Goal: Task Accomplishment & Management: Manage account settings

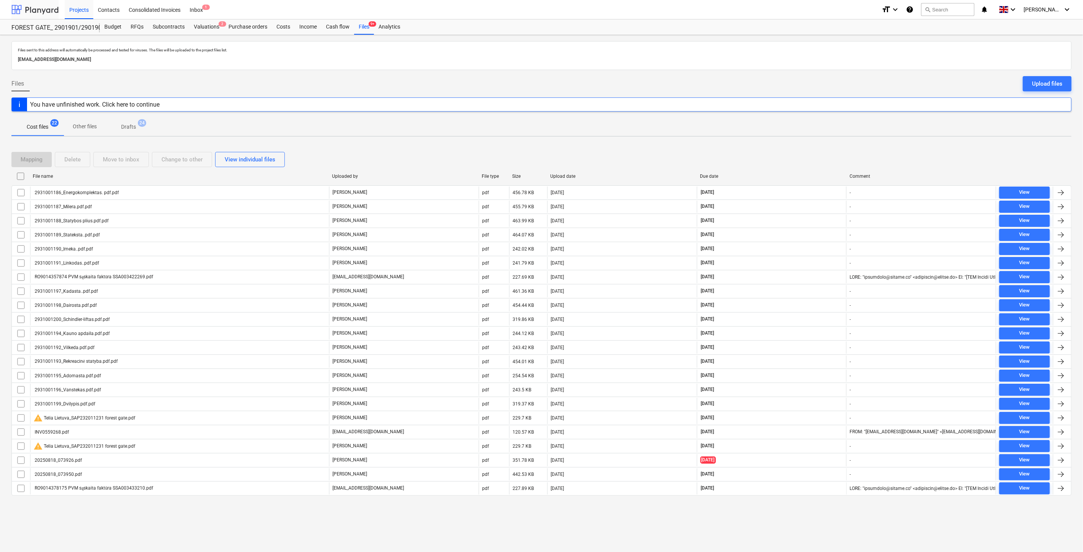
drag, startPoint x: 34, startPoint y: 13, endPoint x: 36, endPoint y: 18, distance: 5.7
click at [34, 13] on div at bounding box center [34, 9] width 47 height 19
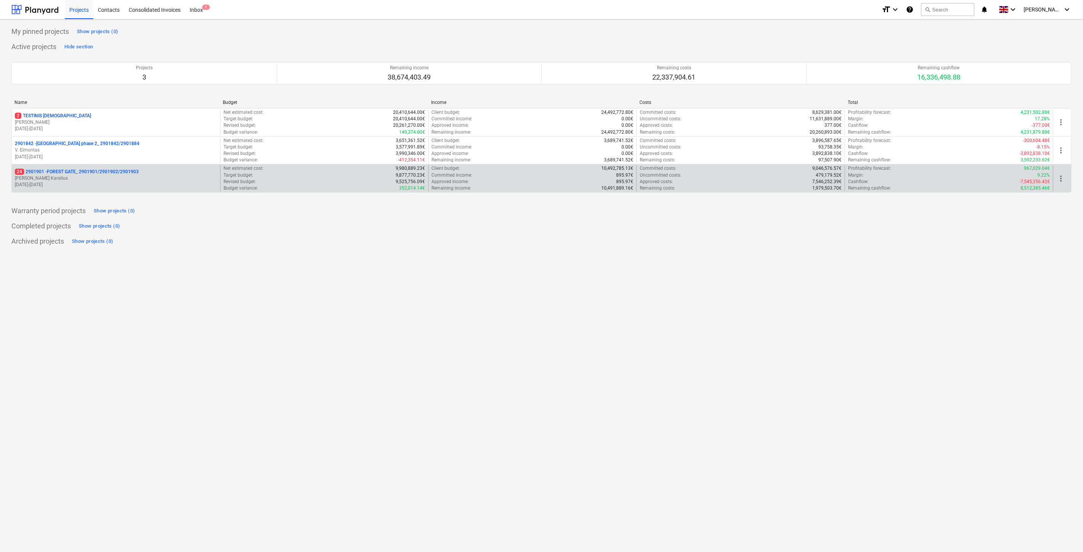
click at [89, 181] on p "[PERSON_NAME] Karalius" at bounding box center [116, 178] width 202 height 6
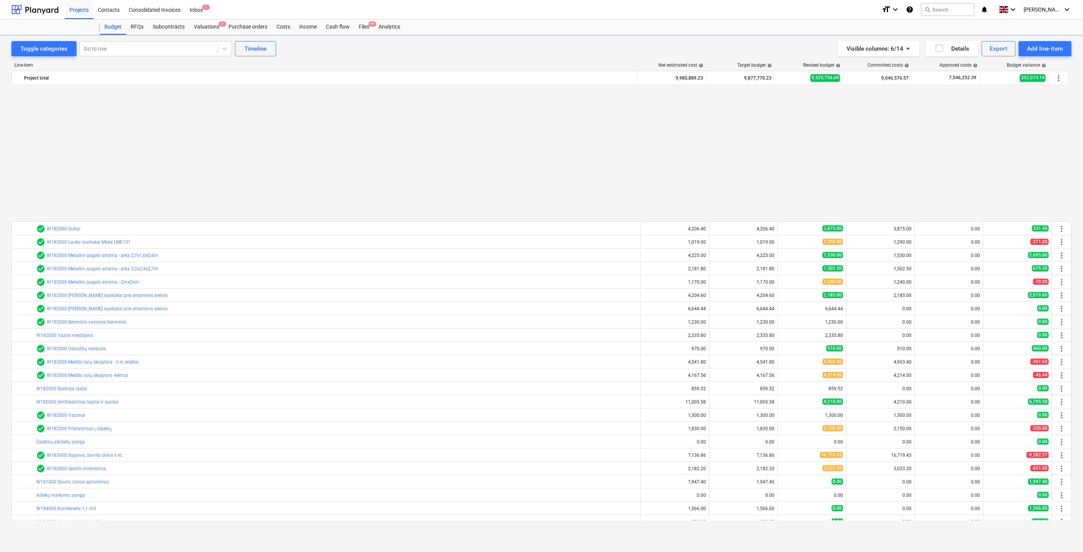
scroll to position [408, 0]
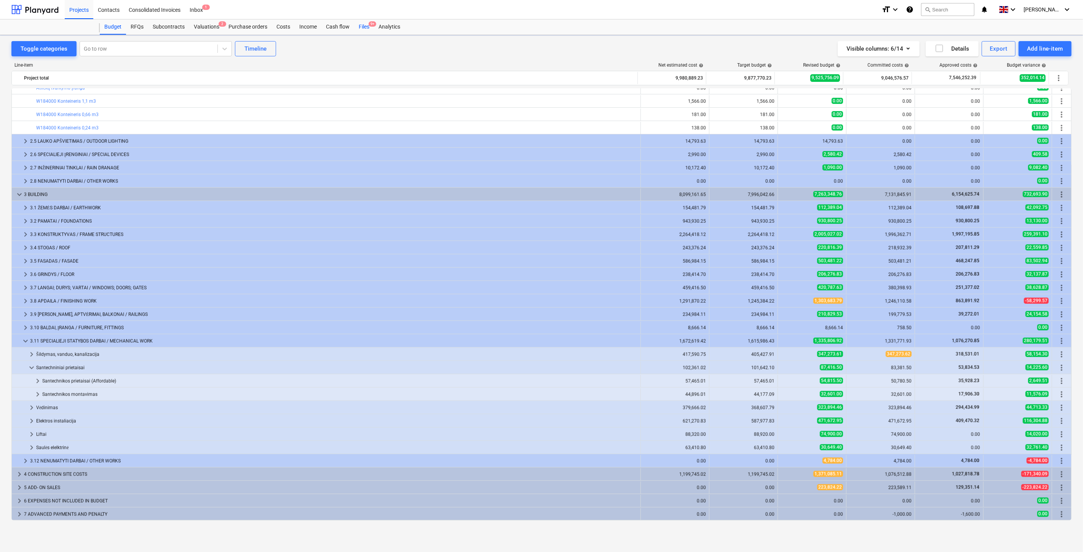
click at [363, 24] on div "Files 9+" at bounding box center [364, 26] width 20 height 15
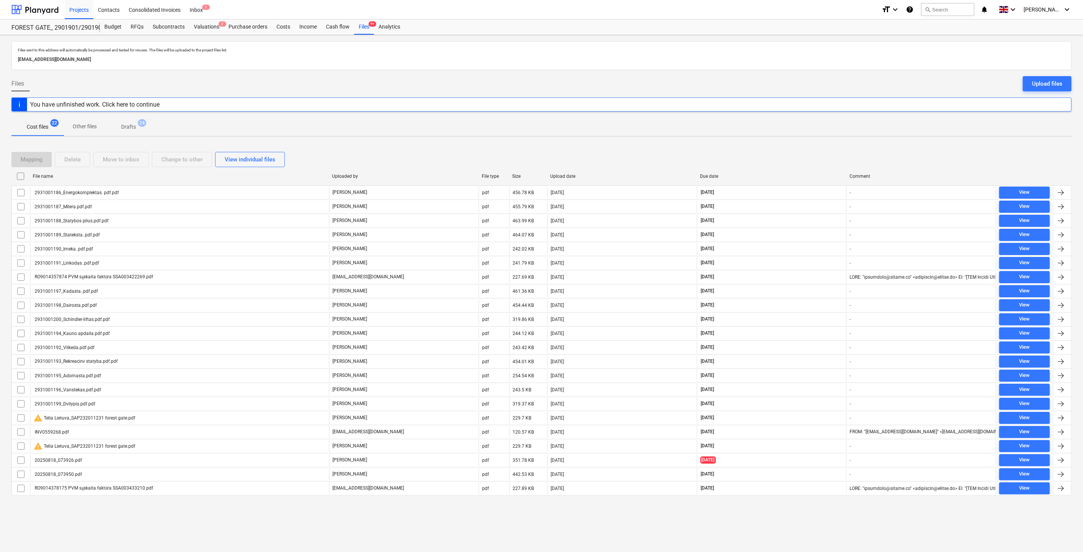
drag, startPoint x: 761, startPoint y: 155, endPoint x: 769, endPoint y: 152, distance: 9.3
click at [761, 155] on div "Mapping Delete Move to inbox Change to other View individual files" at bounding box center [541, 159] width 1060 height 15
click at [769, 152] on div "Mapping Delete Move to inbox Change to other View individual files" at bounding box center [541, 159] width 1060 height 15
click at [29, 8] on div at bounding box center [34, 9] width 47 height 19
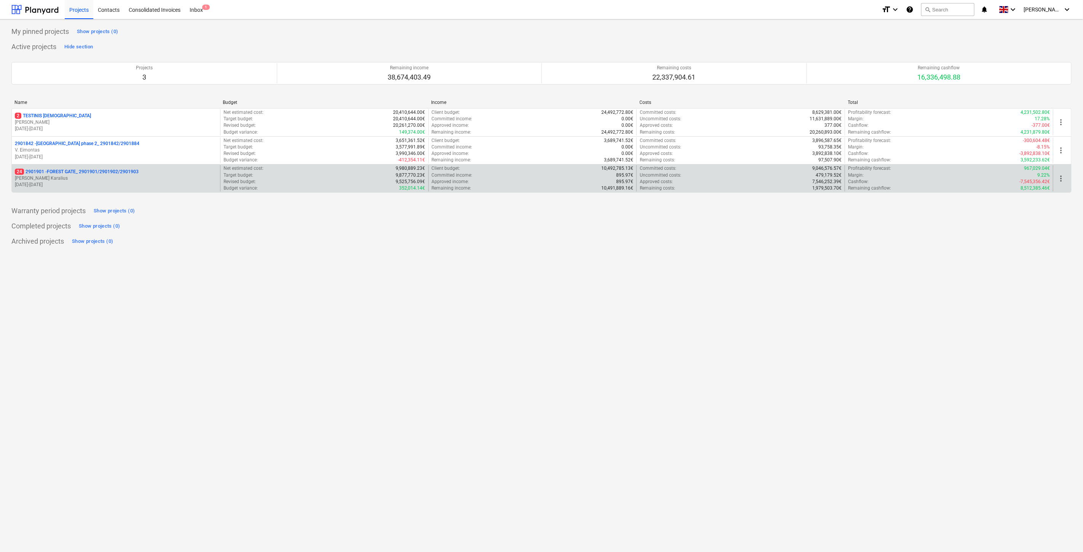
click at [81, 173] on p "24 2901901 - FOREST GATE_ 2901901/2901902/2901903" at bounding box center [77, 172] width 124 height 6
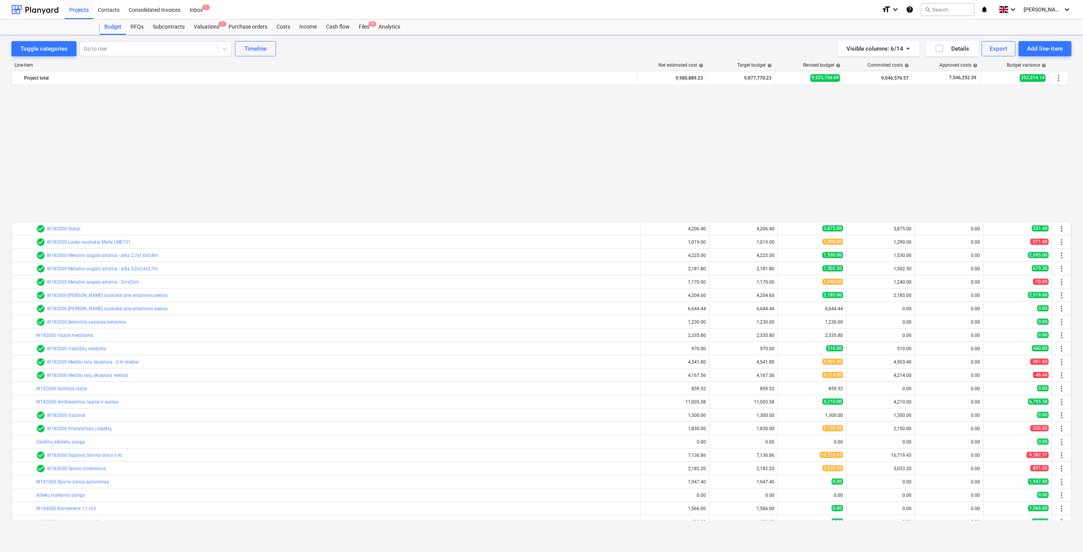
scroll to position [408, 0]
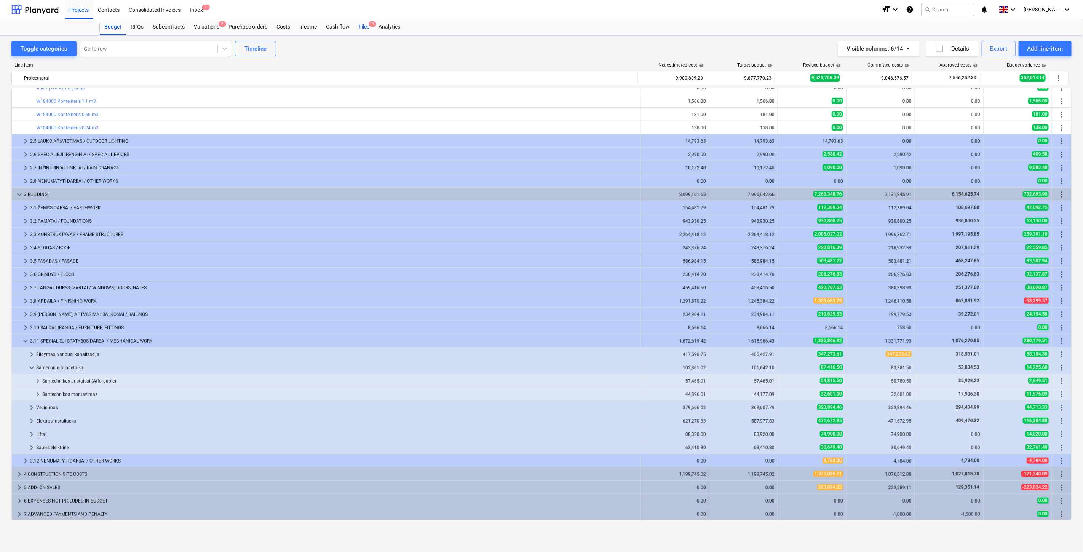
click at [364, 26] on div "Files 9+" at bounding box center [364, 26] width 20 height 15
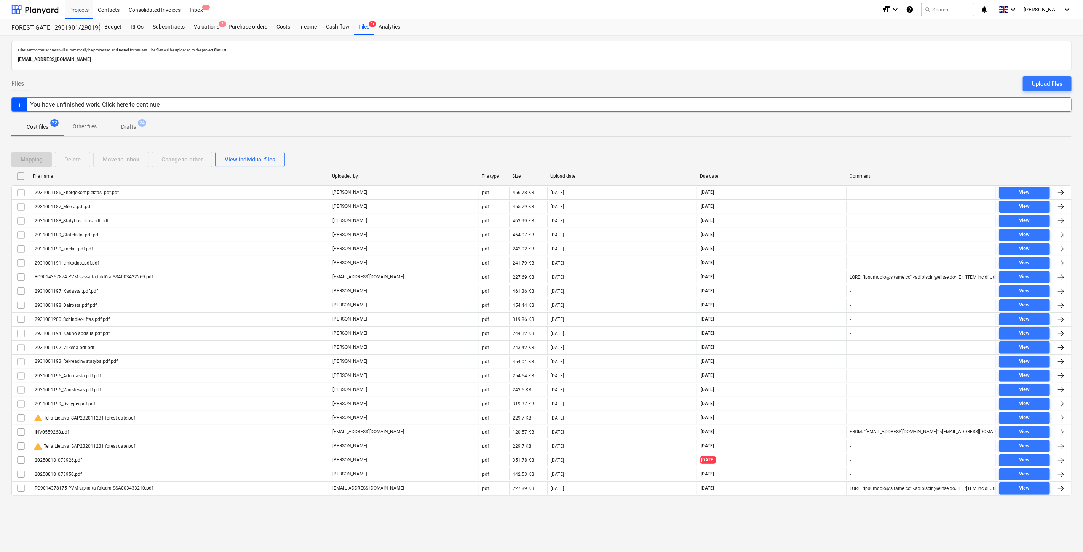
click at [792, 155] on div "Mapping Delete Move to inbox Change to other View individual files" at bounding box center [541, 159] width 1060 height 15
click at [806, 148] on div "Mapping Delete Move to inbox Change to other View individual files File name Up…" at bounding box center [541, 327] width 1060 height 368
click at [778, 161] on div "Mapping Delete Move to inbox Change to other View individual files" at bounding box center [541, 159] width 1060 height 15
click at [804, 152] on div "Mapping Delete Move to inbox Change to other View individual files" at bounding box center [541, 159] width 1060 height 15
click at [810, 150] on div "Mapping Delete Move to inbox Change to other View individual files" at bounding box center [541, 159] width 1060 height 21
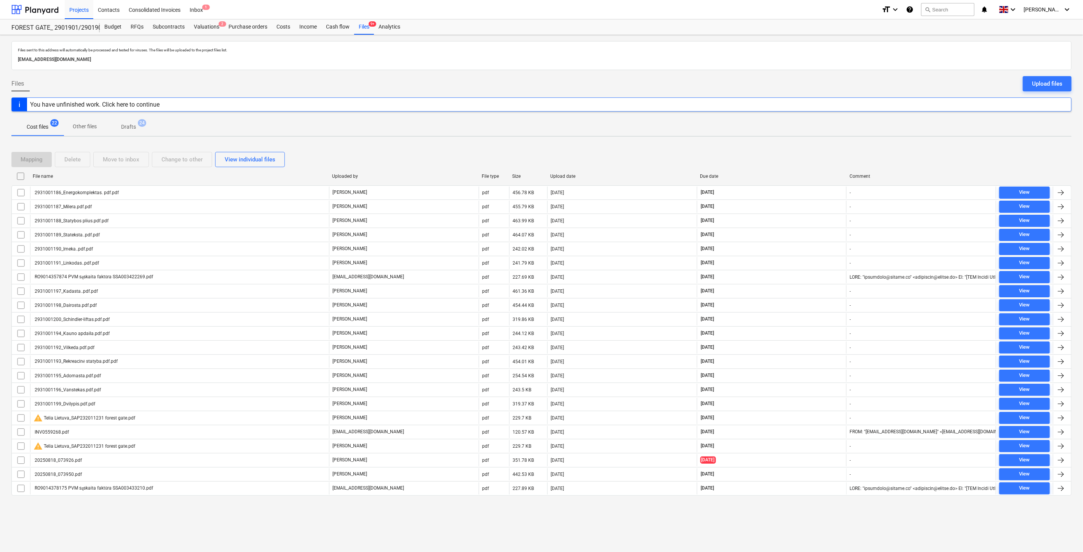
click at [815, 149] on div "Mapping Delete Move to inbox Change to other View individual files" at bounding box center [541, 159] width 1060 height 21
click at [785, 159] on div "Mapping Delete Move to inbox Change to other View individual files" at bounding box center [541, 159] width 1060 height 15
click at [814, 147] on div "Mapping Delete Move to inbox Change to other View individual files File name Up…" at bounding box center [541, 327] width 1060 height 368
click at [798, 155] on div "Mapping Delete Move to inbox Change to other View individual files" at bounding box center [541, 159] width 1060 height 15
click at [809, 149] on div "Mapping Delete Move to inbox Change to other View individual files" at bounding box center [541, 159] width 1060 height 21
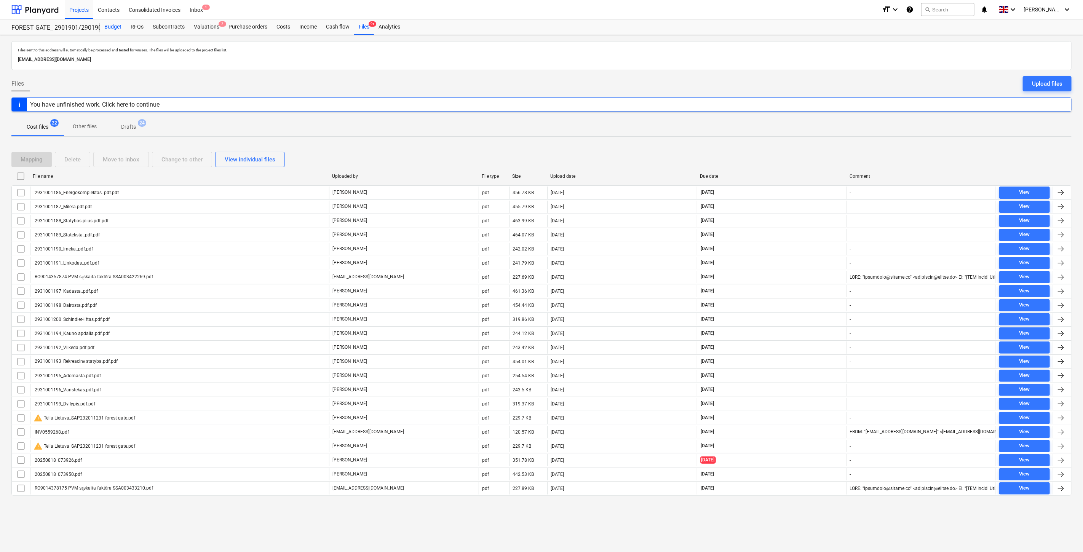
click at [116, 28] on div "Budget" at bounding box center [113, 26] width 26 height 15
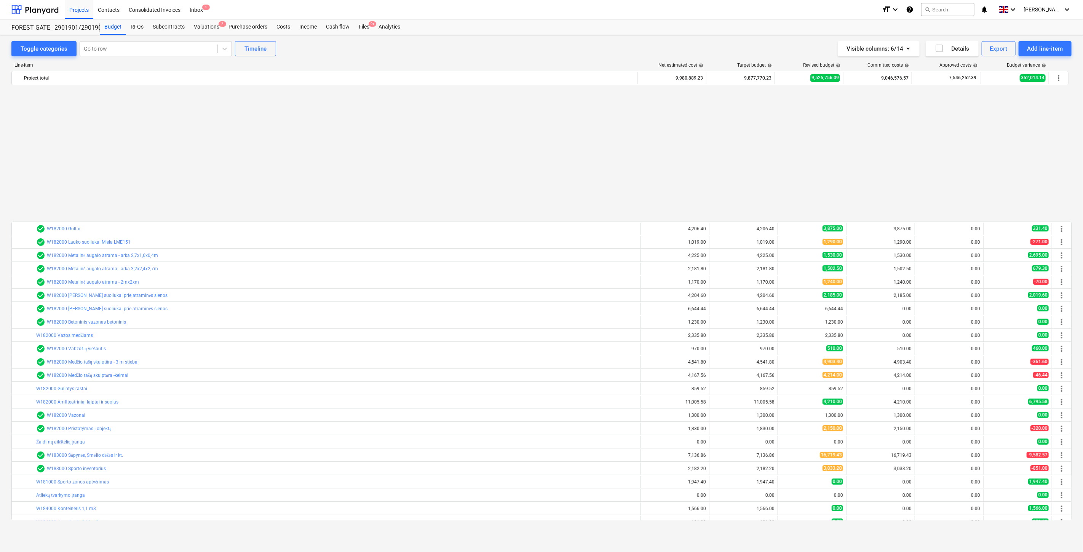
scroll to position [408, 0]
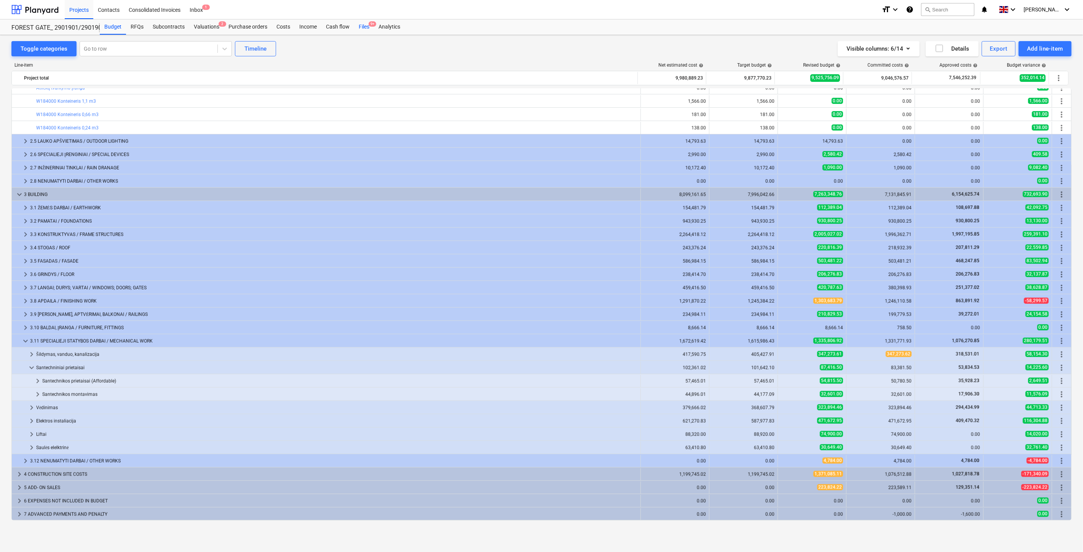
click at [363, 28] on div "Files 9+" at bounding box center [364, 26] width 20 height 15
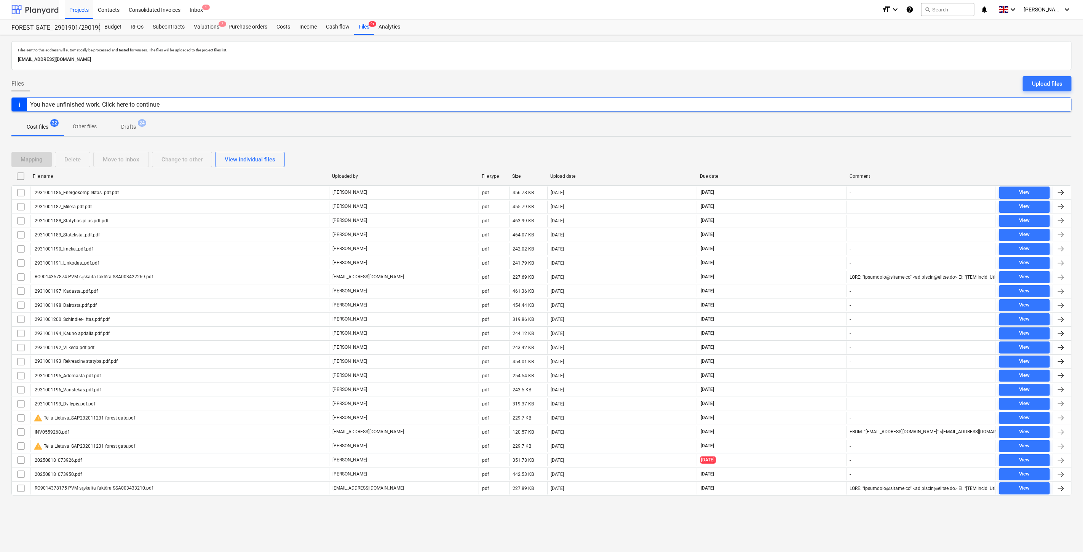
click at [51, 4] on div at bounding box center [34, 9] width 47 height 19
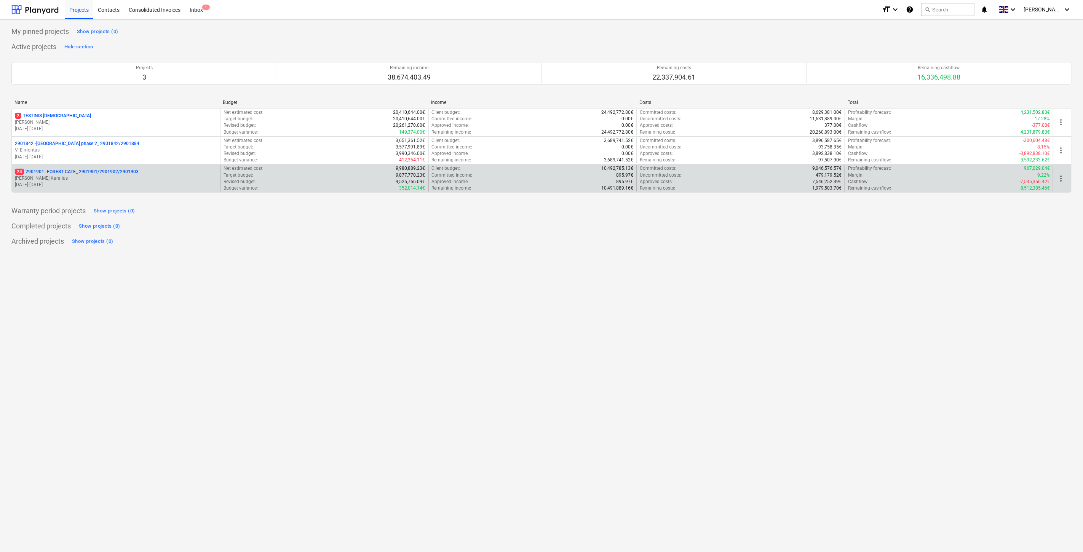
click at [140, 174] on div "24 2901901 - FOREST GATE_ 2901901/2901902/2901903" at bounding box center [116, 172] width 202 height 6
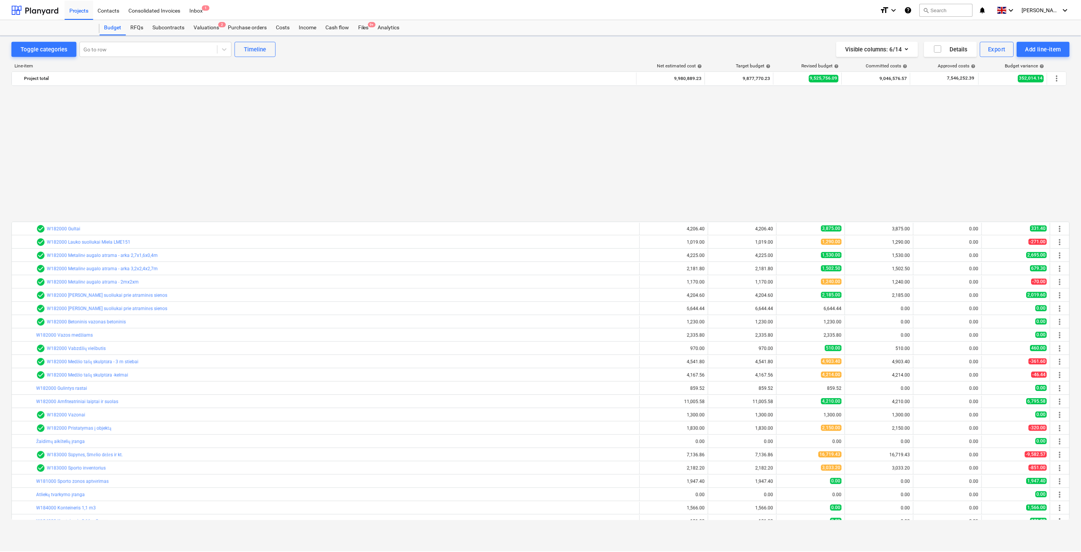
scroll to position [408, 0]
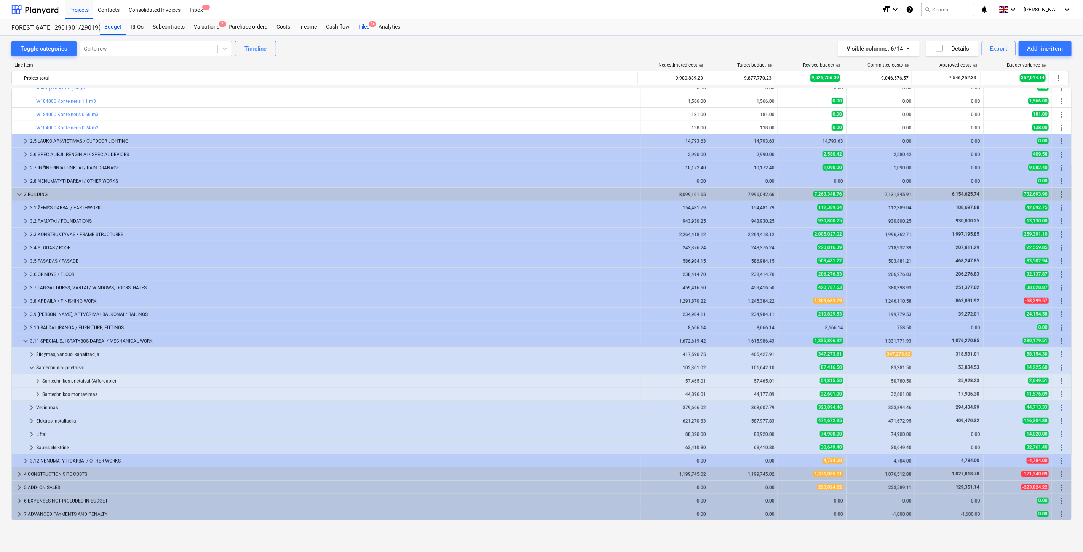
click at [364, 30] on div "Files 9+" at bounding box center [364, 26] width 20 height 15
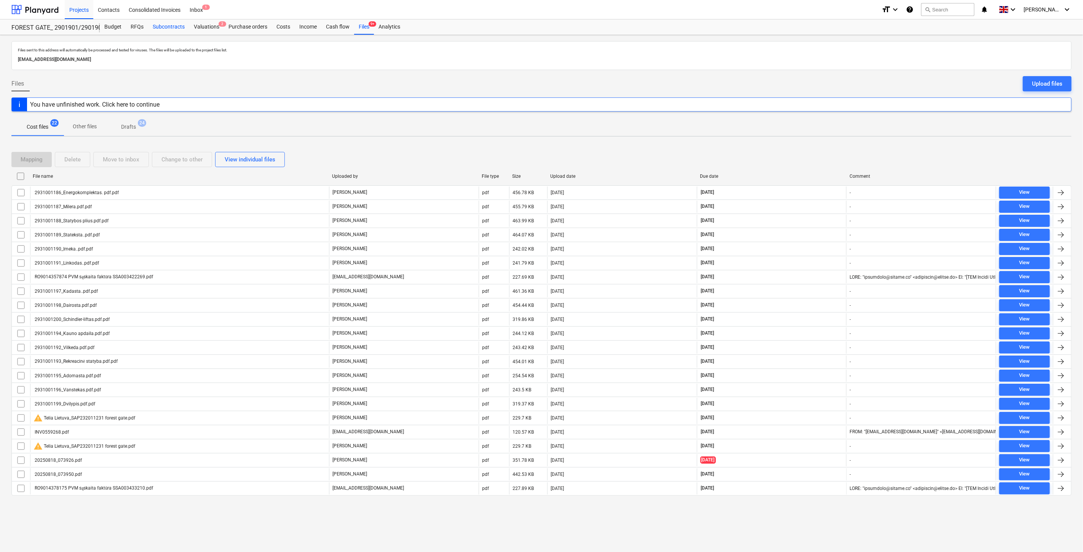
click at [163, 22] on div "Subcontracts" at bounding box center [168, 26] width 41 height 15
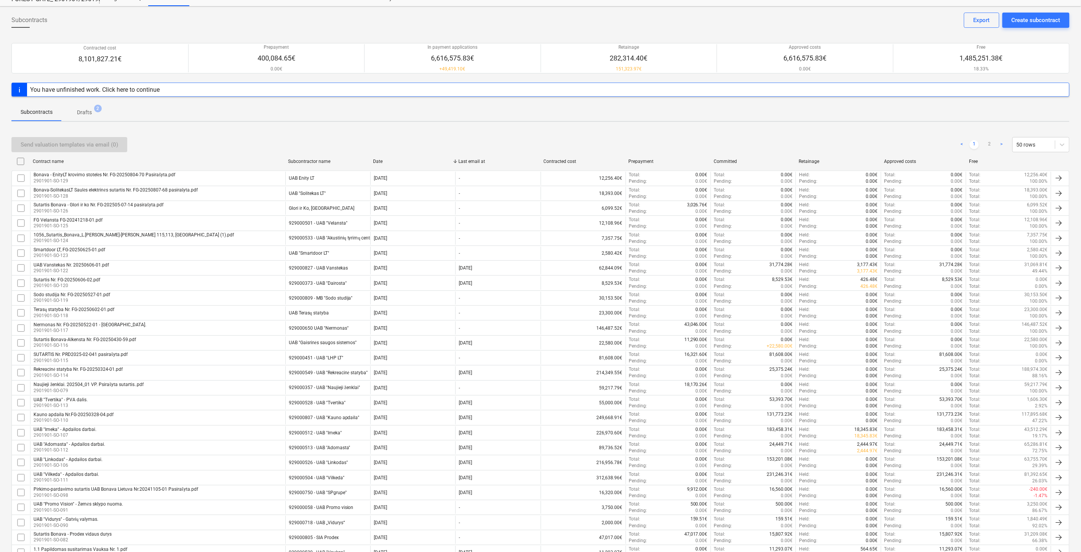
scroll to position [42, 0]
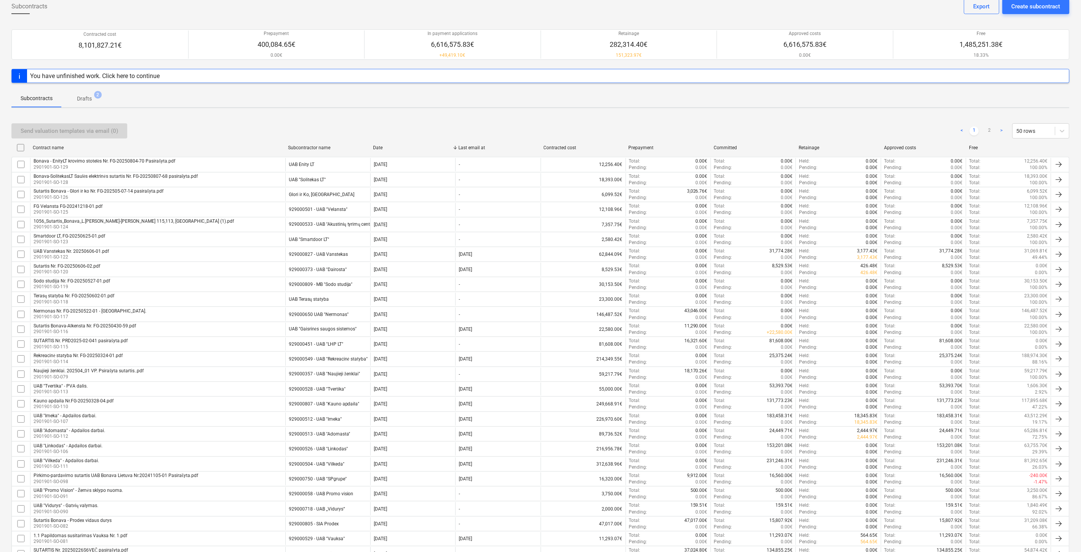
click at [231, 130] on div "Send valuation templates via email (0) < 1 2 > 50 rows" at bounding box center [540, 130] width 1058 height 15
click at [241, 128] on div "Send valuation templates via email (0) < 1 2 > 50 rows" at bounding box center [540, 130] width 1058 height 15
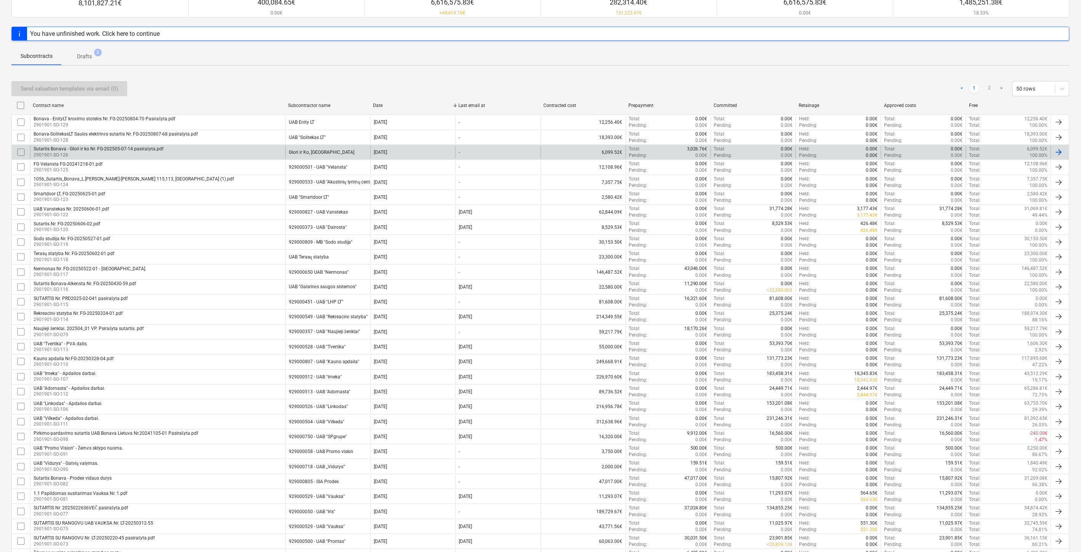
scroll to position [127, 0]
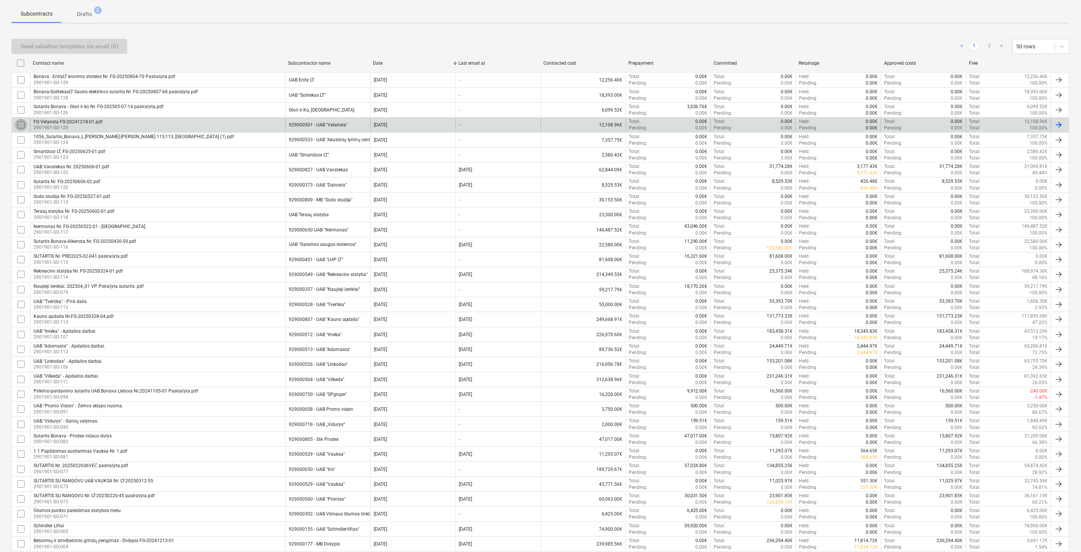
click at [19, 124] on input "checkbox" at bounding box center [21, 125] width 12 height 12
click at [4, 134] on div "Subcontracts Create subcontract Export Contracted cost 8,101,827.21€ Prepayment…" at bounding box center [540, 386] width 1081 height 956
click at [7, 139] on div "Subcontracts Create subcontract Export Contracted cost 8,101,827.21€ Prepayment…" at bounding box center [540, 386] width 1081 height 956
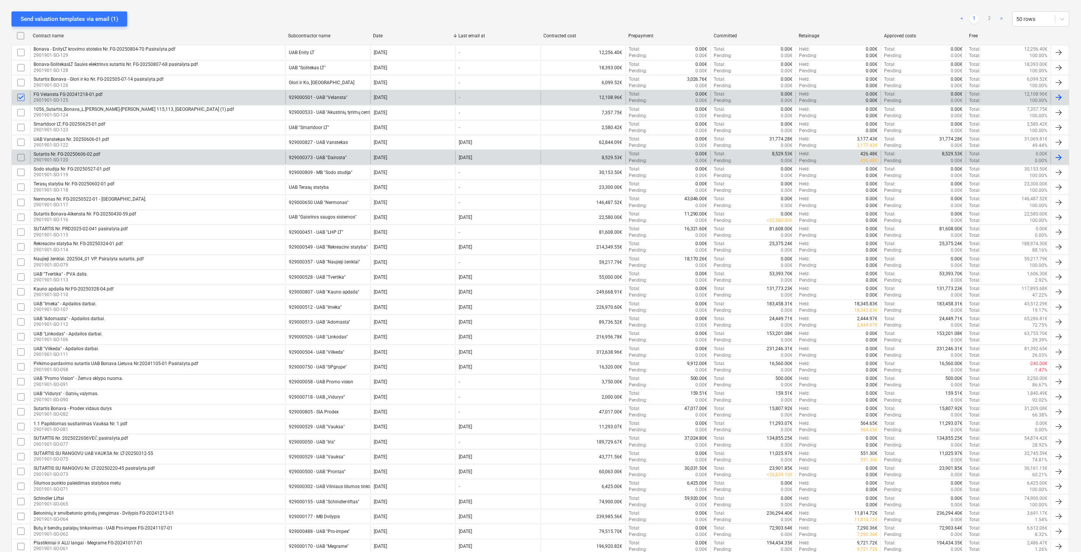
scroll to position [169, 0]
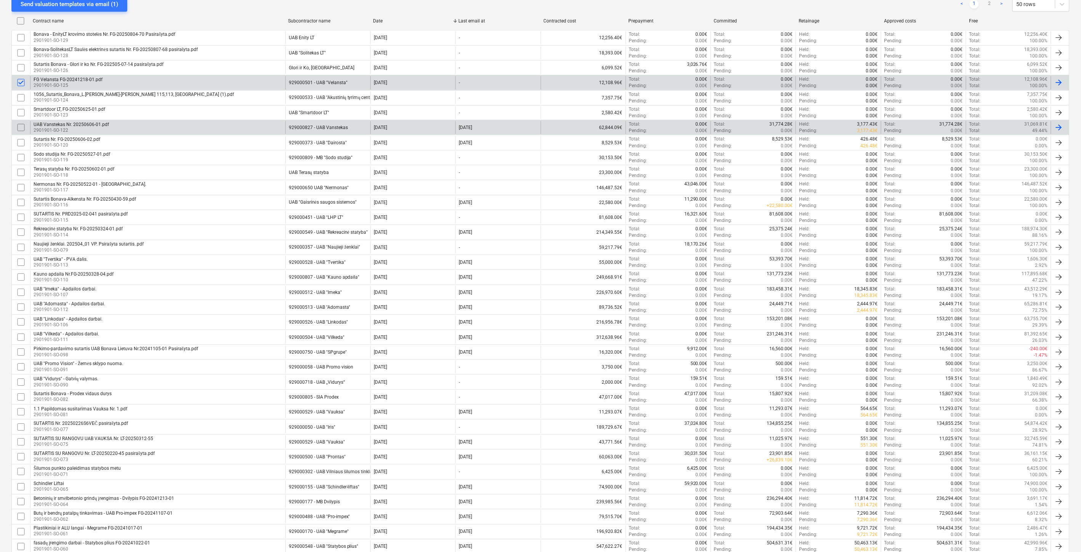
click at [18, 128] on input "checkbox" at bounding box center [21, 128] width 12 height 12
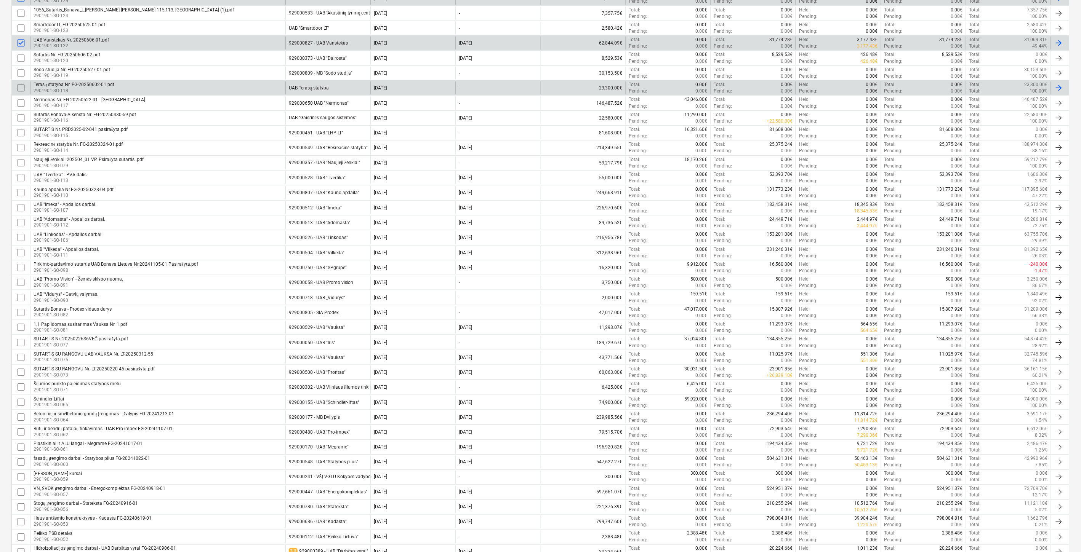
scroll to position [211, 0]
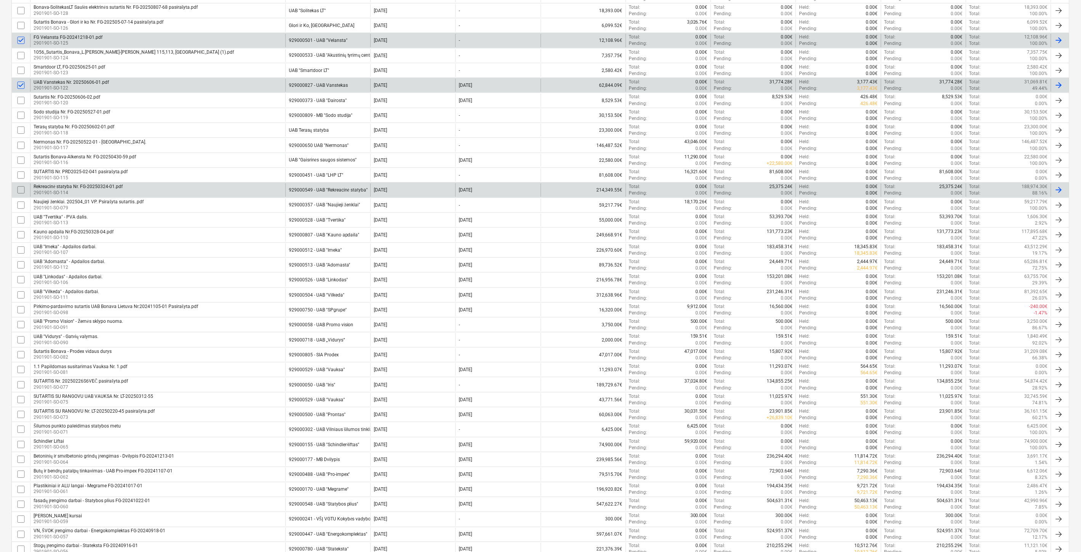
click at [21, 191] on input "checkbox" at bounding box center [21, 190] width 12 height 12
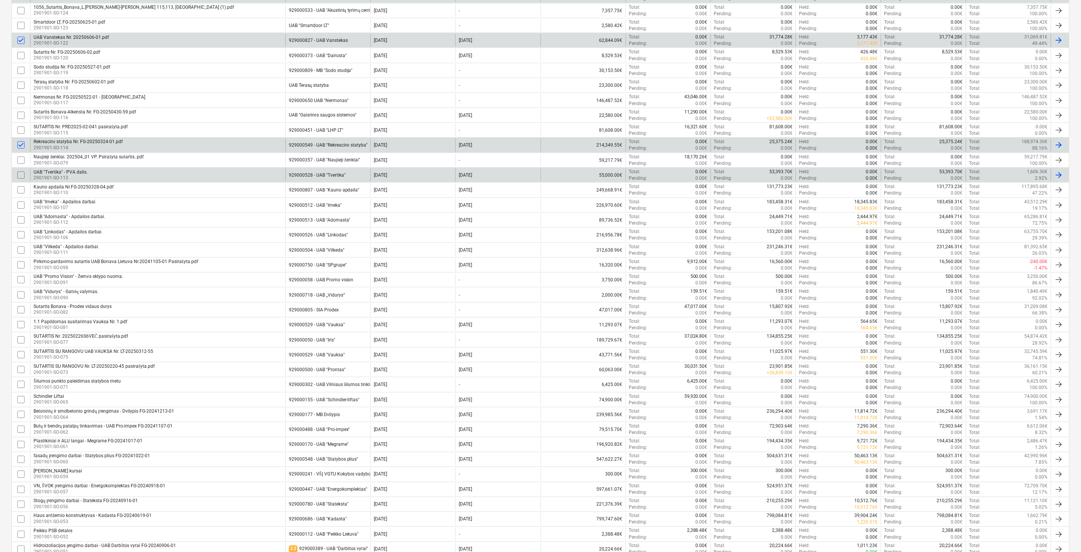
scroll to position [296, 0]
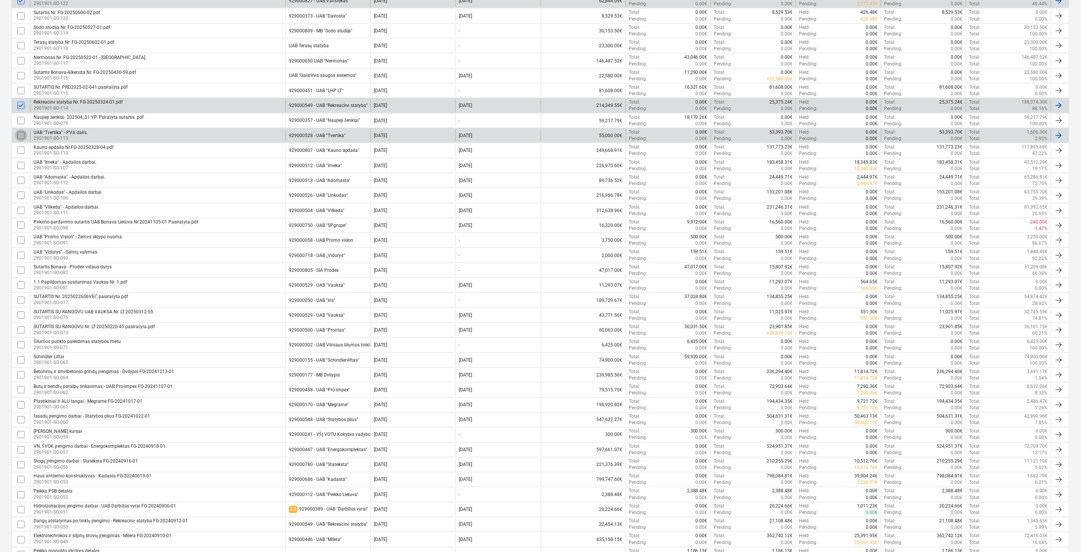
click at [20, 135] on input "checkbox" at bounding box center [21, 136] width 12 height 12
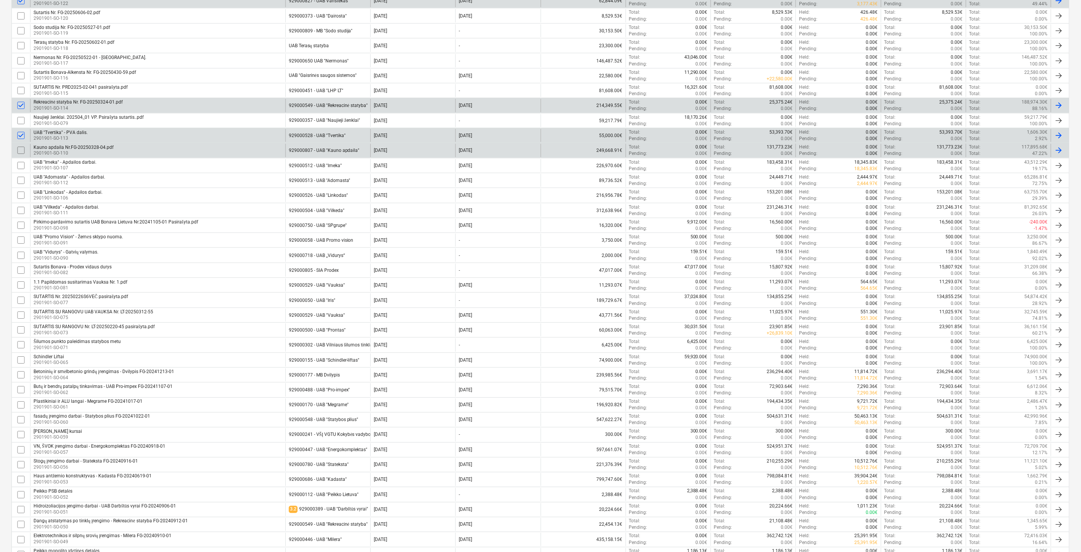
click at [21, 152] on input "checkbox" at bounding box center [21, 150] width 12 height 12
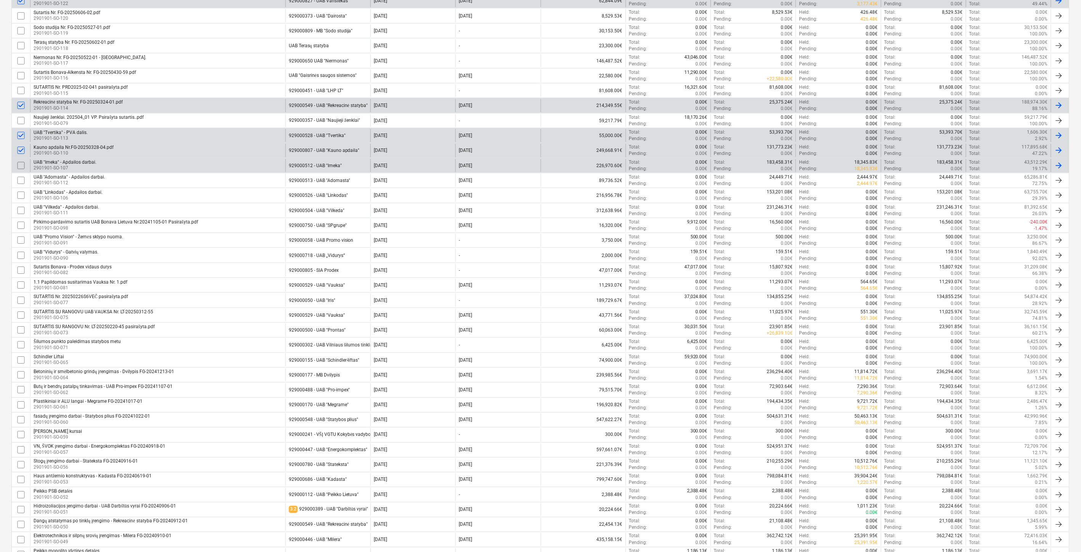
click at [20, 168] on input "checkbox" at bounding box center [21, 166] width 12 height 12
click at [21, 182] on input "checkbox" at bounding box center [21, 180] width 12 height 12
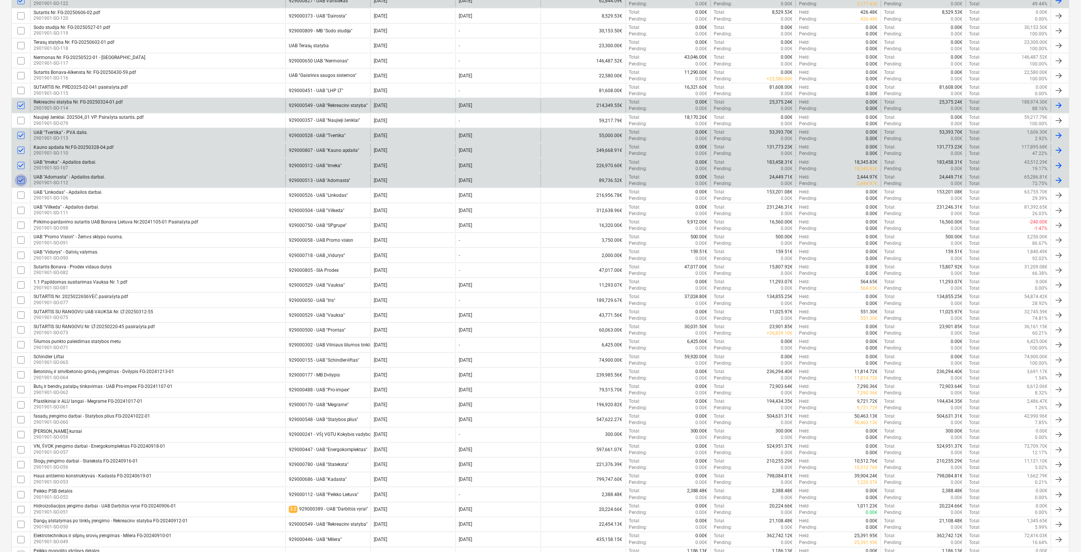
click at [21, 181] on input "checkbox" at bounding box center [21, 180] width 12 height 12
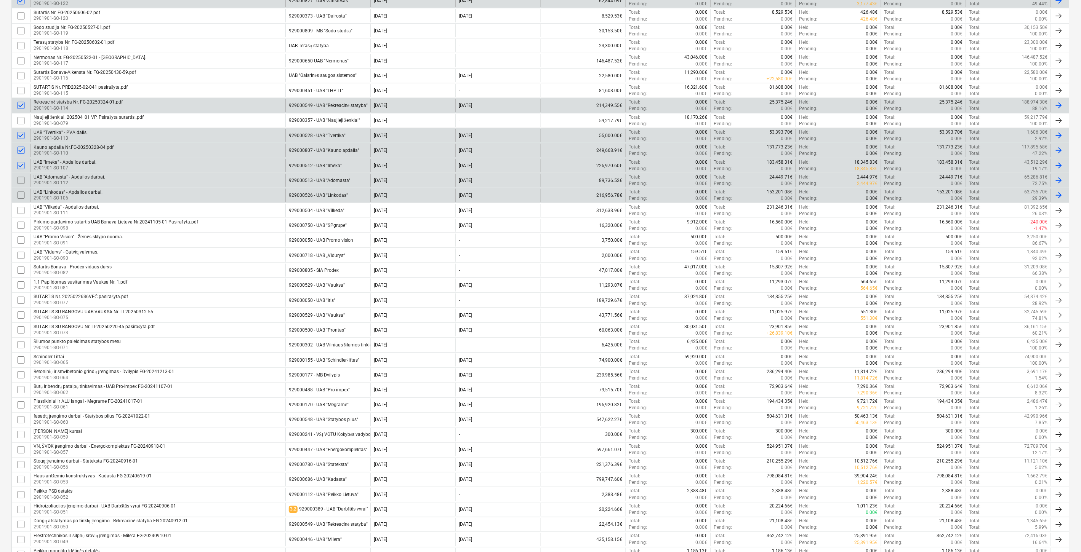
click at [19, 197] on input "checkbox" at bounding box center [21, 195] width 12 height 12
click at [22, 211] on input "checkbox" at bounding box center [21, 211] width 12 height 12
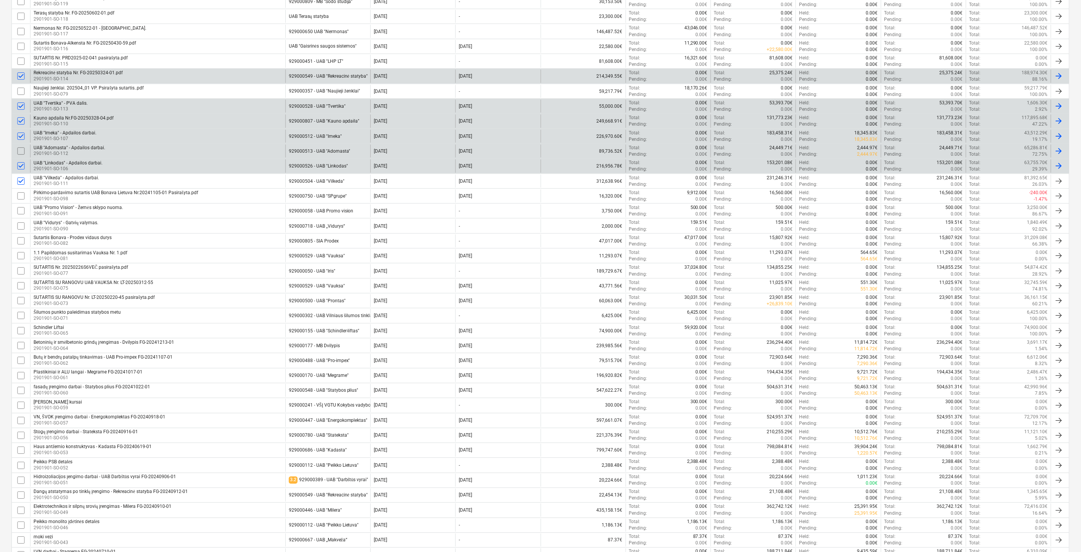
scroll to position [338, 0]
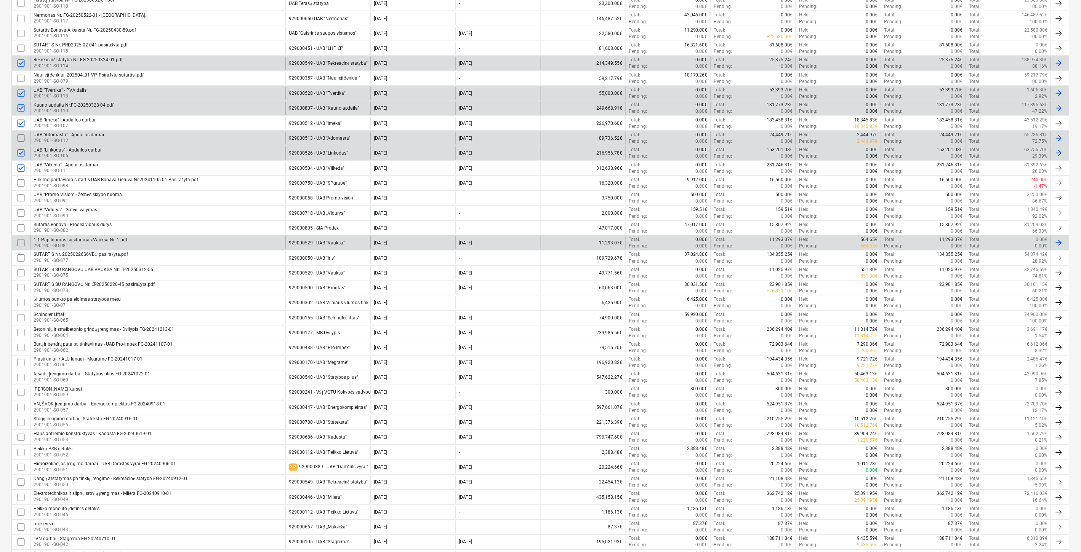
click at [18, 241] on input "checkbox" at bounding box center [21, 243] width 12 height 12
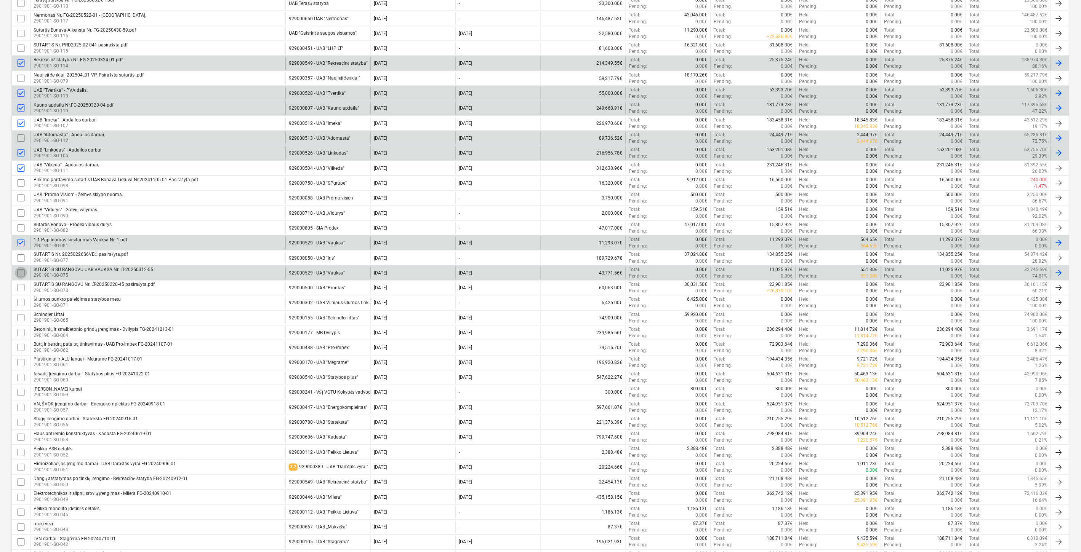
click at [21, 272] on input "checkbox" at bounding box center [21, 273] width 12 height 12
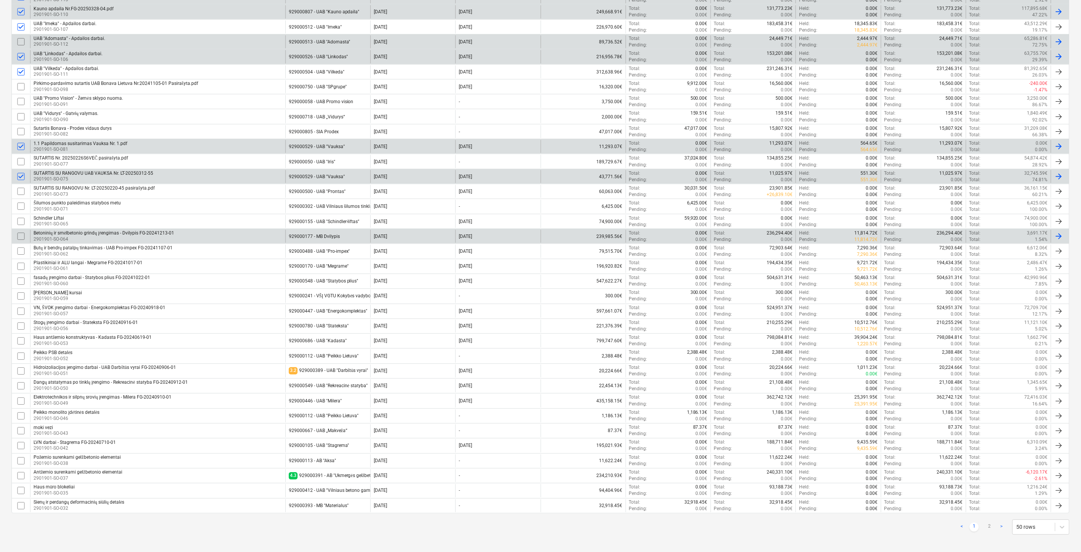
scroll to position [441, 0]
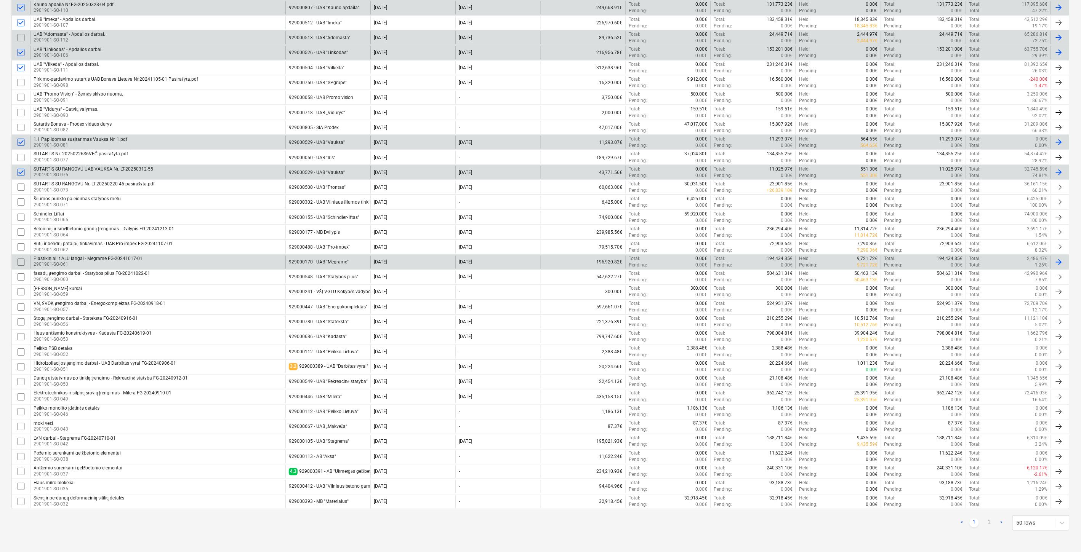
click at [20, 261] on input "checkbox" at bounding box center [21, 262] width 12 height 12
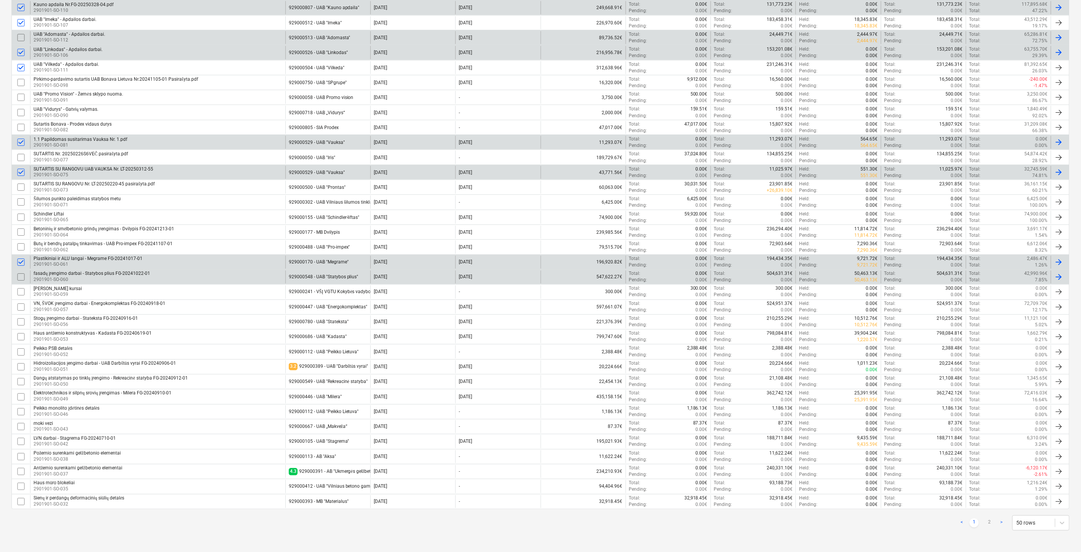
click at [18, 276] on input "checkbox" at bounding box center [21, 277] width 12 height 12
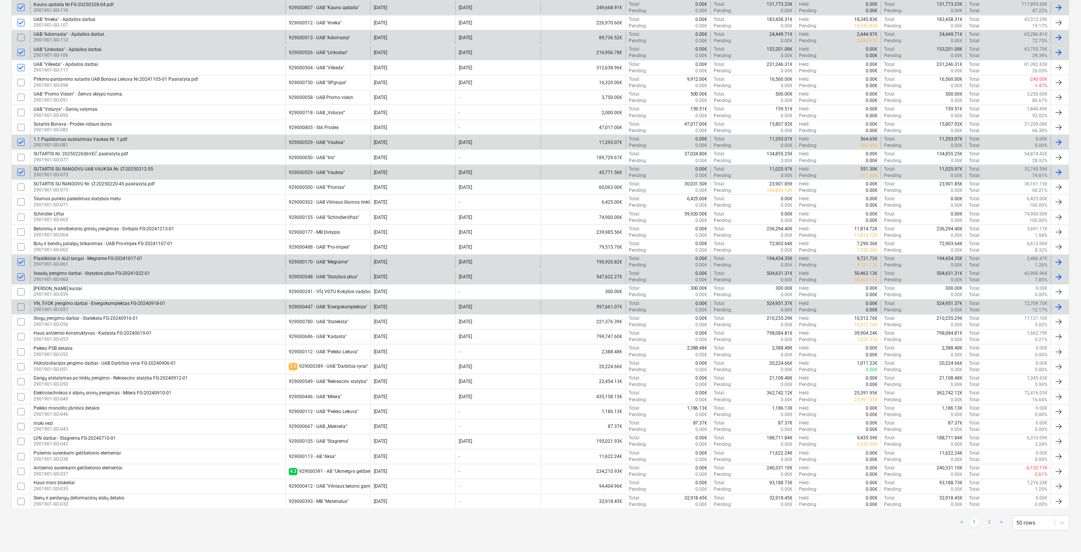
click at [17, 308] on input "checkbox" at bounding box center [21, 307] width 12 height 12
click at [22, 321] on input "checkbox" at bounding box center [21, 322] width 12 height 12
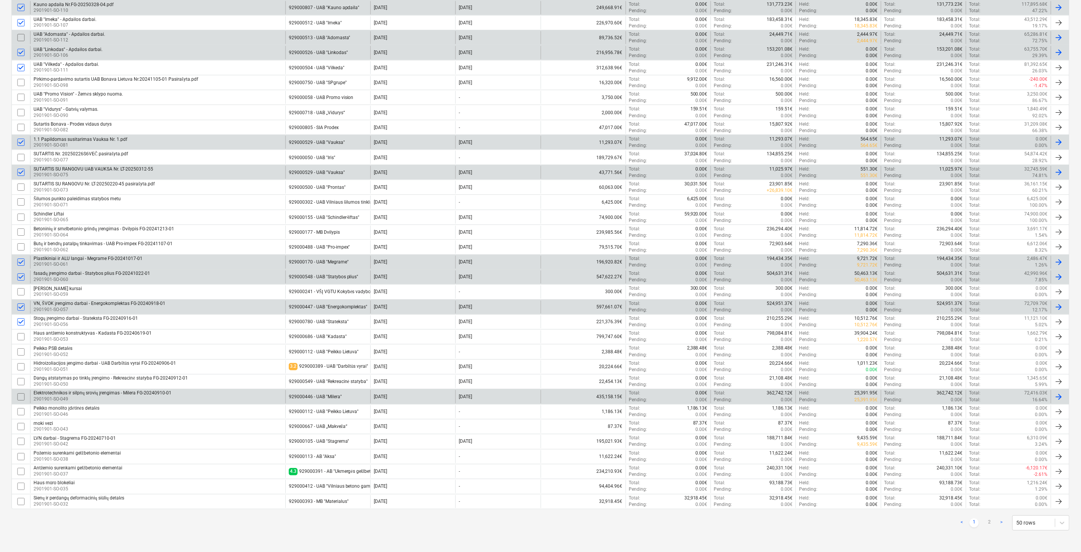
click at [16, 397] on input "checkbox" at bounding box center [21, 397] width 12 height 12
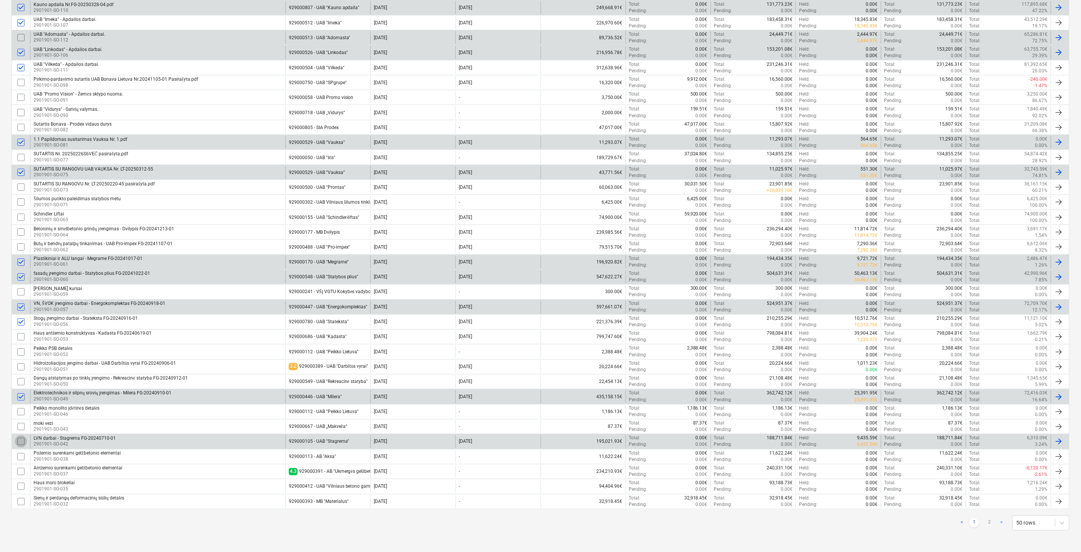
click at [18, 441] on input "checkbox" at bounding box center [21, 442] width 12 height 12
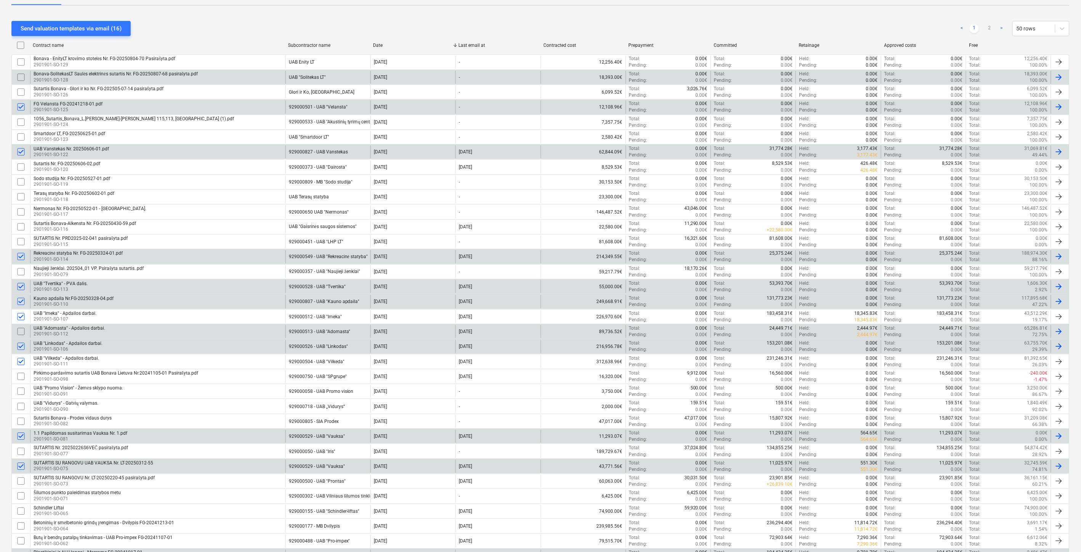
scroll to position [0, 0]
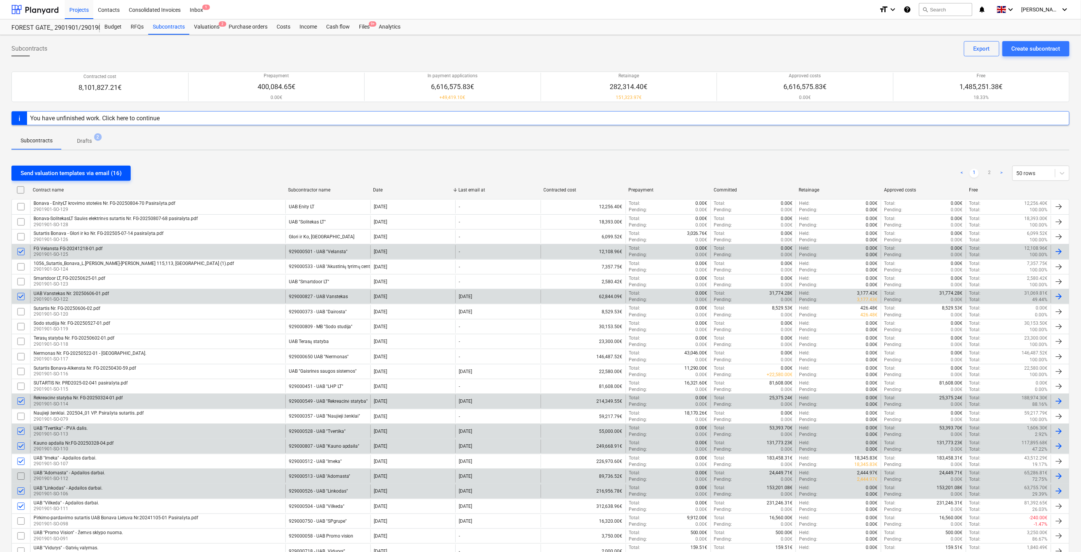
click at [106, 176] on div "Send valuation templates via email (16)" at bounding box center [71, 173] width 101 height 10
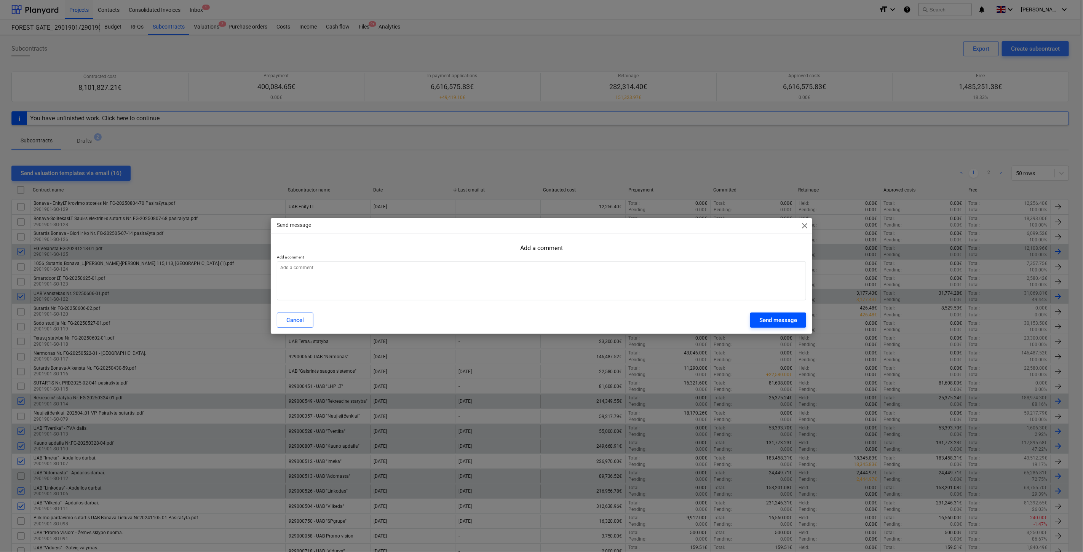
click at [782, 320] on div "Send message" at bounding box center [779, 320] width 38 height 10
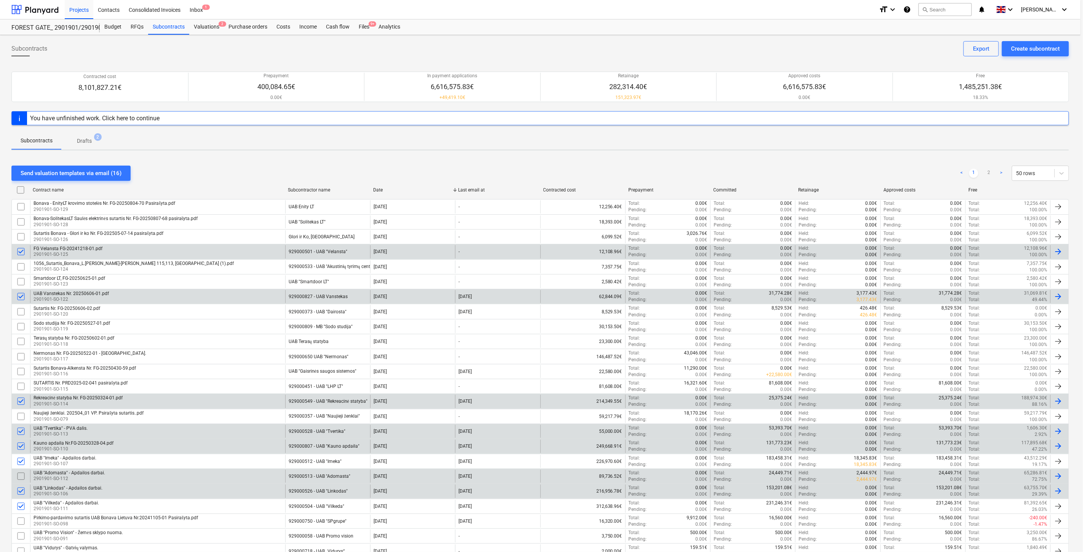
type textarea "x"
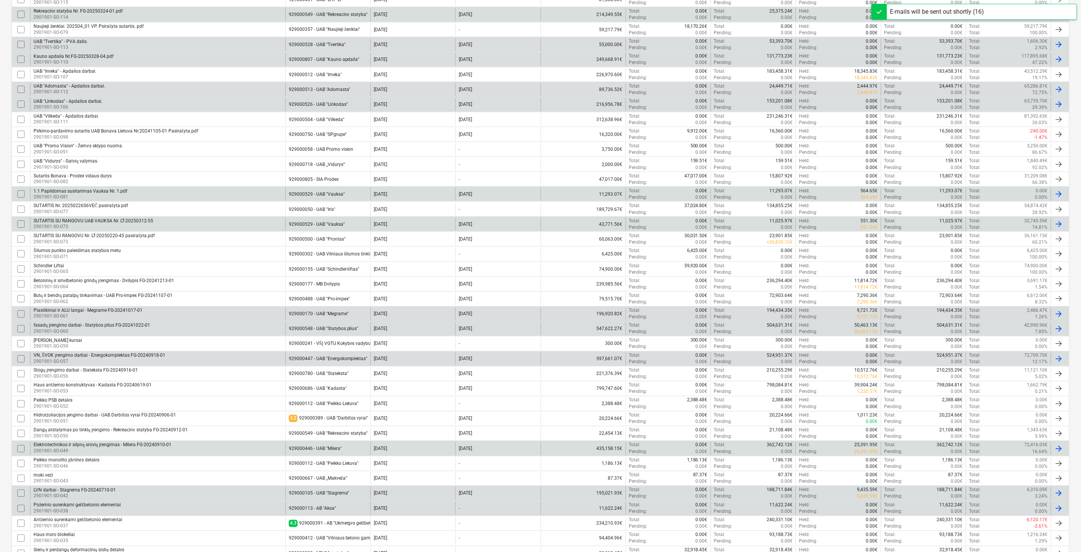
scroll to position [441, 0]
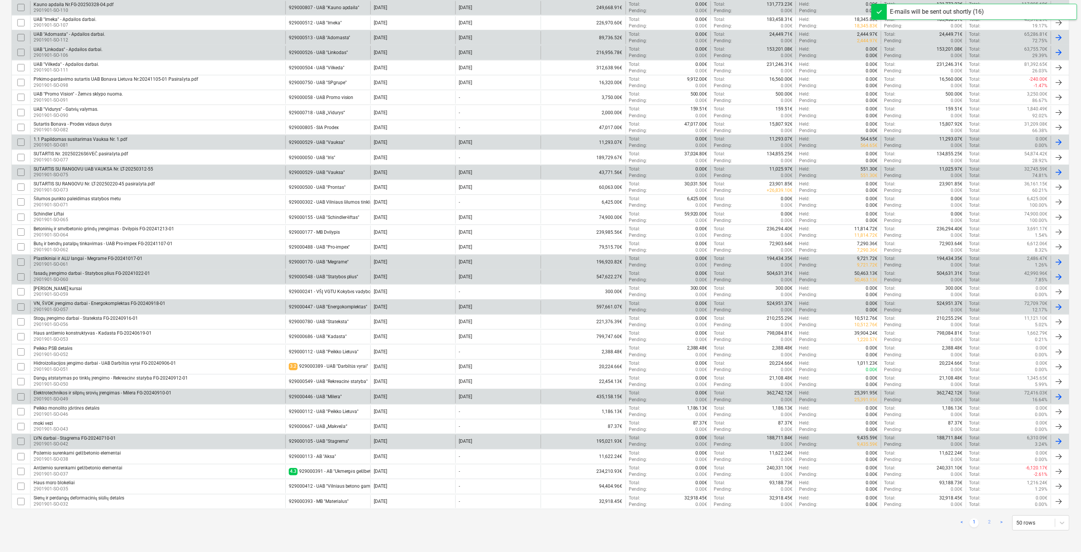
click at [992, 524] on link "2" at bounding box center [989, 523] width 9 height 9
checkbox input "false"
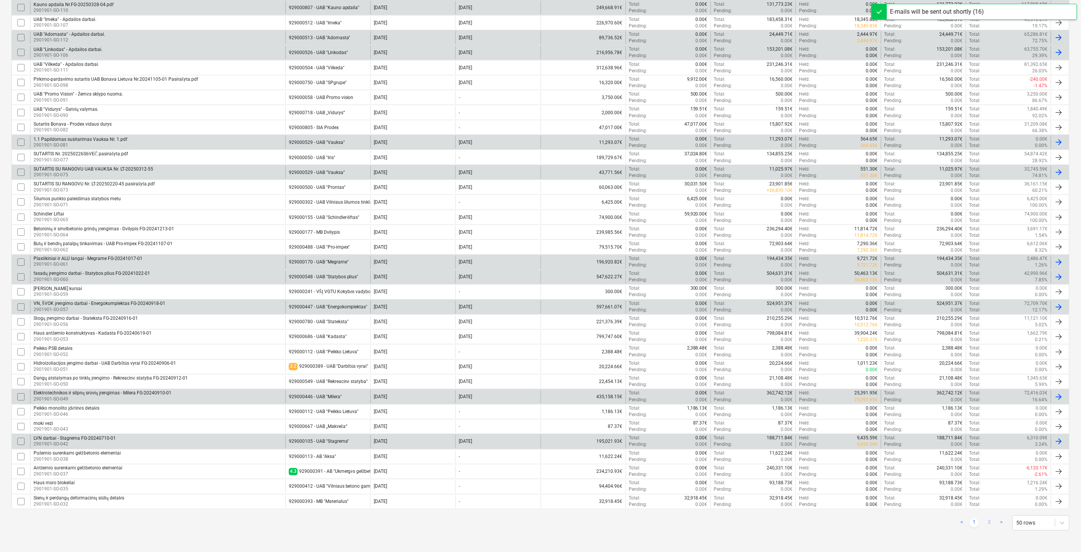
checkbox input "false"
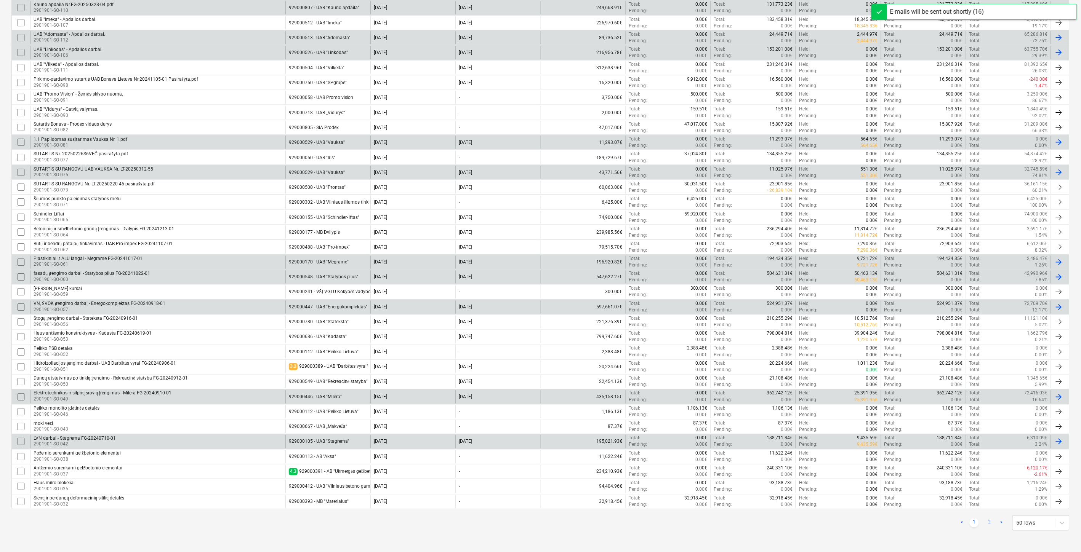
checkbox input "false"
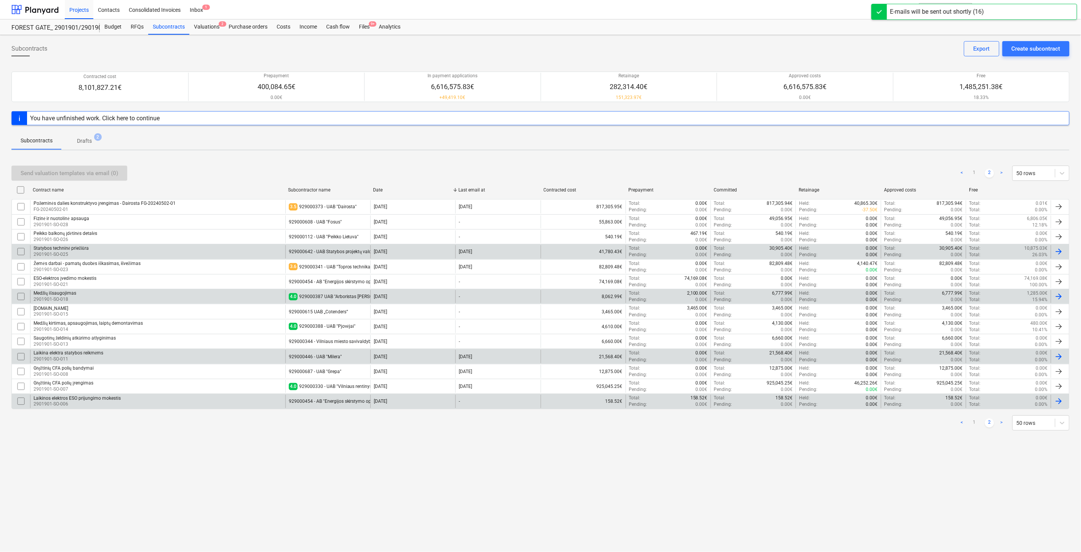
scroll to position [0, 0]
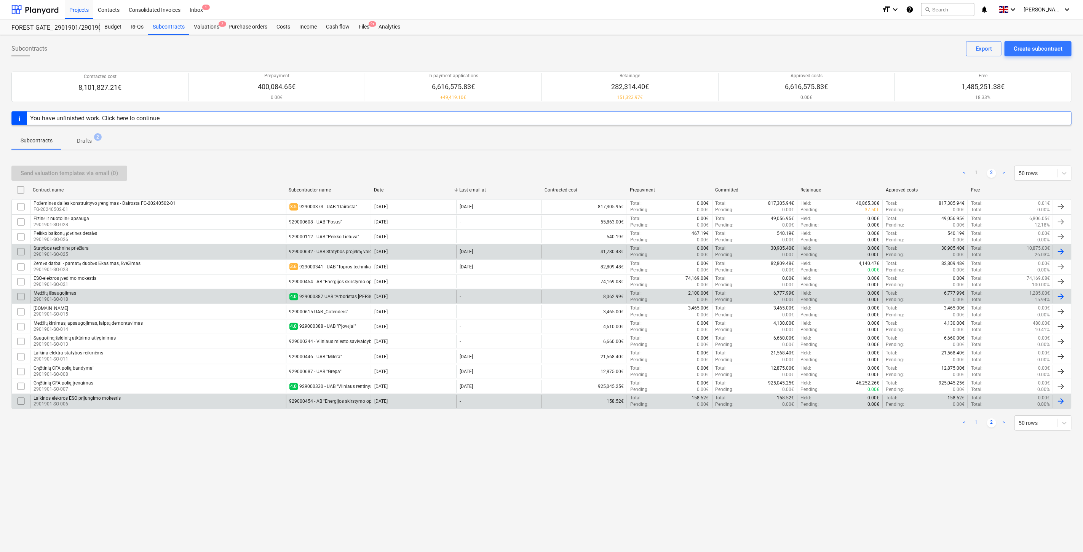
click at [975, 424] on link "1" at bounding box center [976, 423] width 9 height 9
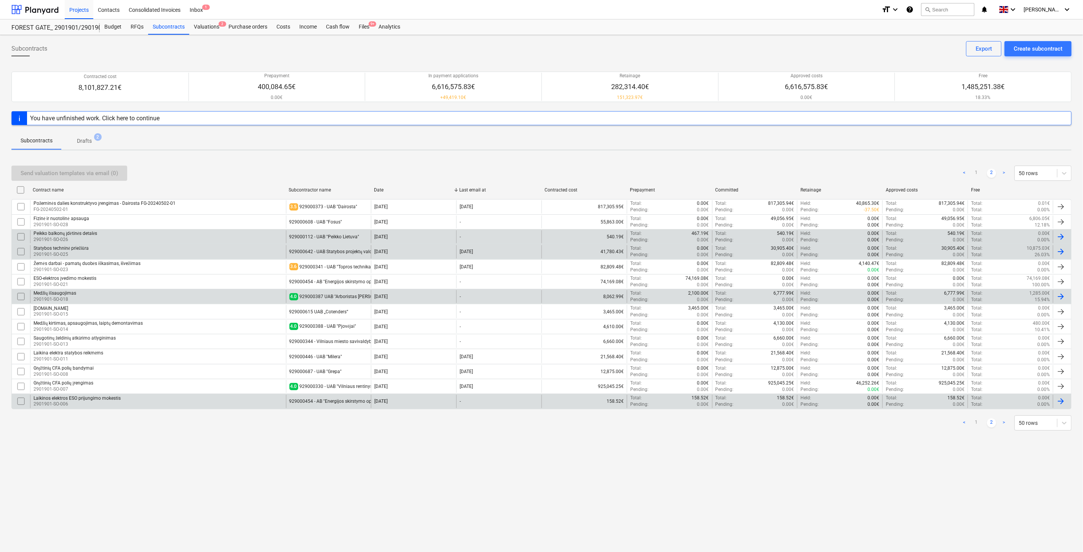
checkbox input "false"
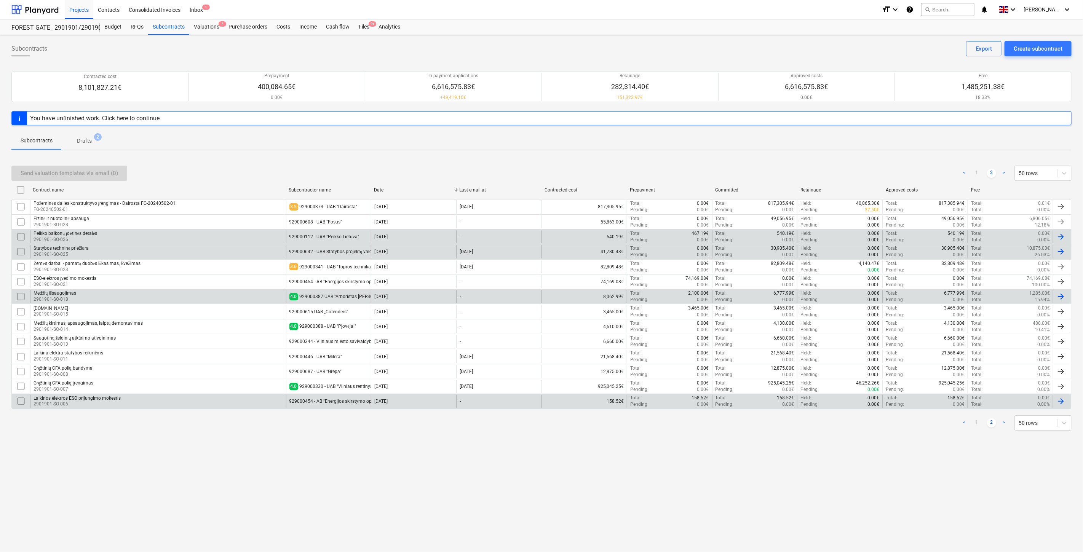
checkbox input "false"
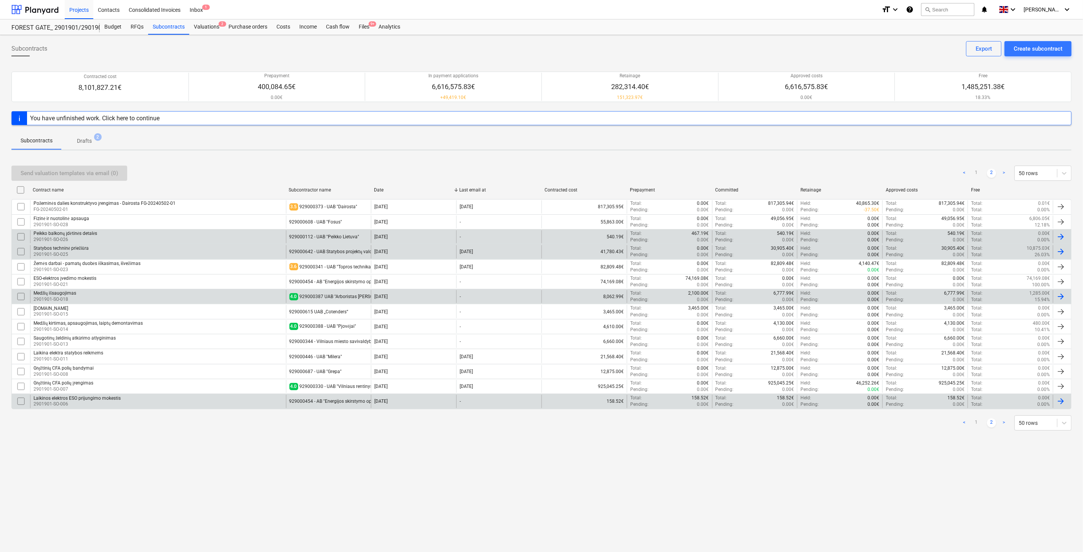
checkbox input "false"
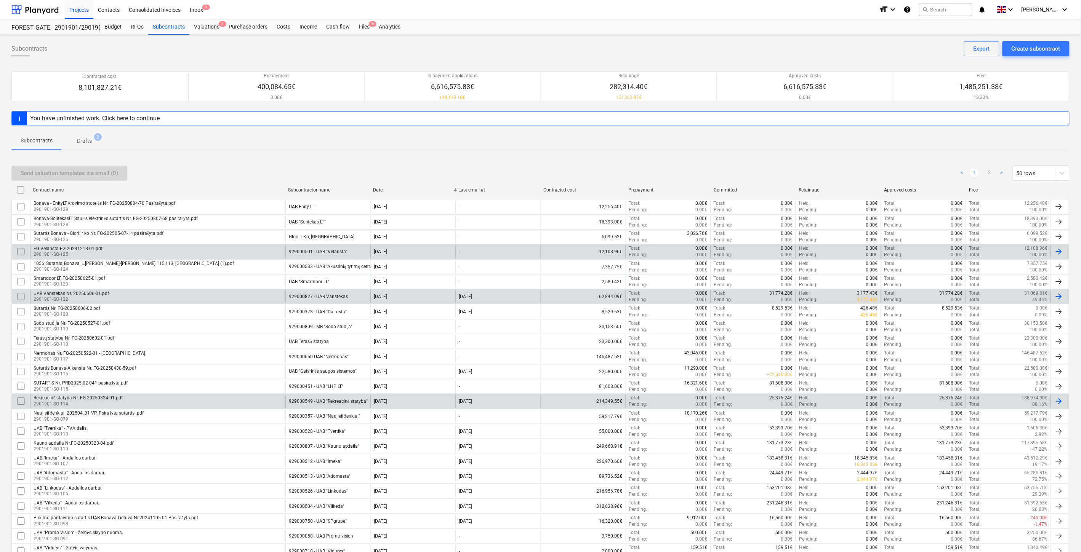
click at [681, 173] on div "Send valuation templates via email (0) < 1 2 > 50 rows" at bounding box center [540, 173] width 1058 height 15
click at [694, 169] on div "Send valuation templates via email (0) < 1 2 > 50 rows" at bounding box center [540, 173] width 1058 height 15
click at [809, 172] on div "Send valuation templates via email (0) < 1 2 > 50 rows" at bounding box center [540, 173] width 1058 height 15
click at [830, 165] on div "Send valuation templates via email (0) < 1 2 > 50 rows" at bounding box center [540, 173] width 1058 height 21
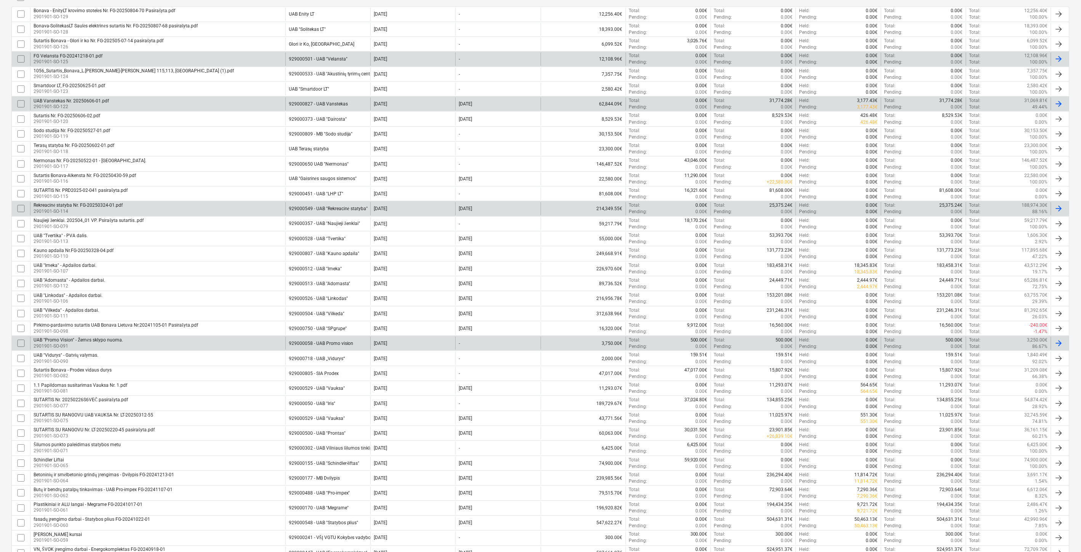
scroll to position [211, 0]
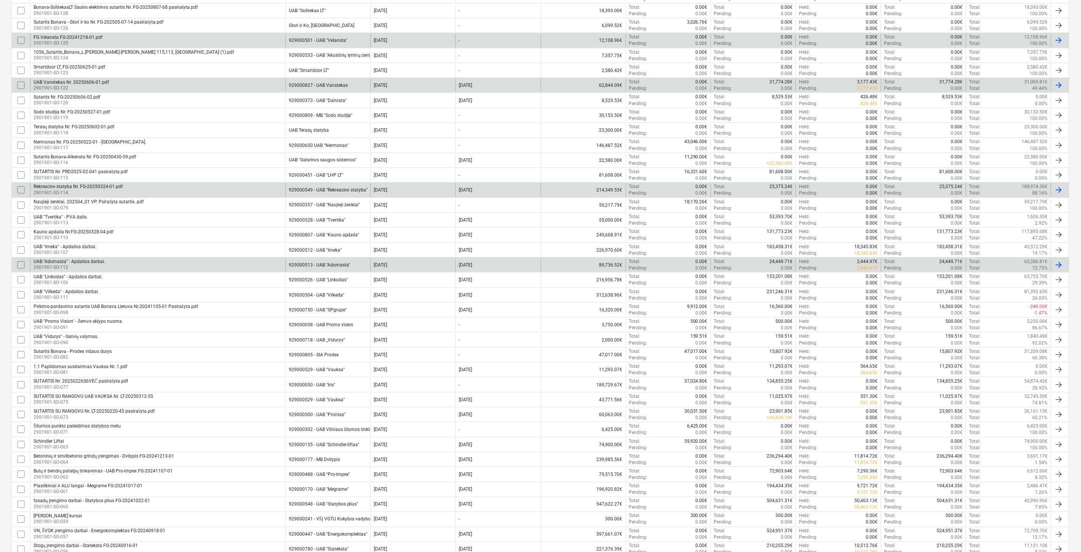
click at [94, 264] on div "UAB "Adomasta" - Apdailos darbai." at bounding box center [70, 261] width 72 height 5
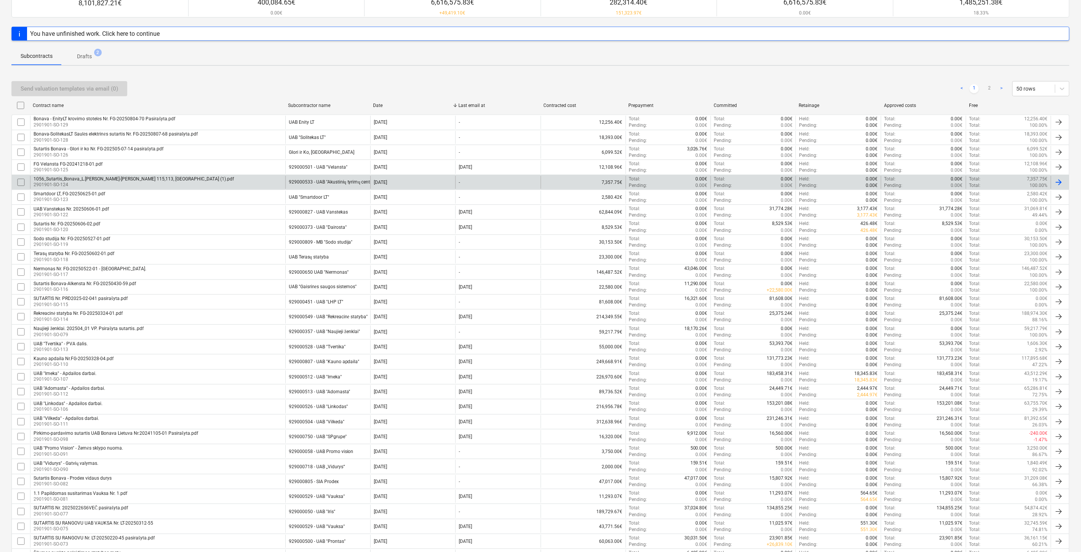
scroll to position [127, 0]
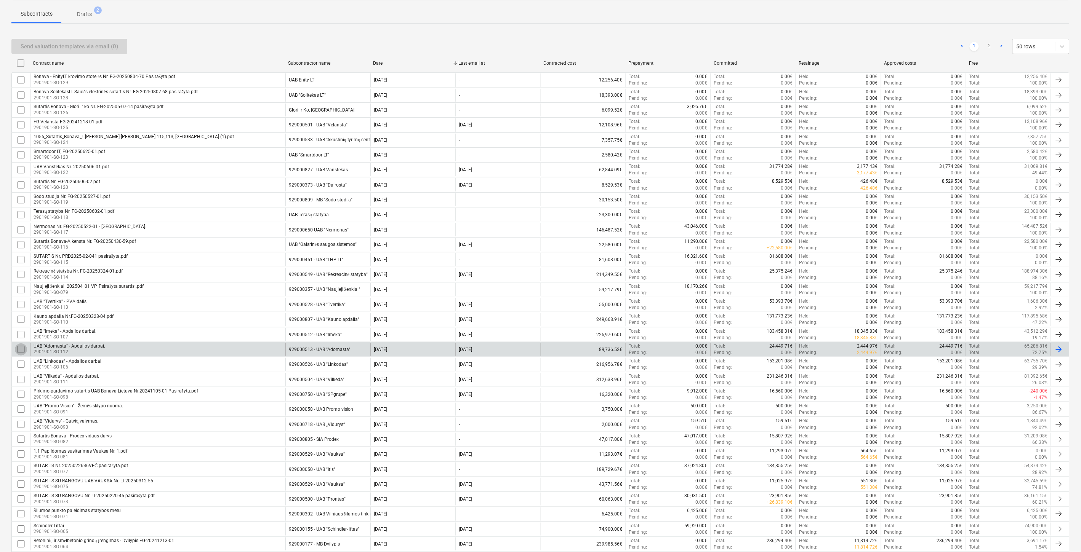
click at [23, 351] on input "checkbox" at bounding box center [21, 350] width 12 height 12
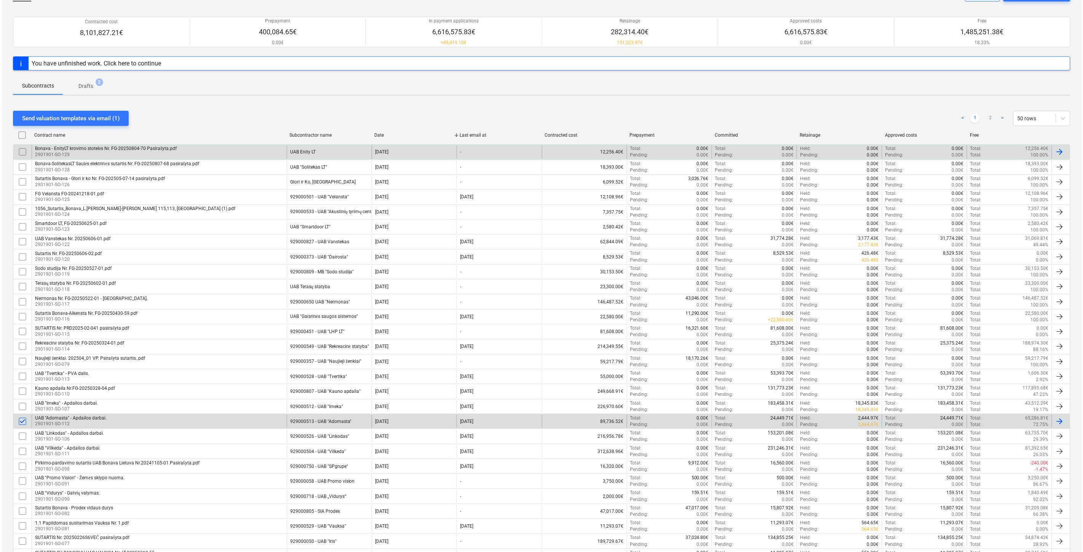
scroll to position [0, 0]
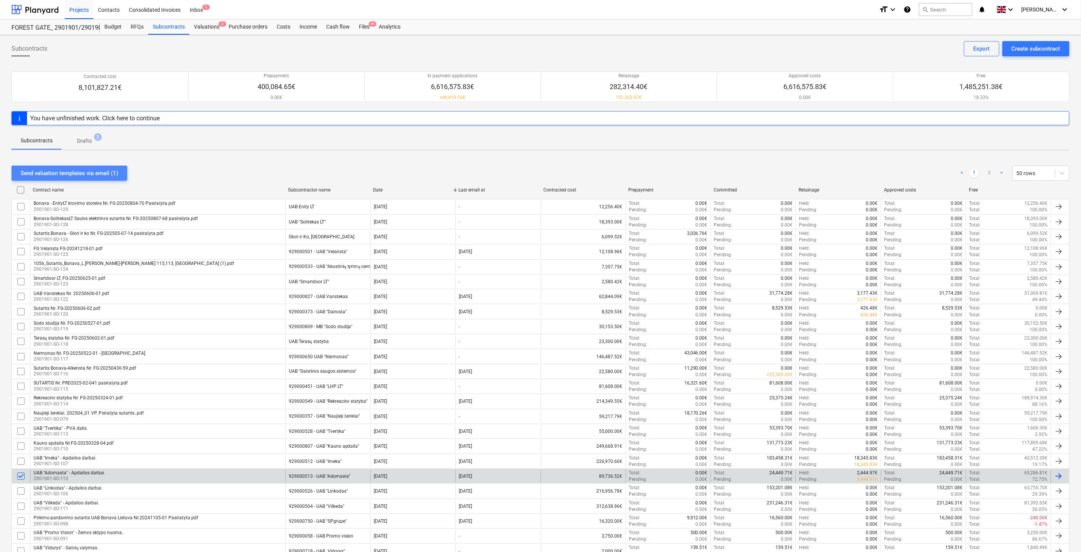
click at [101, 169] on div "Send valuation templates via email (1)" at bounding box center [70, 173] width 98 height 10
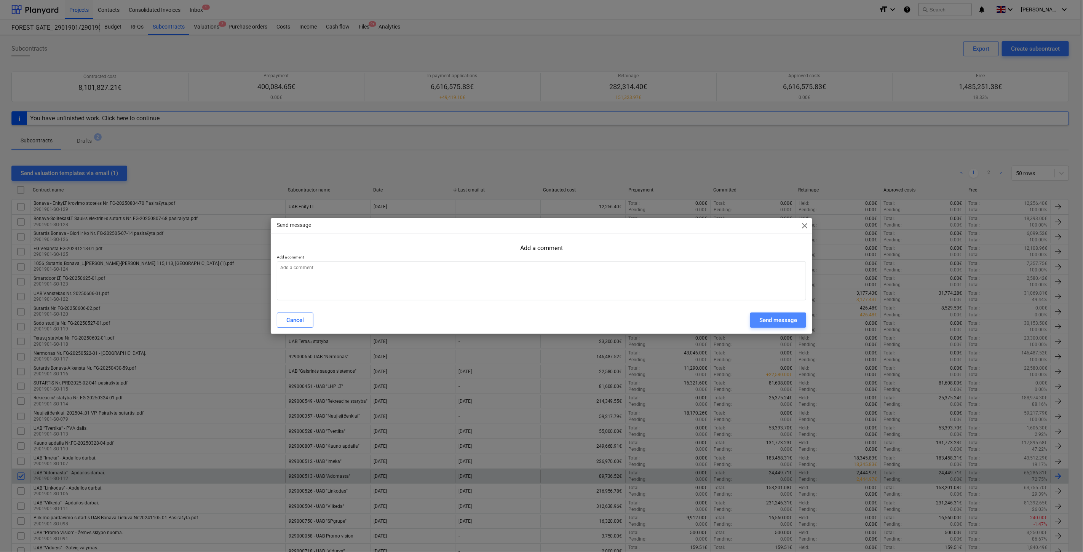
click at [774, 319] on div "Send message" at bounding box center [779, 320] width 38 height 10
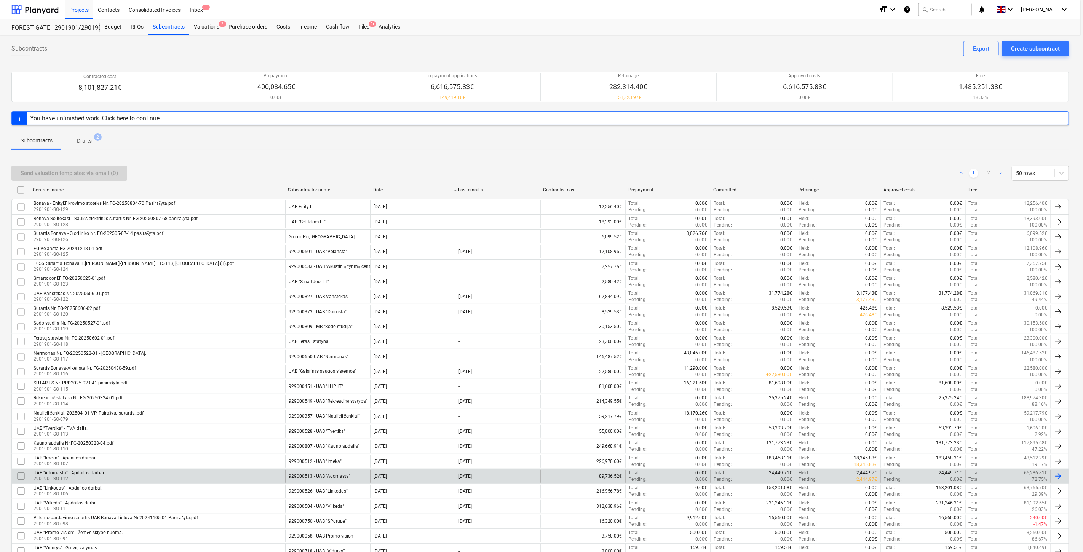
type textarea "x"
click at [842, 168] on div "Send valuation templates via email (0) < 1 2 > 50 rows" at bounding box center [540, 173] width 1058 height 15
click at [852, 164] on div "Send valuation templates via email (0) < 1 2 > 50 rows" at bounding box center [540, 173] width 1058 height 21
click at [851, 177] on div "Send valuation templates via email (0) < 1 2 > 50 rows" at bounding box center [540, 173] width 1058 height 15
click at [859, 173] on div "Send valuation templates via email (0) < 1 2 > 50 rows" at bounding box center [540, 173] width 1058 height 15
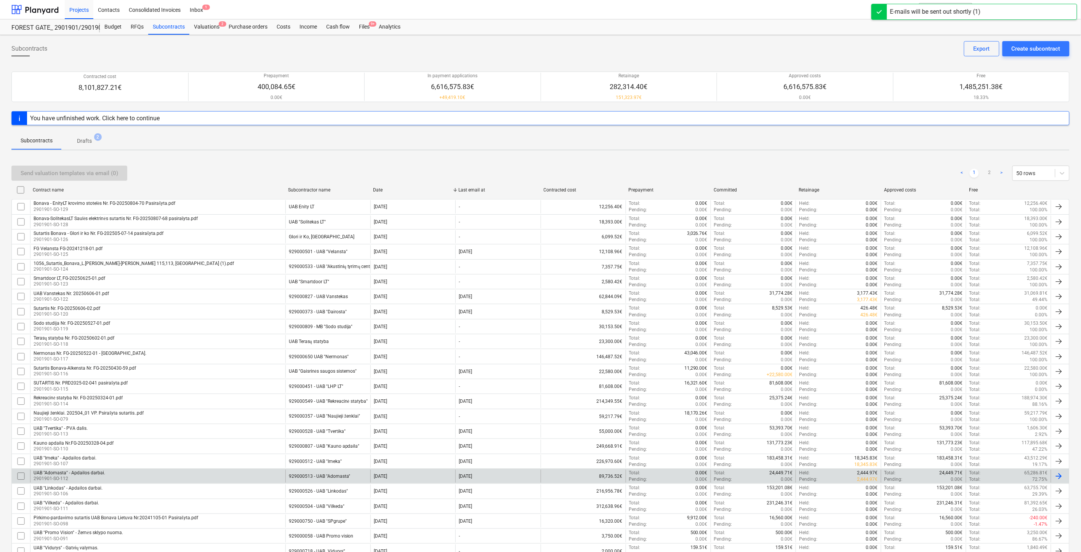
click at [862, 169] on div "Send valuation templates via email (0) < 1 2 > 50 rows" at bounding box center [540, 173] width 1058 height 15
click at [853, 171] on div "Send valuation templates via email (0) < 1 2 > 50 rows" at bounding box center [540, 173] width 1058 height 15
click at [863, 165] on div "Send valuation templates via email (0) < 1 2 > 50 rows" at bounding box center [540, 173] width 1058 height 21
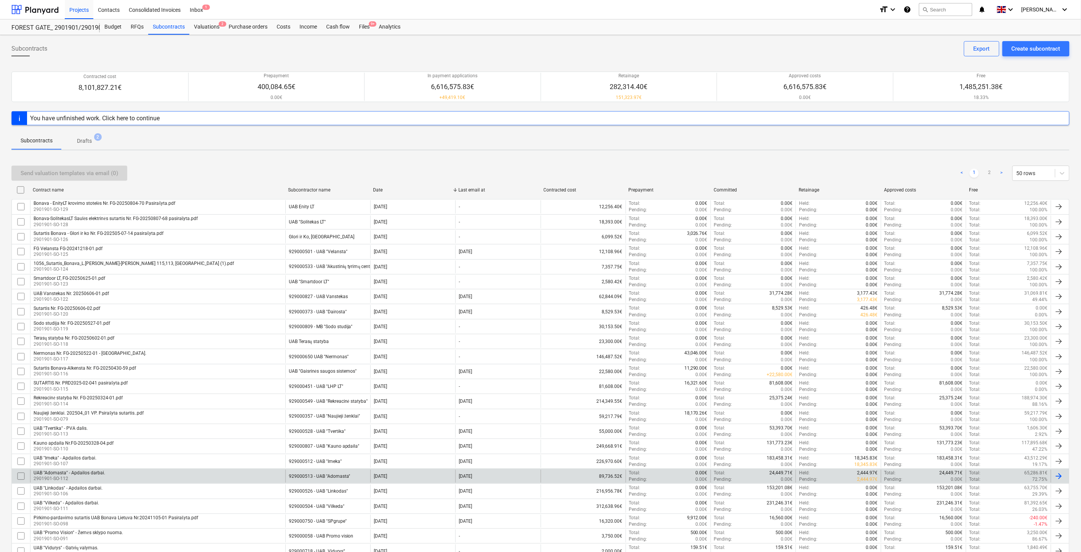
click at [863, 165] on div "Send valuation templates via email (0) < 1 2 > 50 rows" at bounding box center [540, 173] width 1058 height 21
click at [827, 174] on div "Send valuation templates via email (0) < 1 2 > 50 rows" at bounding box center [540, 173] width 1058 height 15
click at [832, 173] on div "Send valuation templates via email (0) < 1 2 > 50 rows" at bounding box center [540, 173] width 1058 height 15
drag, startPoint x: 833, startPoint y: 172, endPoint x: 858, endPoint y: 161, distance: 28.0
click at [833, 172] on div "Send valuation templates via email (0) < 1 2 > 50 rows" at bounding box center [540, 173] width 1058 height 15
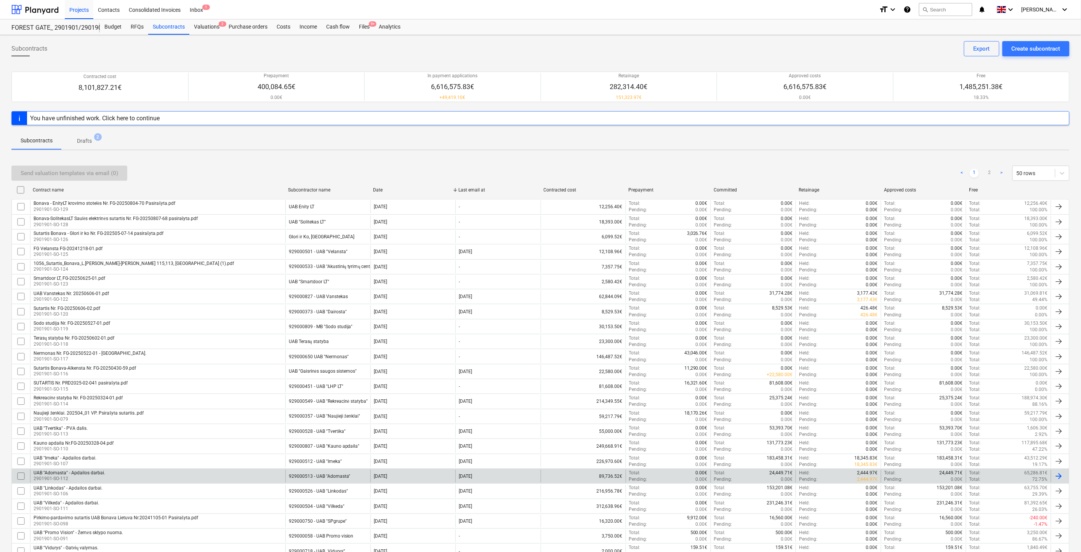
click at [851, 170] on div "Send valuation templates via email (0) < 1 2 > 50 rows" at bounding box center [540, 173] width 1058 height 15
drag, startPoint x: 861, startPoint y: 162, endPoint x: 509, endPoint y: 165, distance: 352.7
click at [38, 10] on div at bounding box center [34, 9] width 47 height 19
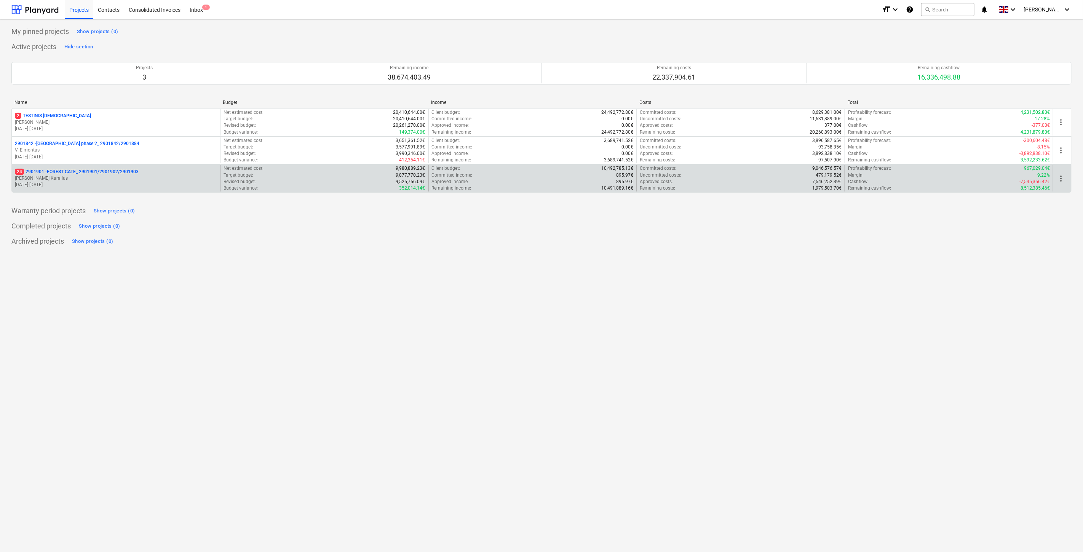
click at [85, 178] on p "[PERSON_NAME] Karalius" at bounding box center [116, 178] width 202 height 6
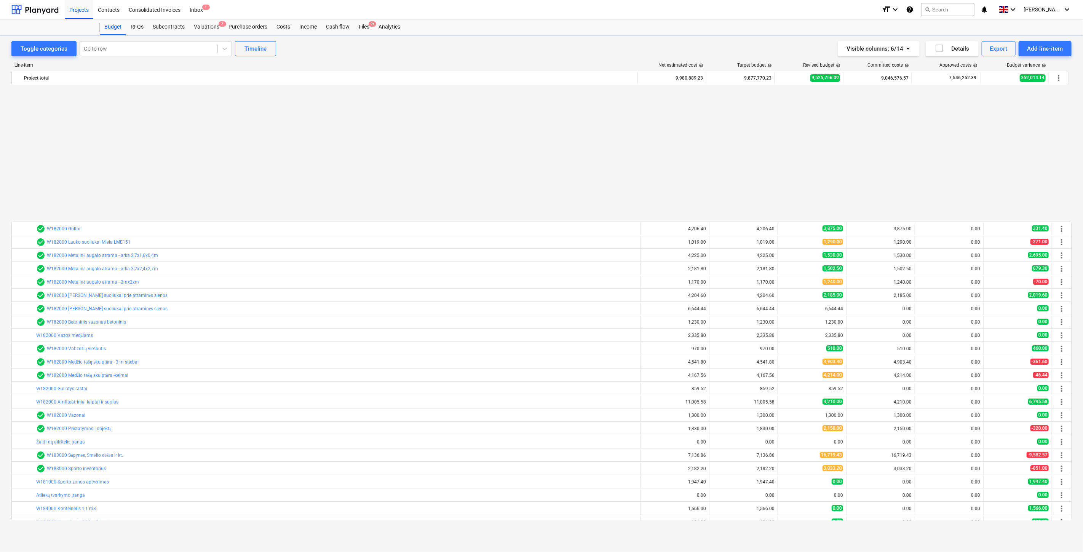
scroll to position [408, 0]
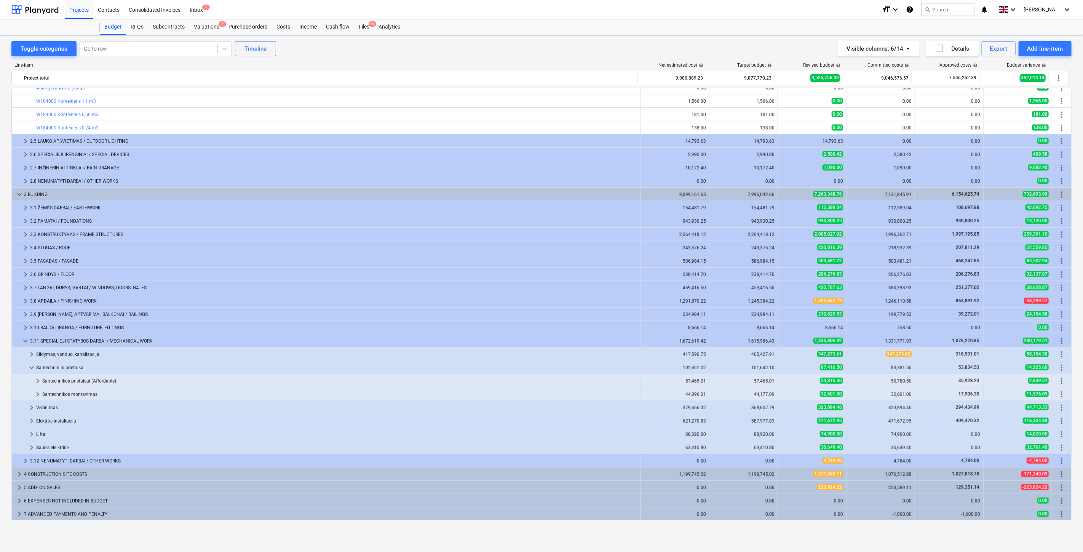
click at [356, 27] on div "Files 9+" at bounding box center [364, 26] width 20 height 15
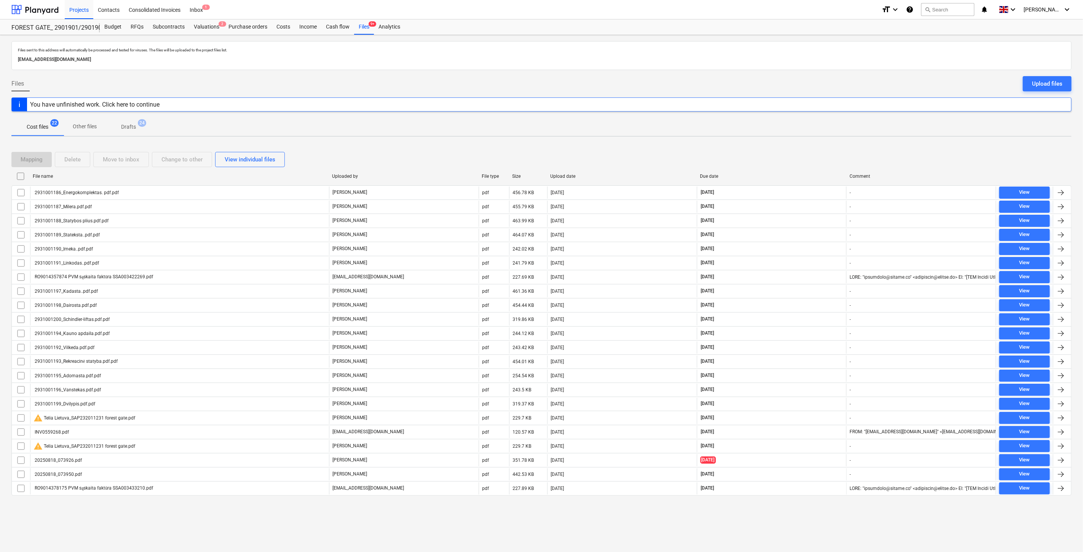
click at [798, 157] on div "Mapping Delete Move to inbox Change to other View individual files" at bounding box center [541, 159] width 1060 height 15
click at [808, 153] on div "Mapping Delete Move to inbox Change to other View individual files" at bounding box center [541, 159] width 1060 height 15
click at [213, 26] on div "Valuations 2" at bounding box center [206, 26] width 35 height 15
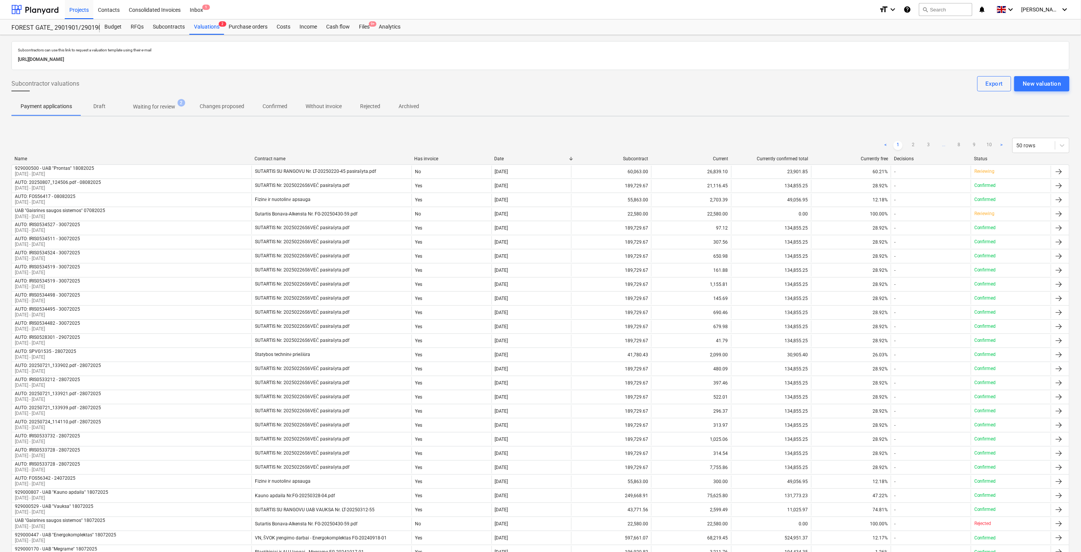
click at [843, 130] on div "< 1 2 3 ... 8 9 10 > 50 rows Name Contract name Has invoice Date Subcontract Cu…" at bounding box center [540, 514] width 1058 height 771
drag, startPoint x: 370, startPoint y: 25, endPoint x: 431, endPoint y: 0, distance: 65.4
click at [370, 25] on span "9+" at bounding box center [373, 23] width 8 height 5
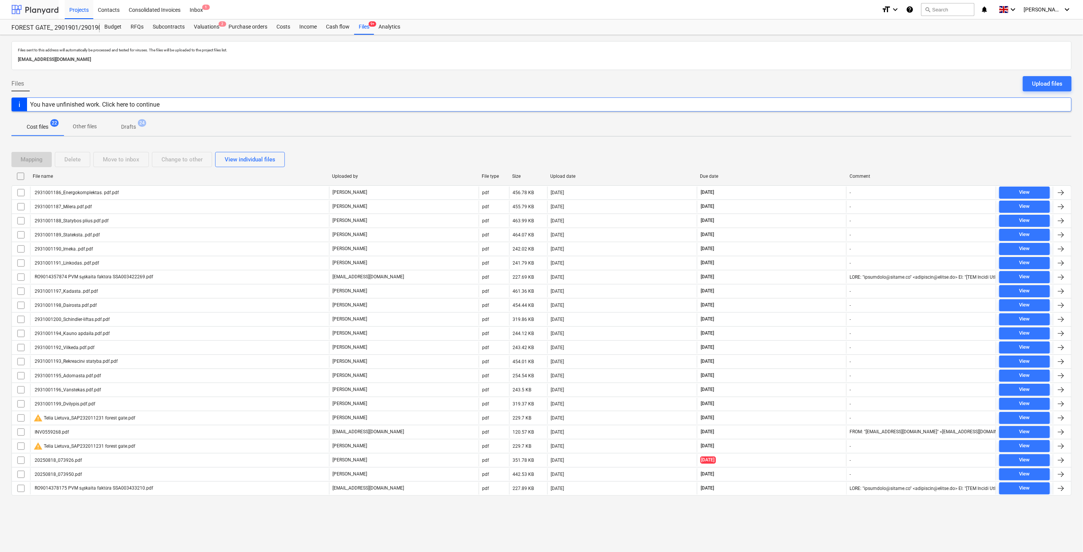
click at [37, 10] on div at bounding box center [34, 9] width 47 height 19
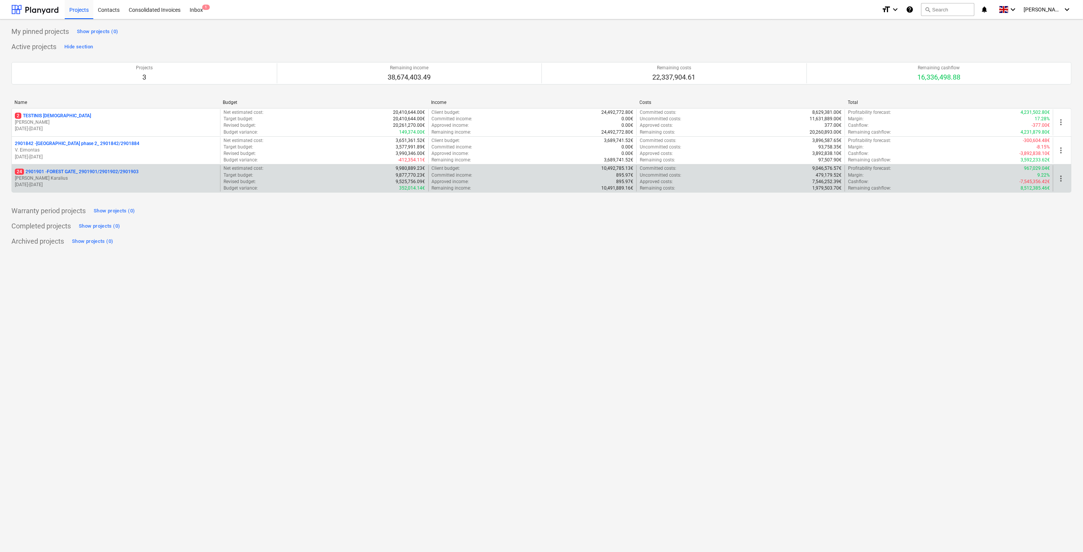
click at [70, 177] on p "[PERSON_NAME] Karalius" at bounding box center [116, 178] width 202 height 6
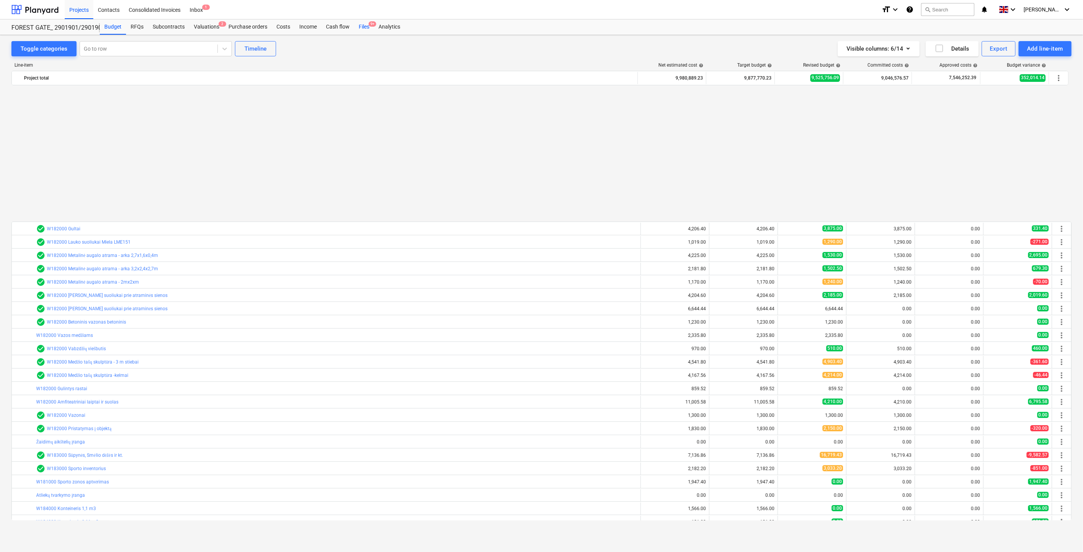
scroll to position [408, 0]
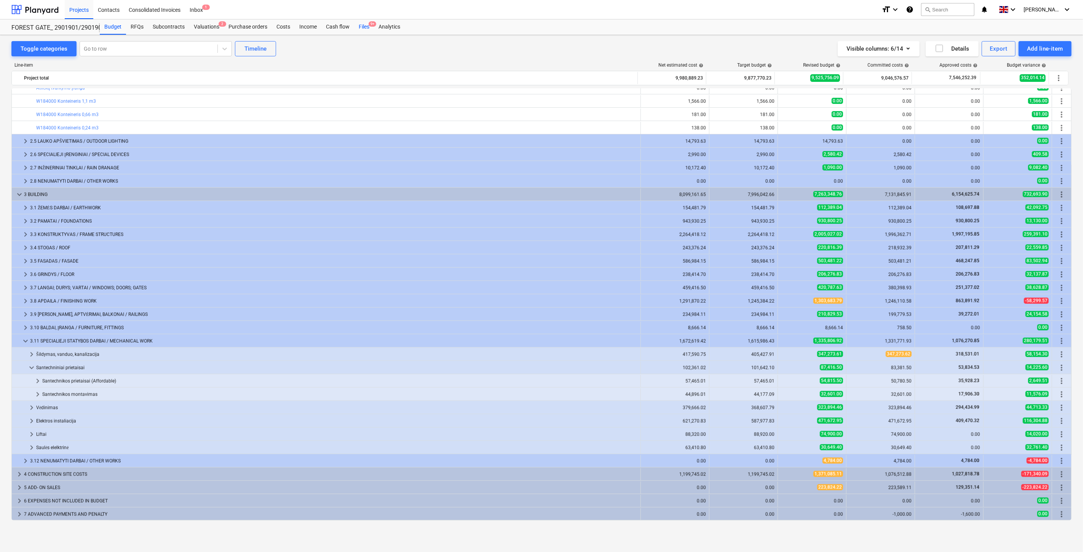
click at [367, 29] on div "Files 9+" at bounding box center [364, 26] width 20 height 15
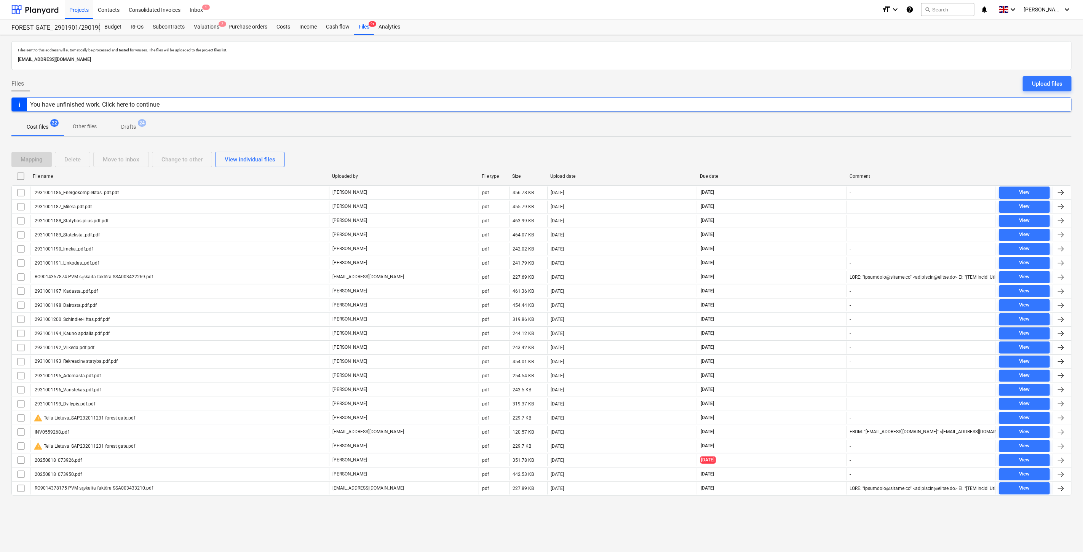
click at [764, 149] on div "Mapping Delete Move to inbox Change to other View individual files" at bounding box center [541, 159] width 1060 height 21
click at [213, 32] on div "Valuations 2" at bounding box center [206, 26] width 35 height 15
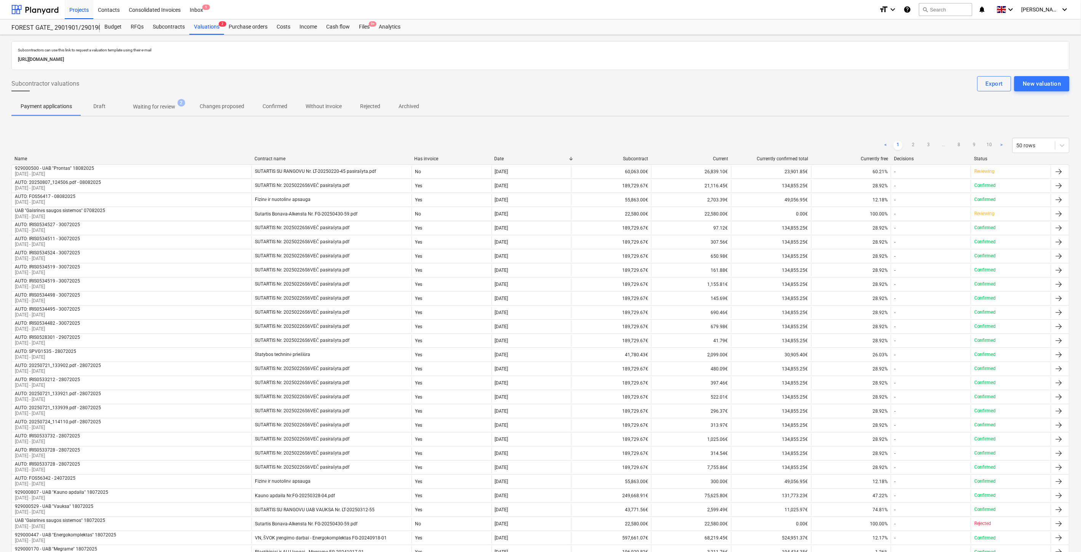
click at [166, 105] on p "Waiting for review" at bounding box center [154, 107] width 42 height 8
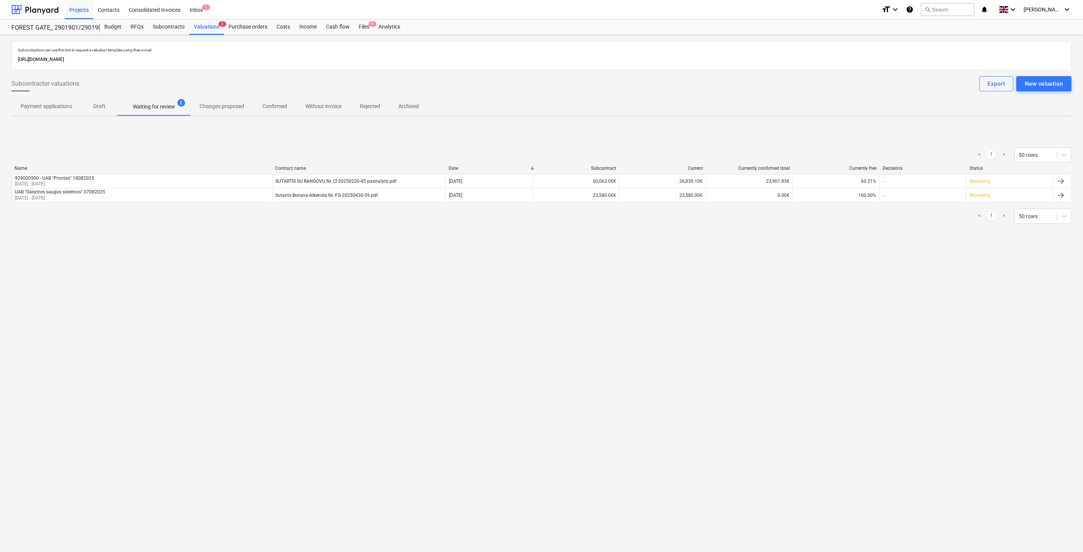
click at [814, 312] on div "Subcontractors can use this link to request a valuation template using their e-…" at bounding box center [541, 293] width 1083 height 517
click at [827, 305] on div "Subcontractors can use this link to request a valuation template using their e-…" at bounding box center [541, 293] width 1083 height 517
click at [810, 293] on div "Subcontractors can use this link to request a valuation template using their e-…" at bounding box center [541, 293] width 1083 height 517
click at [831, 279] on div "Subcontractors can use this link to request a valuation template using their e-…" at bounding box center [541, 293] width 1083 height 517
click at [798, 324] on div "Subcontractors can use this link to request a valuation template using their e-…" at bounding box center [541, 293] width 1083 height 517
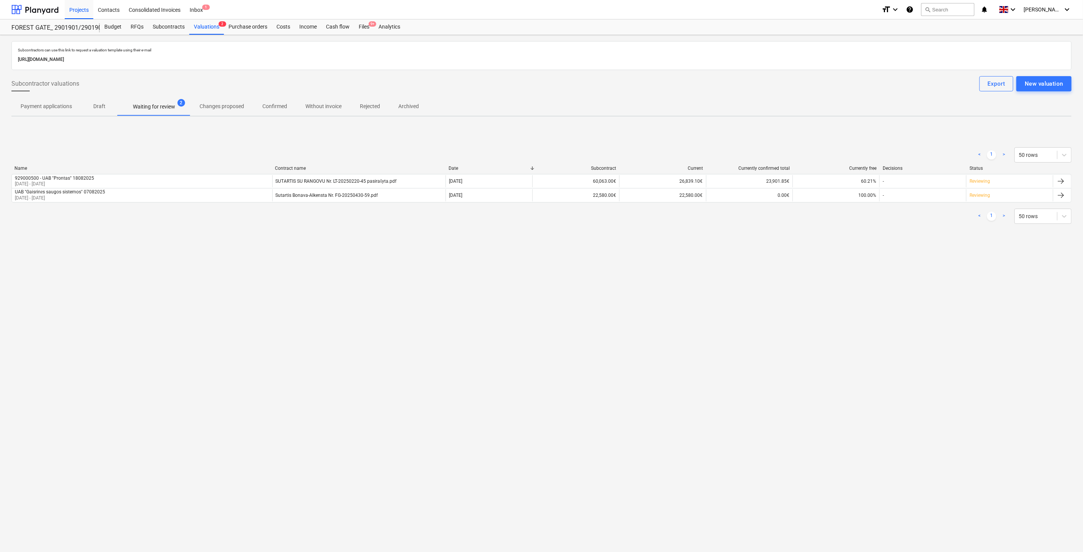
click at [823, 307] on div "Subcontractors can use this link to request a valuation template using their e-…" at bounding box center [541, 293] width 1083 height 517
click at [357, 26] on div "Files 9+" at bounding box center [364, 26] width 20 height 15
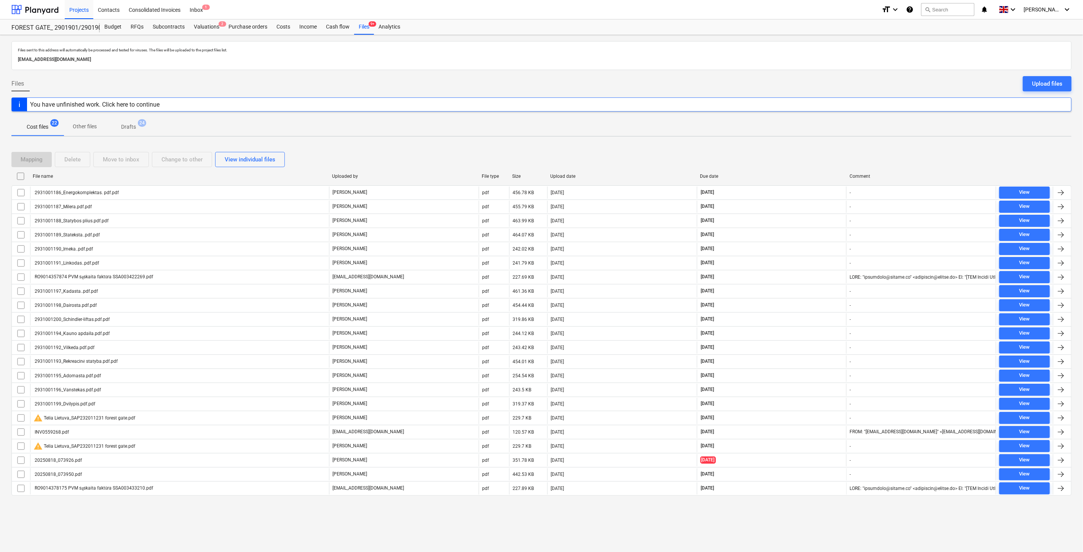
click at [798, 164] on div "Mapping Delete Move to inbox Change to other View individual files" at bounding box center [541, 159] width 1060 height 15
click at [40, 10] on div at bounding box center [34, 9] width 47 height 19
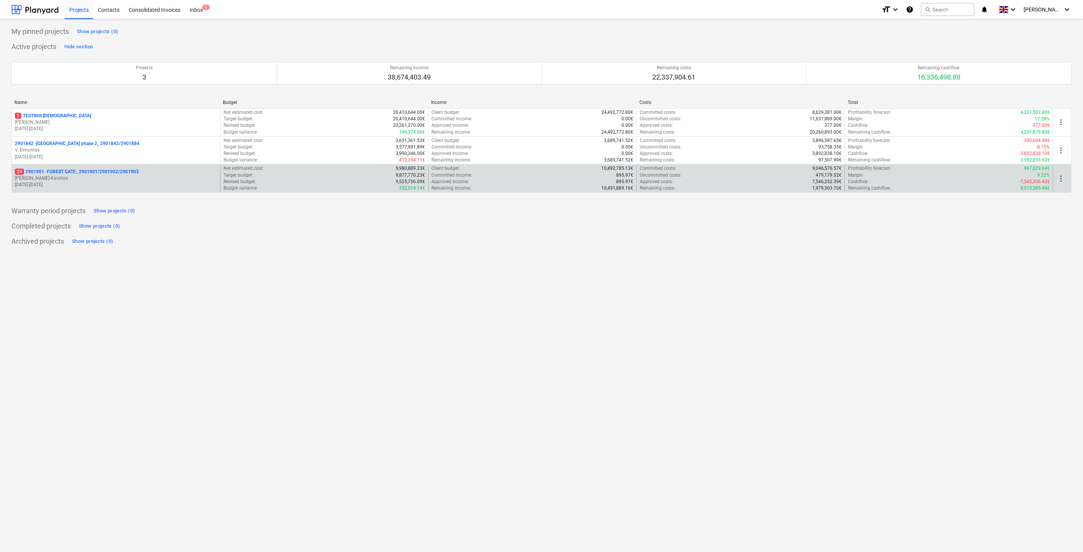
click at [75, 176] on p "[PERSON_NAME] Karalius" at bounding box center [116, 178] width 202 height 6
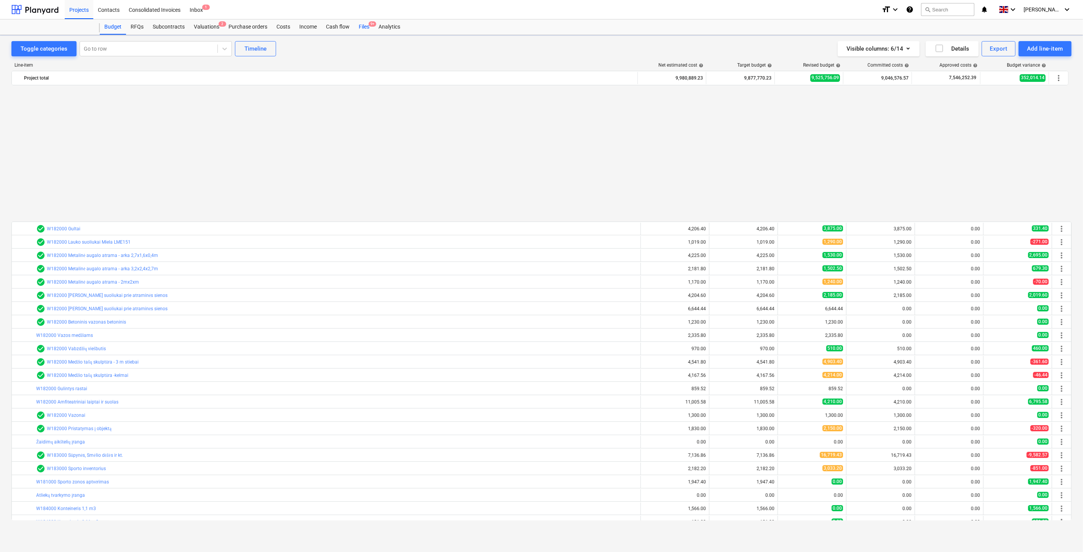
click at [354, 34] on div "Files 9+" at bounding box center [364, 26] width 20 height 15
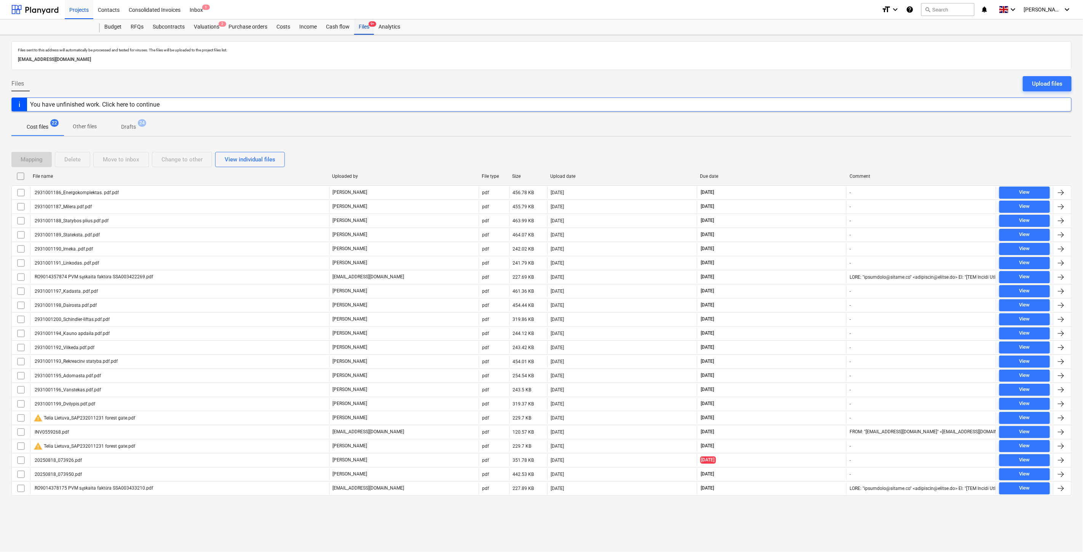
click at [363, 30] on div "Files 9+" at bounding box center [364, 26] width 20 height 15
click at [794, 158] on div "Mapping Delete Move to inbox Change to other View individual files" at bounding box center [541, 159] width 1060 height 15
click at [801, 147] on div "Mapping Delete Move to inbox Change to other View individual files File name Up…" at bounding box center [541, 327] width 1060 height 368
click at [790, 158] on div "Mapping Delete Move to inbox Change to other View individual files" at bounding box center [541, 159] width 1060 height 15
click at [800, 153] on div "Mapping Delete Move to inbox Change to other View individual files" at bounding box center [541, 159] width 1060 height 15
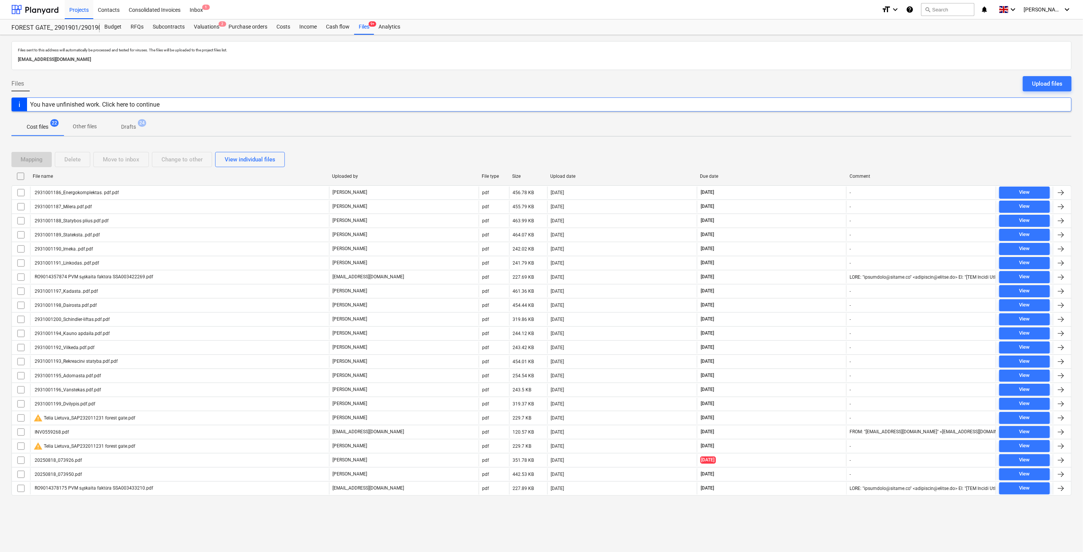
click at [801, 159] on div "Mapping Delete Move to inbox Change to other View individual files" at bounding box center [541, 159] width 1060 height 15
click at [809, 154] on div "Mapping Delete Move to inbox Change to other View individual files" at bounding box center [541, 159] width 1060 height 15
click at [44, 10] on div at bounding box center [34, 9] width 47 height 19
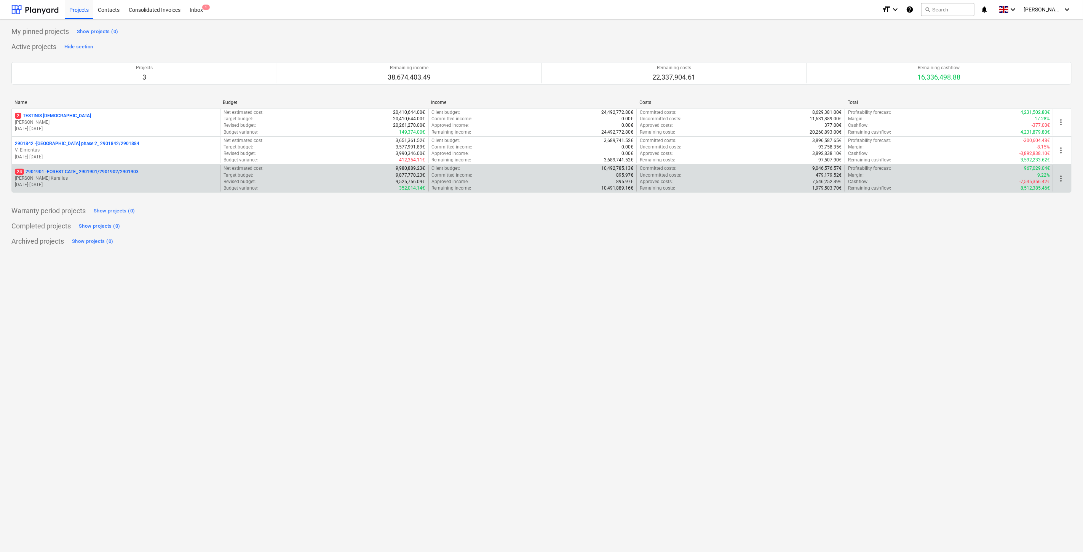
click at [113, 176] on p "[PERSON_NAME] Karalius" at bounding box center [116, 178] width 202 height 6
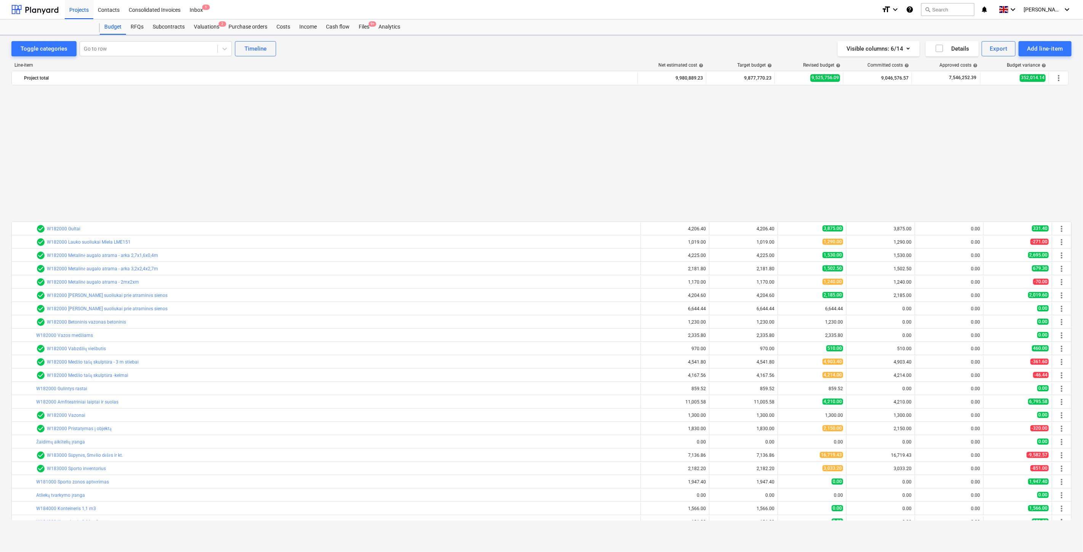
scroll to position [408, 0]
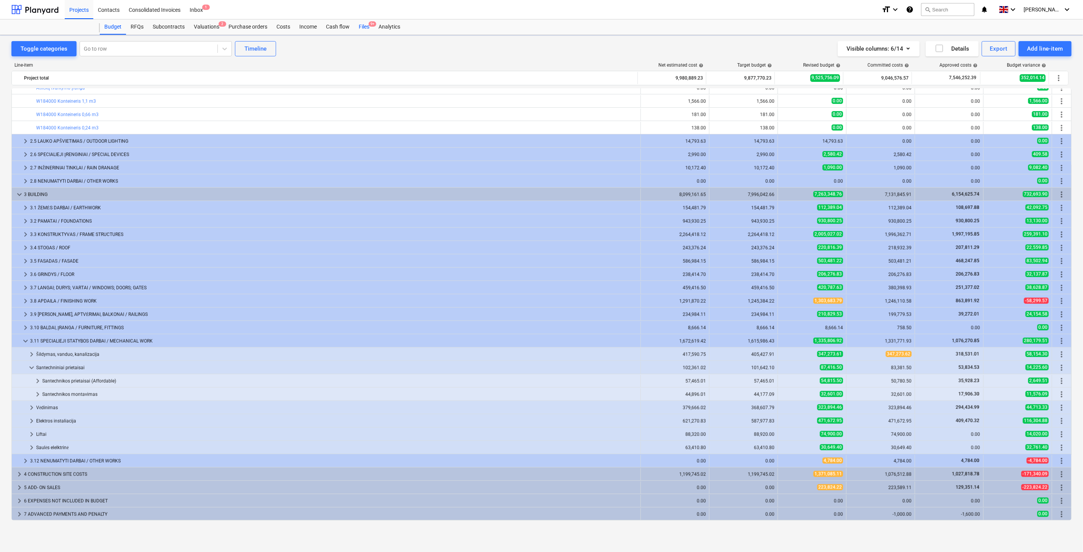
click at [360, 27] on div "Files 9+" at bounding box center [364, 26] width 20 height 15
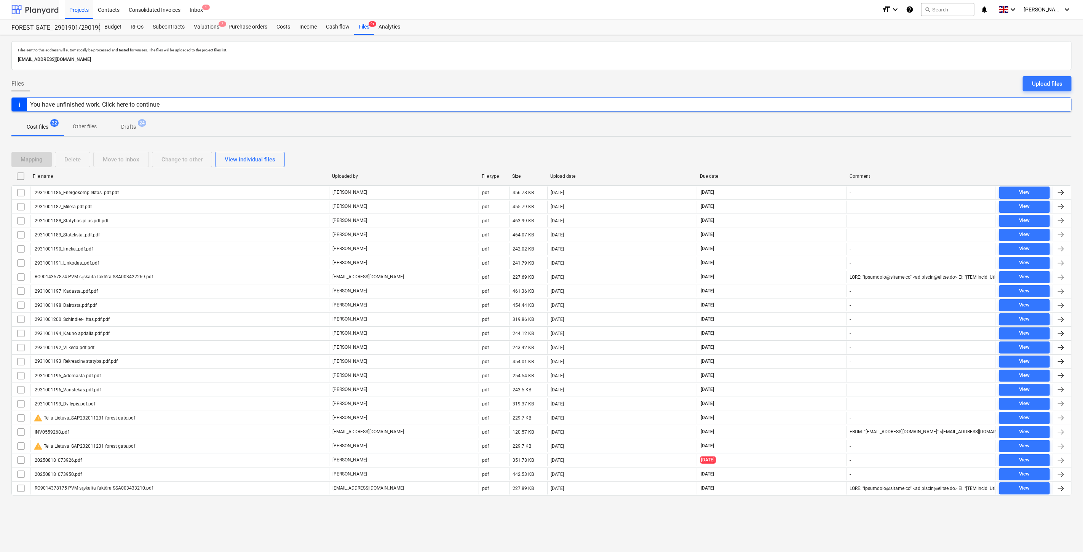
click at [32, 9] on div at bounding box center [34, 9] width 47 height 19
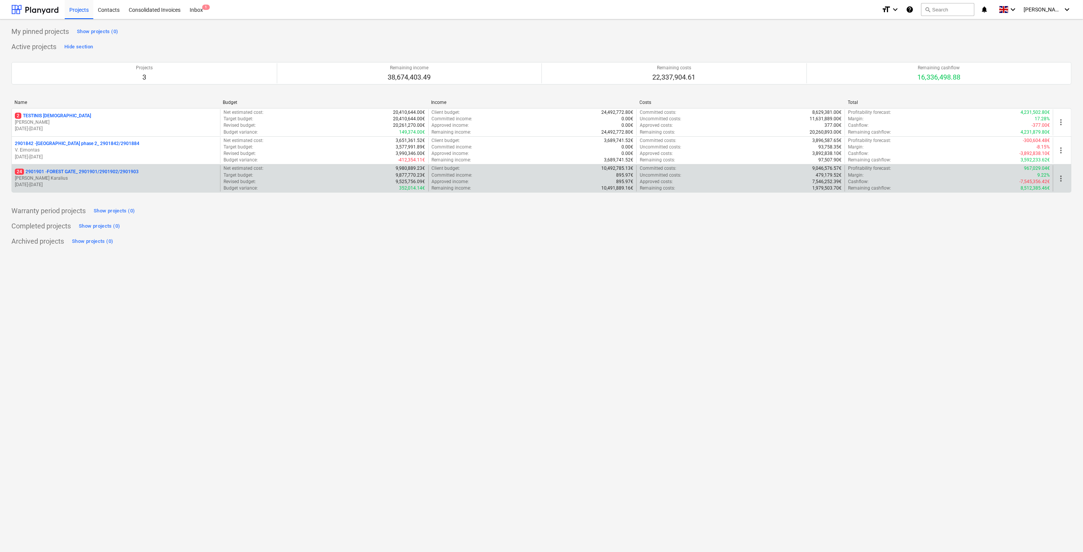
click at [122, 177] on p "[PERSON_NAME] Karalius" at bounding box center [116, 178] width 202 height 6
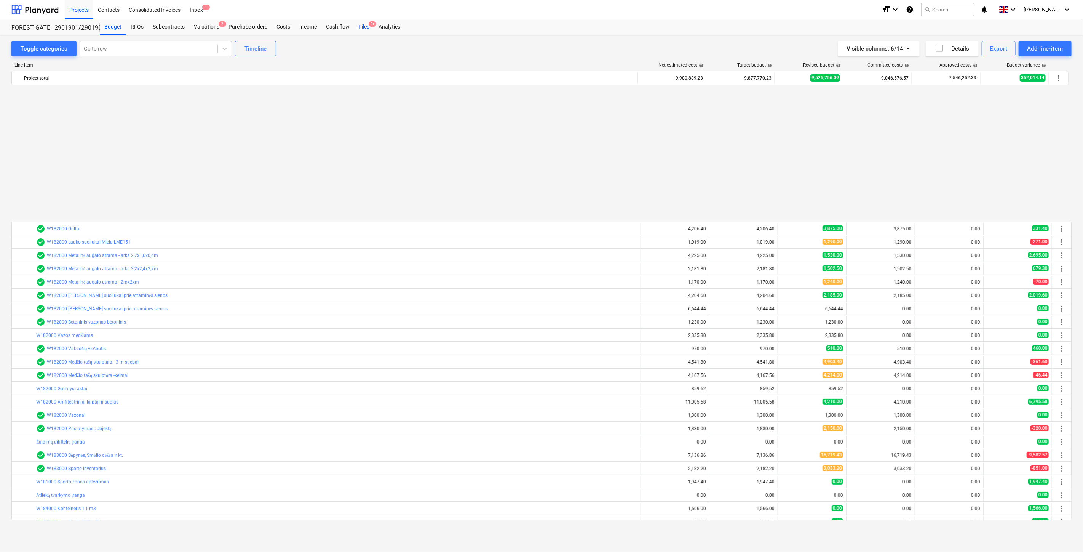
click at [362, 27] on div "Files 9+" at bounding box center [364, 26] width 20 height 15
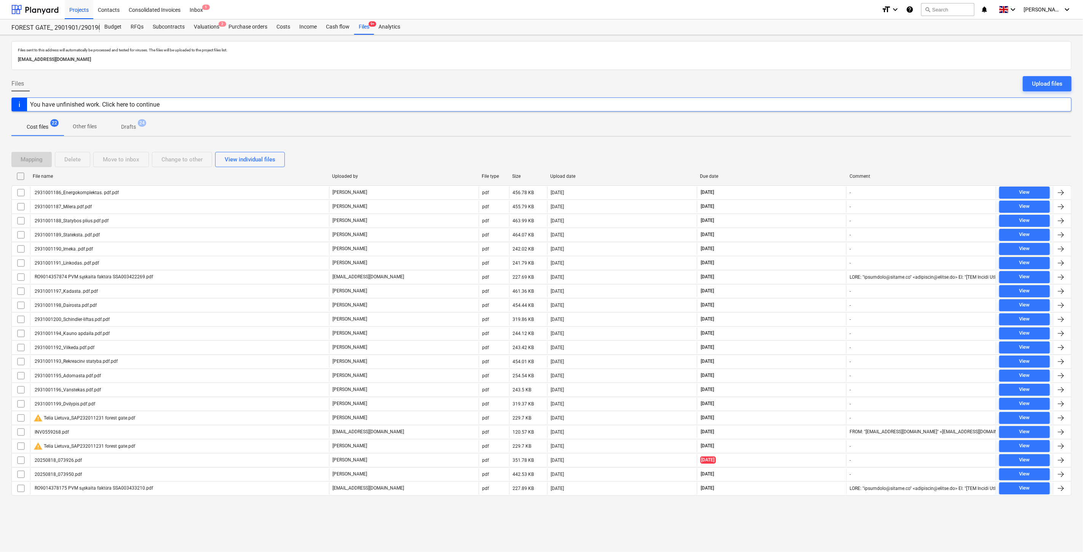
click at [798, 157] on div "Mapping Delete Move to inbox Change to other View individual files" at bounding box center [541, 159] width 1060 height 15
click at [816, 145] on div "Mapping Delete Move to inbox Change to other View individual files File name Up…" at bounding box center [541, 327] width 1060 height 368
click at [780, 154] on div "Mapping Delete Move to inbox Change to other View individual files" at bounding box center [541, 159] width 1060 height 15
click at [767, 143] on div "Mapping Delete Move to inbox Change to other View individual files File name Up…" at bounding box center [541, 327] width 1060 height 368
click at [766, 161] on div "Mapping Delete Move to inbox Change to other View individual files" at bounding box center [541, 159] width 1060 height 15
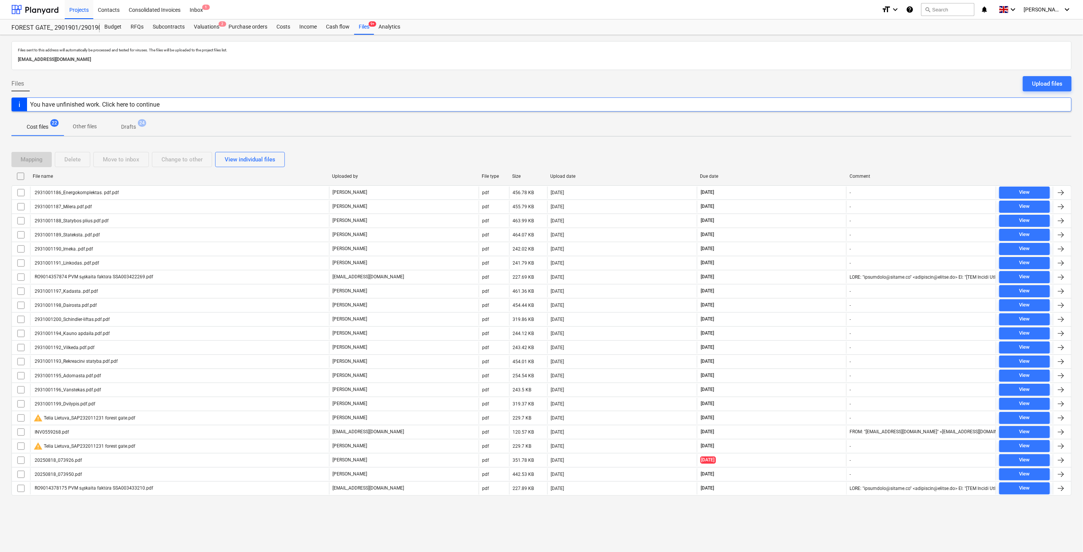
click at [756, 153] on div "Mapping Delete Move to inbox Change to other View individual files" at bounding box center [541, 159] width 1060 height 15
click at [751, 151] on div "Mapping Delete Move to inbox Change to other View individual files" at bounding box center [541, 159] width 1060 height 21
click at [737, 145] on div "Mapping Delete Move to inbox Change to other View individual files File name Up…" at bounding box center [541, 327] width 1060 height 368
click at [798, 162] on div "Mapping Delete Move to inbox Change to other View individual files" at bounding box center [541, 159] width 1060 height 15
click at [768, 149] on div "Mapping Delete Move to inbox Change to other View individual files" at bounding box center [541, 159] width 1060 height 21
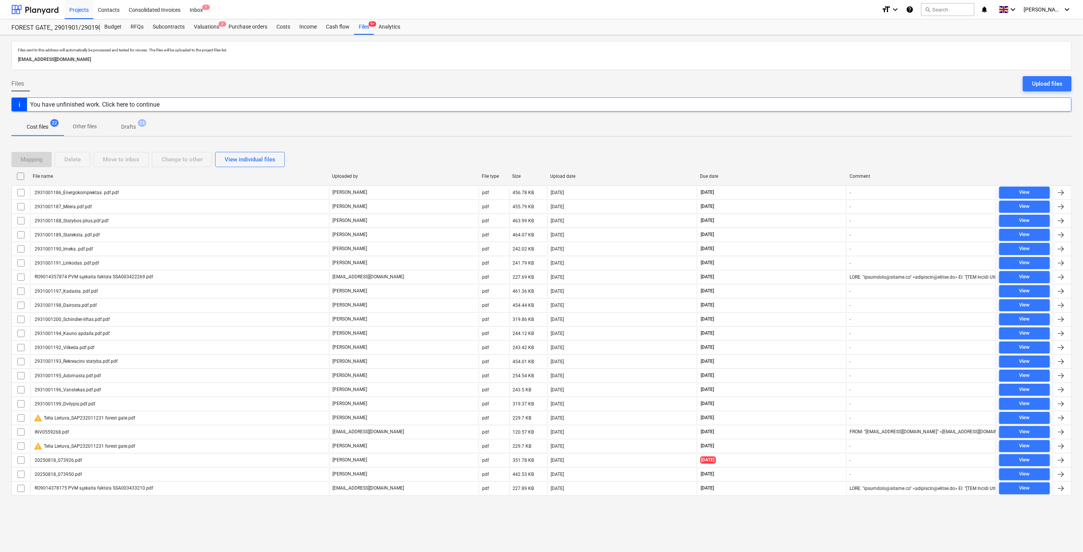
click at [796, 161] on div "Mapping Delete Move to inbox Change to other View individual files" at bounding box center [541, 159] width 1060 height 15
drag, startPoint x: 782, startPoint y: 153, endPoint x: 766, endPoint y: 147, distance: 17.1
click at [781, 153] on div "Mapping Delete Move to inbox Change to other View individual files" at bounding box center [541, 159] width 1060 height 15
click at [766, 147] on div "Mapping Delete Move to inbox Change to other View individual files File name Up…" at bounding box center [541, 327] width 1060 height 368
click at [760, 144] on div "Mapping Delete Move to inbox Change to other View individual files File name Up…" at bounding box center [541, 327] width 1060 height 368
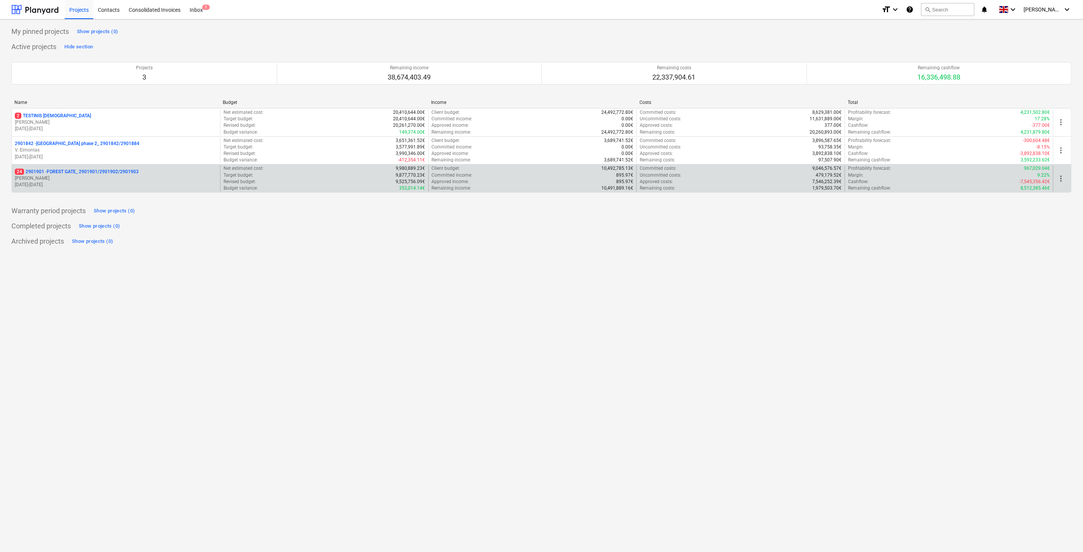
click at [69, 184] on p "[DATE] - [DATE]" at bounding box center [116, 185] width 202 height 6
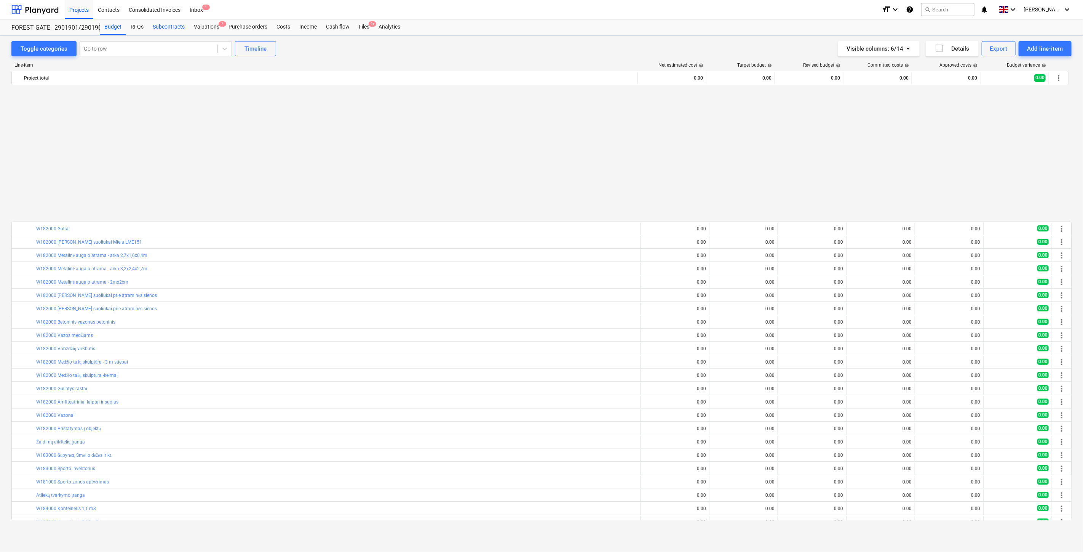
click at [171, 26] on div "Subcontracts" at bounding box center [168, 26] width 41 height 15
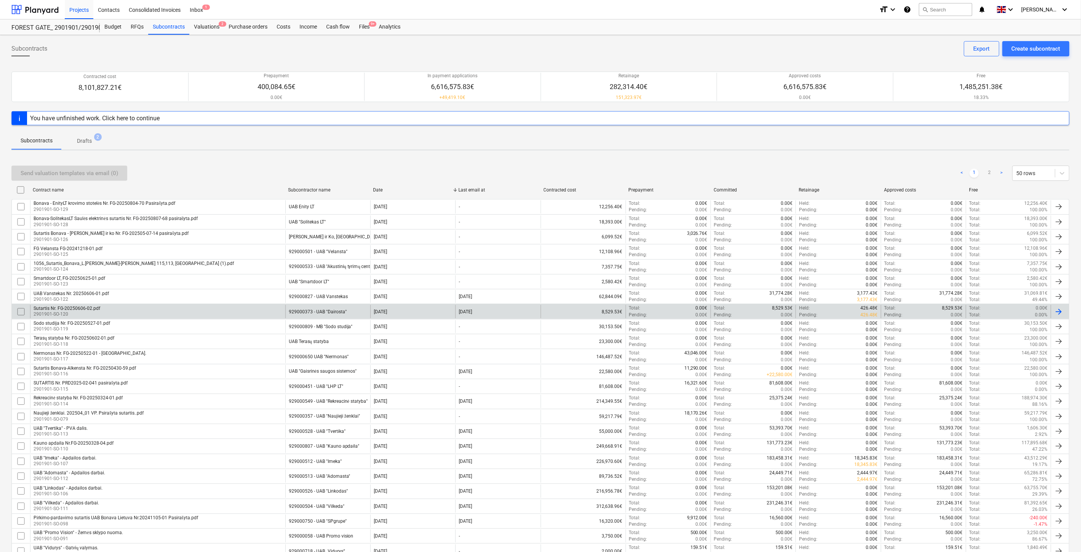
click at [216, 312] on div "Sutartis Nr. FG-20250606-02.pdf 2901901-SO-120" at bounding box center [157, 311] width 255 height 13
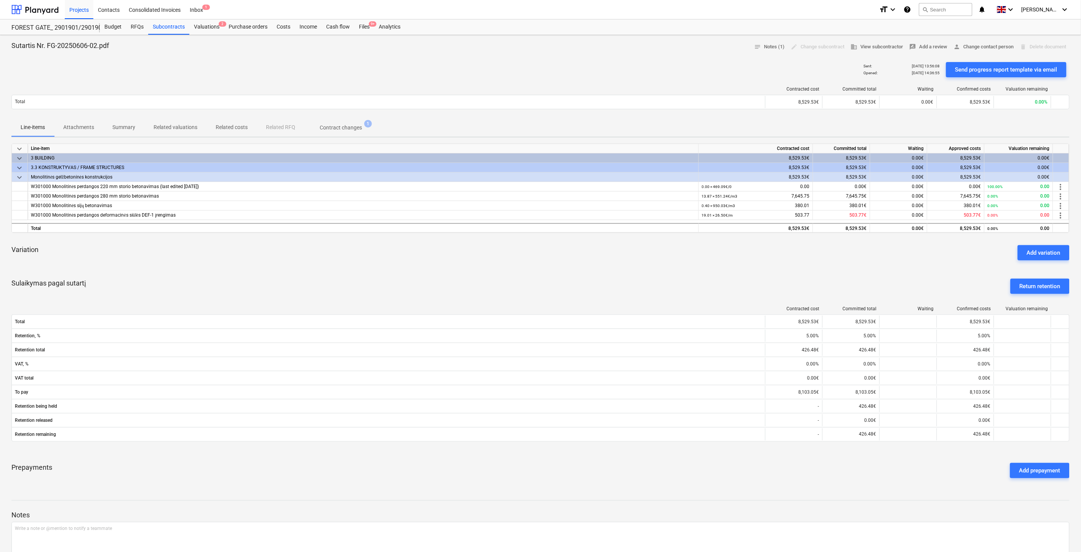
click at [288, 280] on div "Sulaikymas pagal sutartį Return retention" at bounding box center [540, 286] width 1058 height 27
click at [314, 269] on div "keyboard_arrow_down Line-item Contracted cost Committed total Waiting Approved …" at bounding box center [540, 314] width 1058 height 341
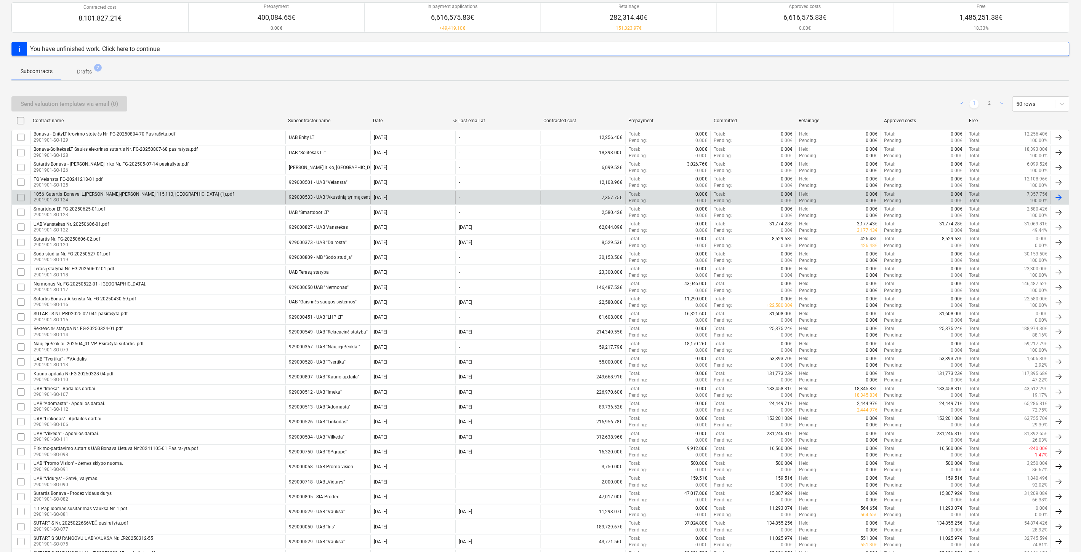
scroll to position [85, 0]
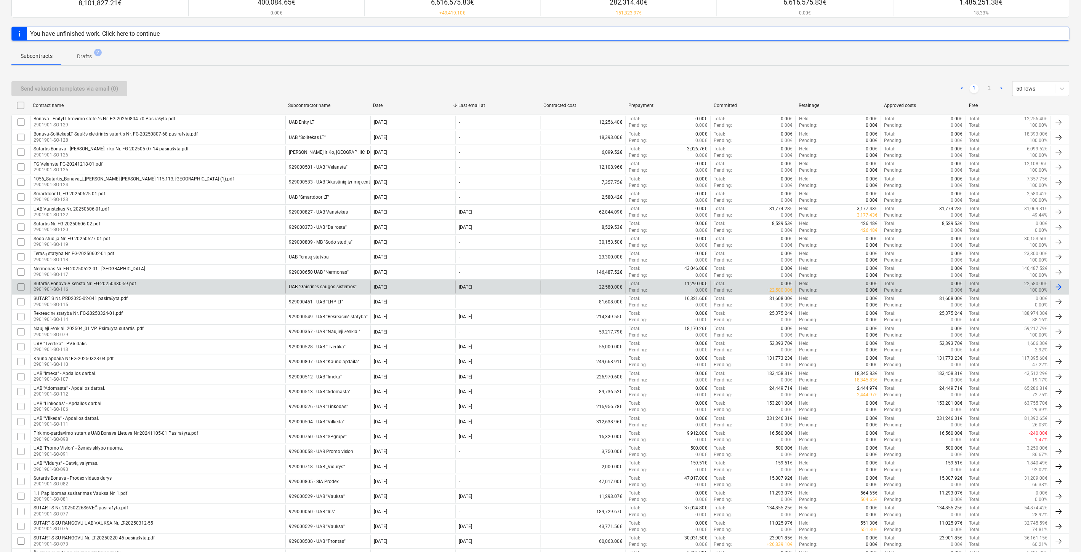
click at [256, 286] on div "Sutartis Bonava-Alkensta Nr. FG-20250430-59.pdf 2901901-SO-116" at bounding box center [157, 287] width 255 height 13
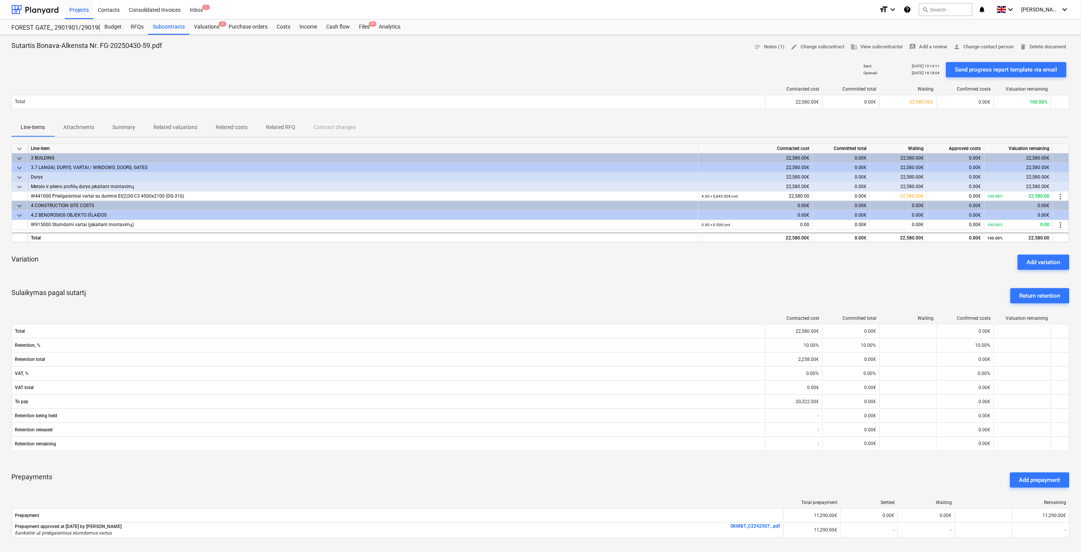
click at [277, 287] on div "Sulaikymas pagal sutartį Return retention" at bounding box center [540, 295] width 1058 height 27
click at [291, 287] on div "Sulaikymas pagal sutartį Return retention" at bounding box center [540, 295] width 1058 height 27
click at [210, 28] on div "Valuations 2" at bounding box center [206, 26] width 35 height 15
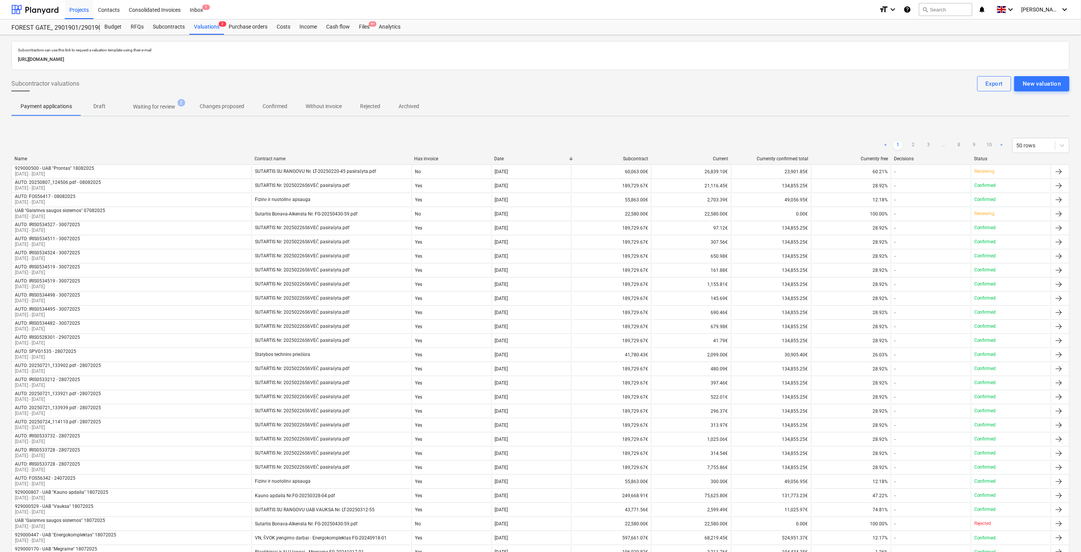
click at [138, 106] on p "Waiting for review" at bounding box center [154, 107] width 42 height 8
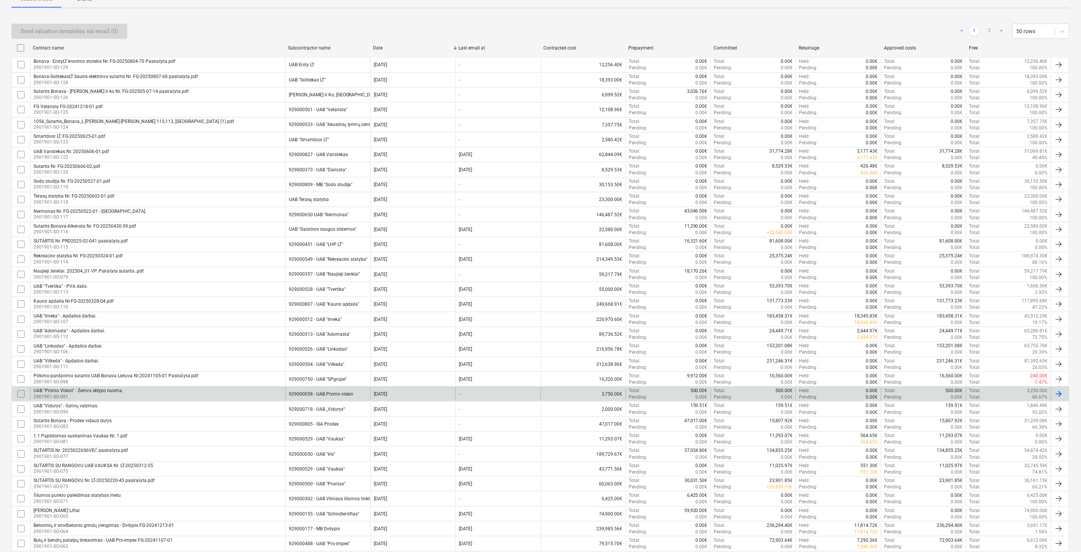
scroll to position [169, 0]
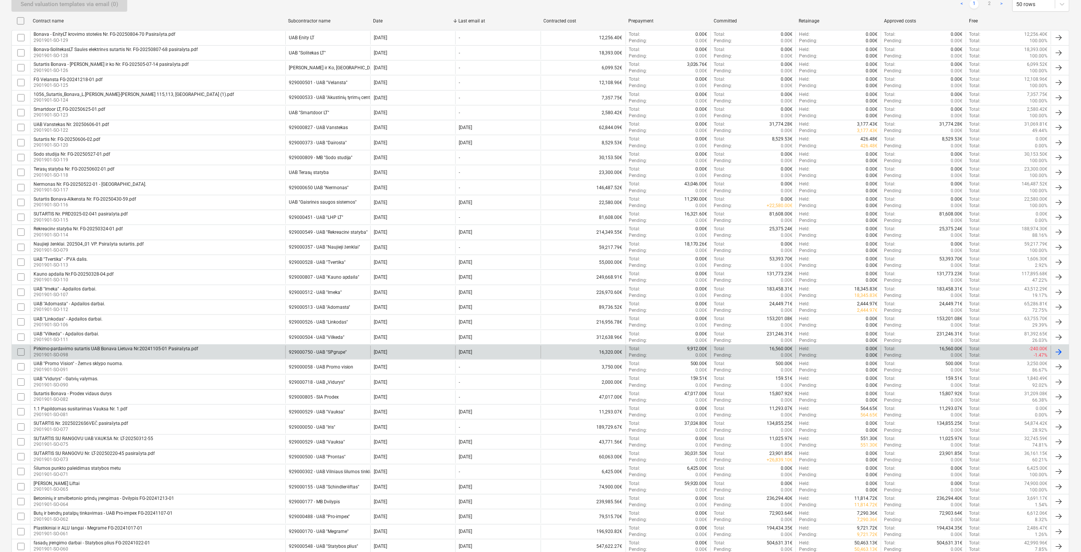
click at [218, 350] on div "Pirkimo-pardavimo sutartis UAB Bonava Lietuva Nr.20241105-01 Pasirašyta.pdf 290…" at bounding box center [157, 352] width 255 height 13
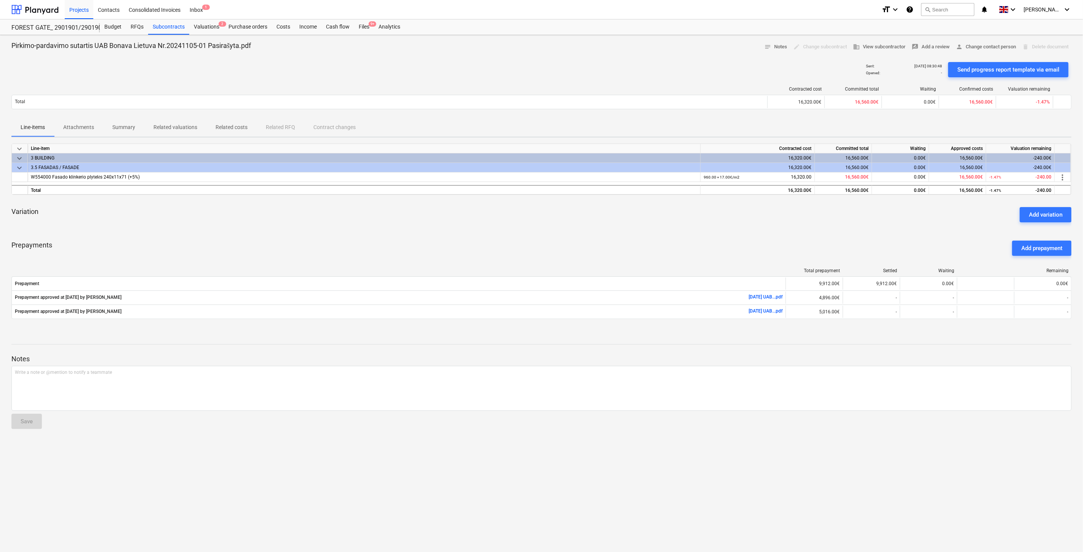
click at [225, 245] on div "Prepayments Add prepayment" at bounding box center [541, 248] width 1060 height 27
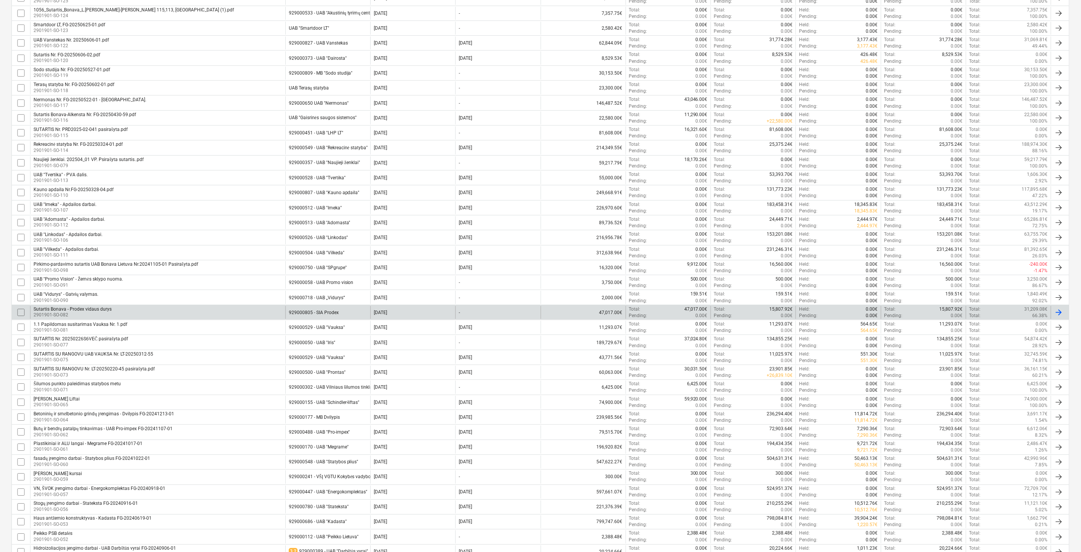
scroll to position [296, 0]
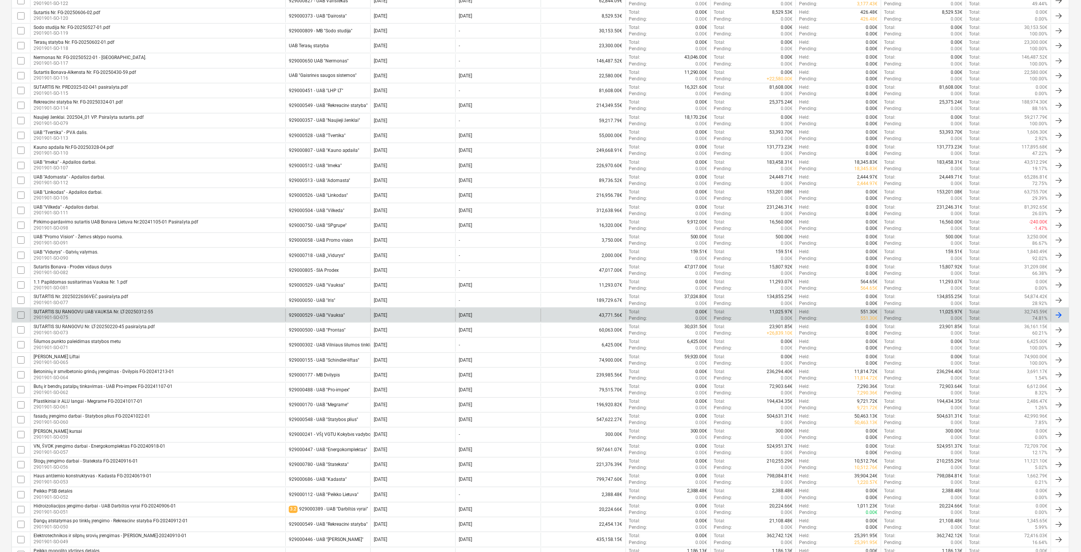
click at [254, 314] on div "SUTARTIS SU RANGOVU UAB VAUKSA Nr. LT-20250312-55 2901901-SO-075" at bounding box center [157, 315] width 255 height 13
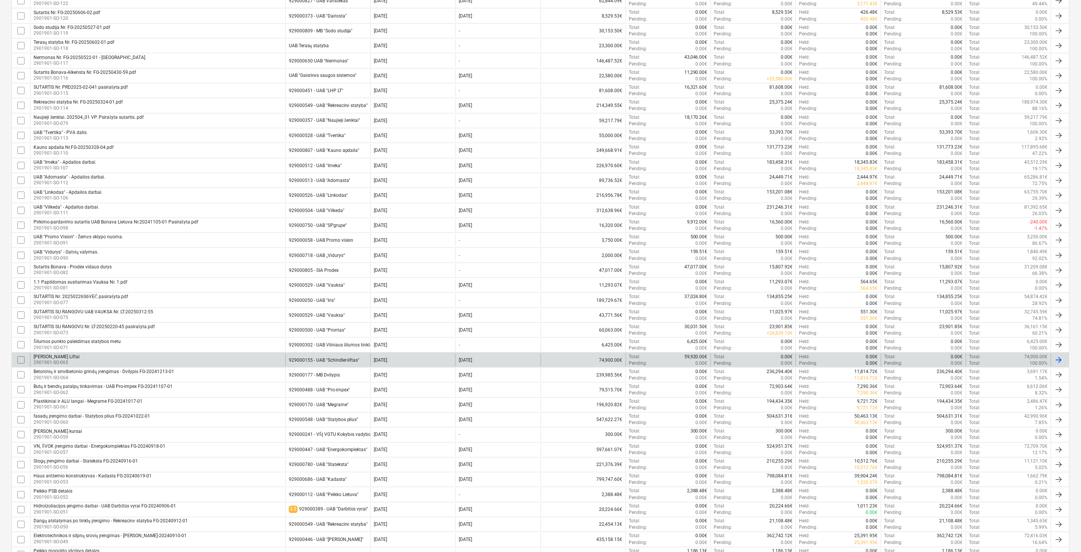
scroll to position [441, 0]
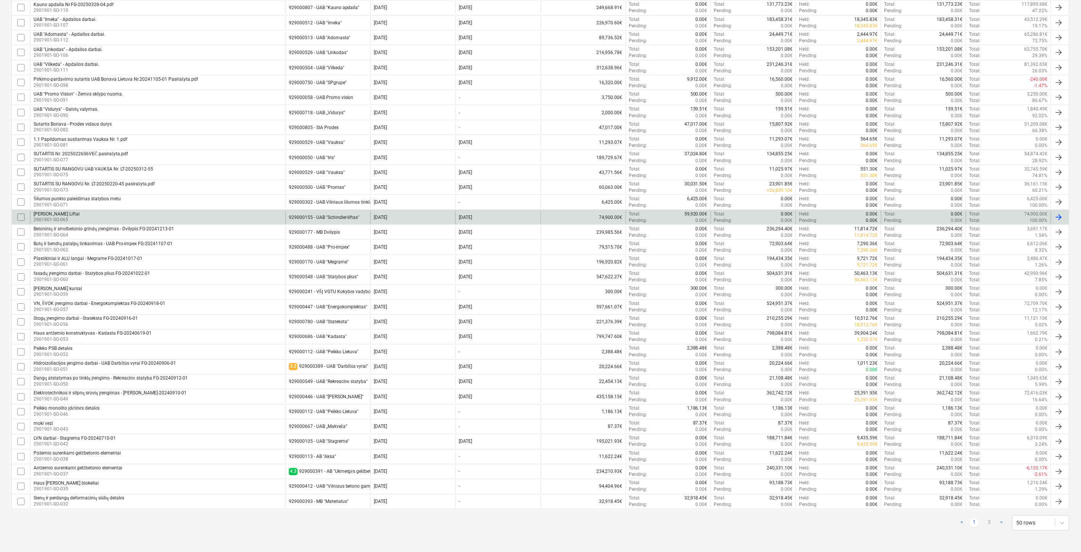
click at [208, 215] on div "Schindler Liftai 2901901-SO-065" at bounding box center [157, 217] width 255 height 13
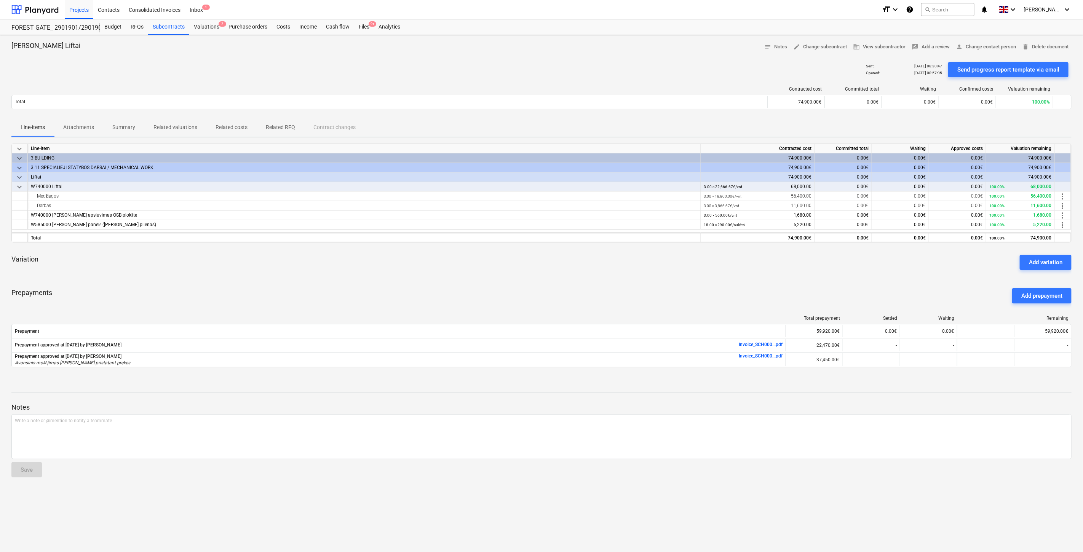
click at [234, 269] on div "Variation Add variation" at bounding box center [541, 262] width 1060 height 27
click at [268, 268] on div "Variation Add variation" at bounding box center [541, 262] width 1060 height 27
click at [528, 272] on div "Variation Add variation" at bounding box center [541, 262] width 1060 height 27
click at [545, 265] on div "Variation Add variation" at bounding box center [541, 262] width 1060 height 27
click at [641, 280] on div "keyboard_arrow_down Line-item Contracted cost Committed total Waiting Approved …" at bounding box center [541, 260] width 1060 height 233
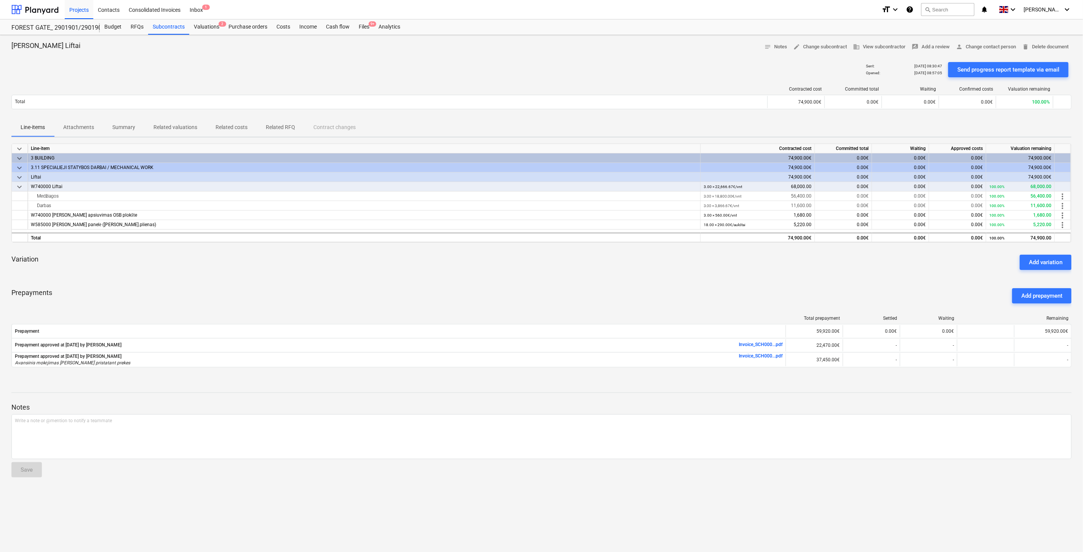
click at [646, 277] on div "keyboard_arrow_down Line-item Contracted cost Committed total Waiting Approved …" at bounding box center [541, 260] width 1060 height 233
click at [681, 295] on div "Prepayments Add prepayment" at bounding box center [541, 295] width 1060 height 27
click at [686, 278] on div "keyboard_arrow_down Line-item Contracted cost Committed total Waiting Approved …" at bounding box center [541, 260] width 1060 height 233
click at [580, 65] on div "Sent : 18.06.2025 08:30:47 Opened : 18.06.2025 08:57:05 Send progress report te…" at bounding box center [541, 69] width 1060 height 21
click at [596, 61] on div "Sent : 18.06.2025 08:30:47 Opened : 18.06.2025 08:57:05 Send progress report te…" at bounding box center [541, 69] width 1060 height 21
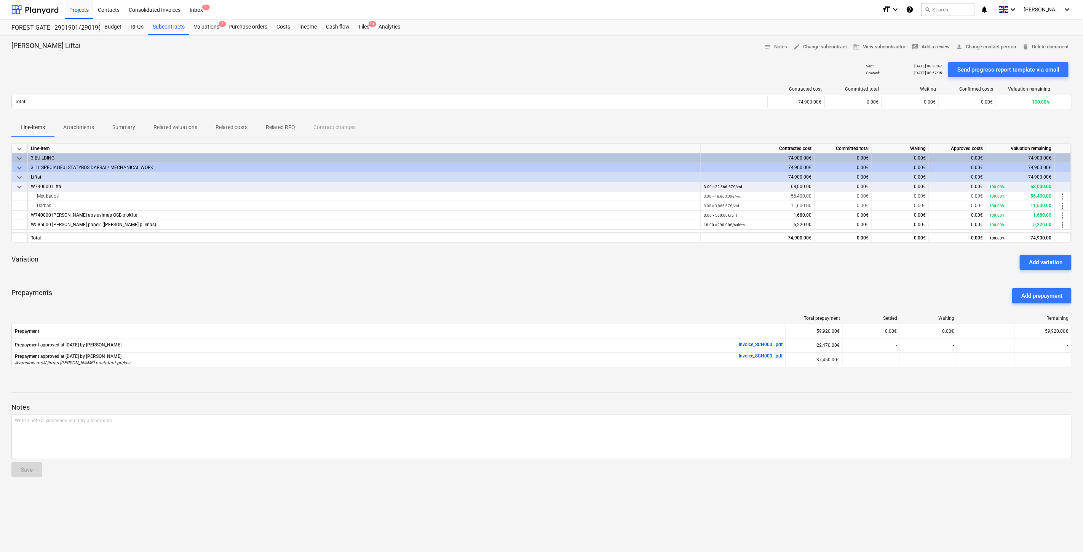
click at [607, 59] on div "Sent : 18.06.2025 08:30:47 Opened : 18.06.2025 08:57:05 Send progress report te…" at bounding box center [541, 69] width 1060 height 21
click at [625, 55] on div at bounding box center [541, 56] width 1060 height 6
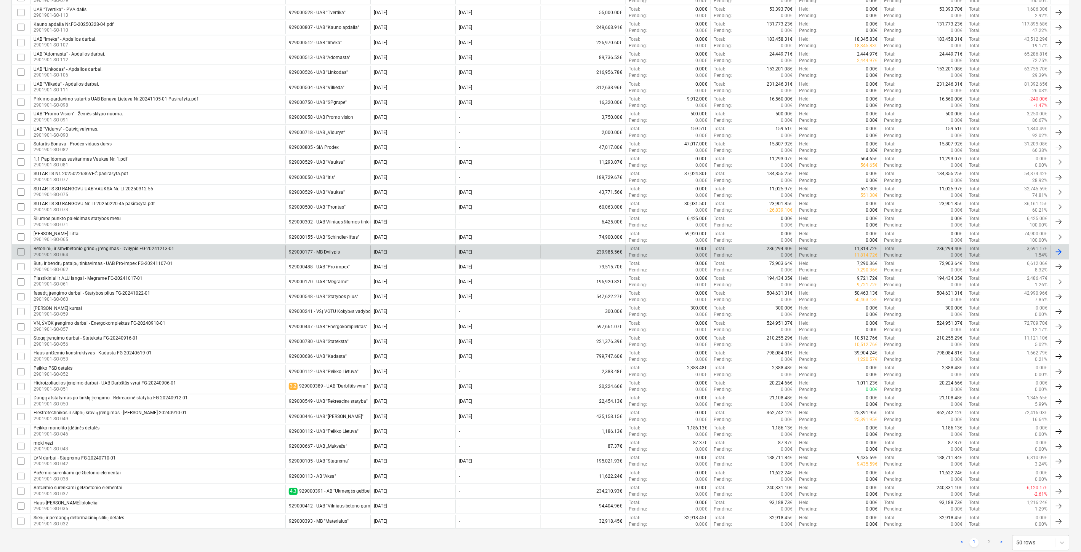
scroll to position [423, 0]
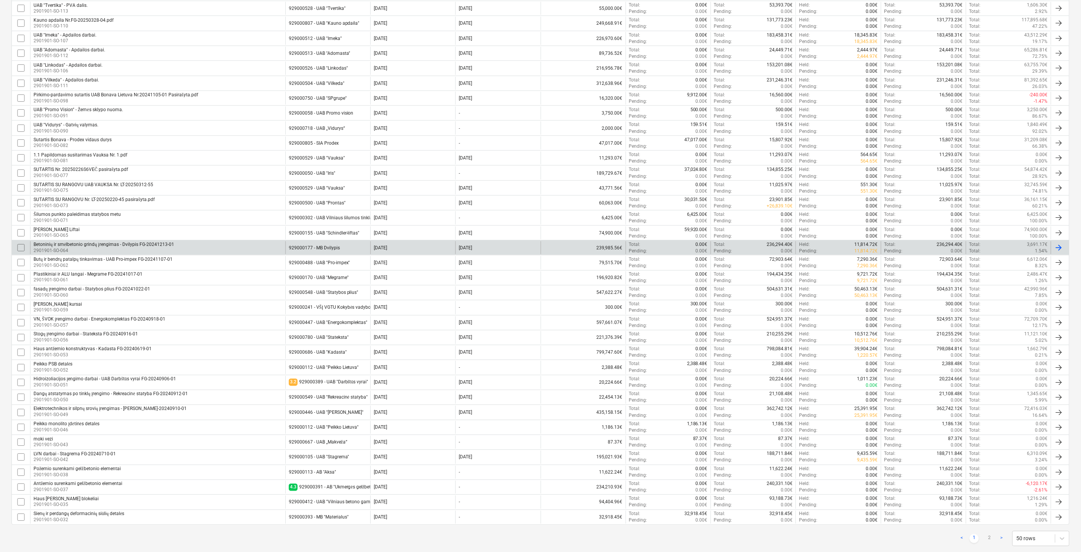
click at [217, 249] on div "Betoninių ir smėlbetonio grindų įrengimas - Dvilypis FG-20241213-01 2901901-SO-…" at bounding box center [157, 247] width 255 height 13
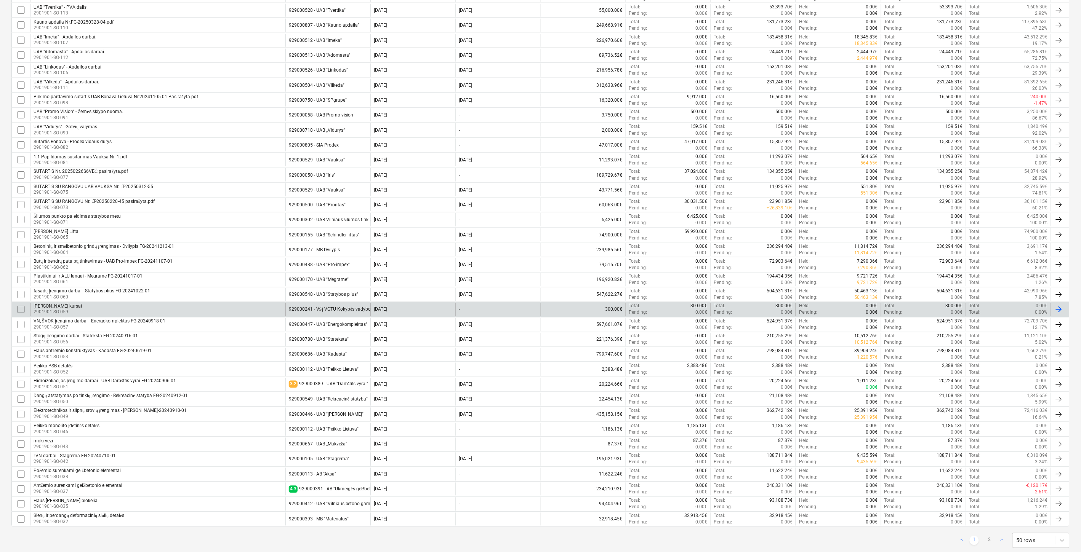
scroll to position [441, 0]
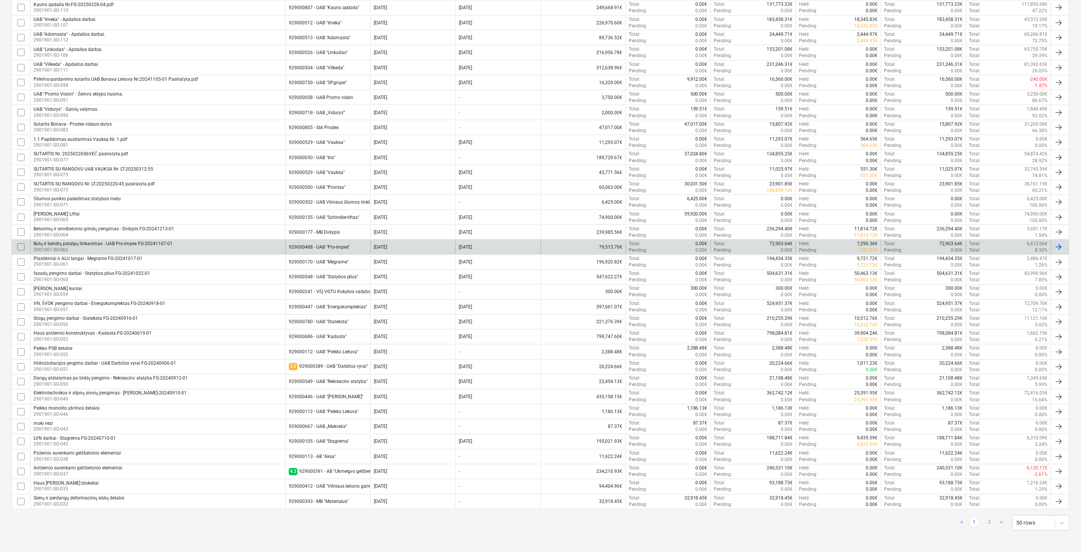
click at [241, 251] on div "Butų ir bendrų patalpų tinkavimas - UAB Pro-impex FG-20241107-01 2901901-SO-062" at bounding box center [157, 247] width 255 height 13
